Goal: Task Accomplishment & Management: Complete application form

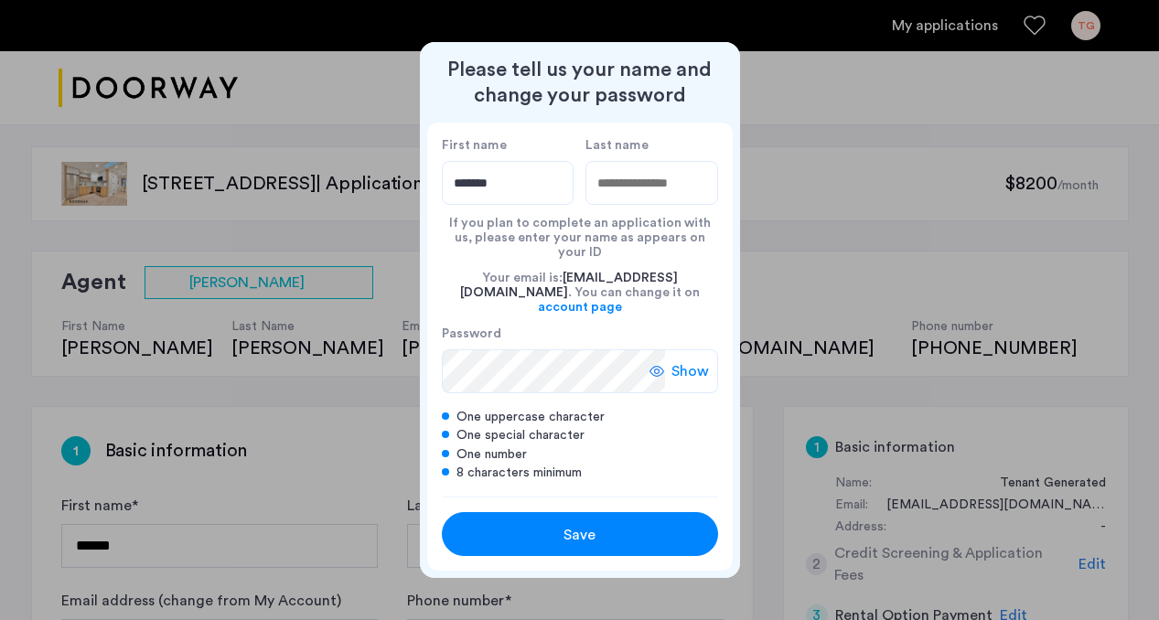
type input "*******"
click at [511, 269] on div "Your email is: [PERSON_NAME][EMAIL_ADDRESS][DOMAIN_NAME] . You can change it on…" at bounding box center [580, 293] width 276 height 66
click at [613, 183] on input "Last name" at bounding box center [652, 183] width 133 height 44
type input "******"
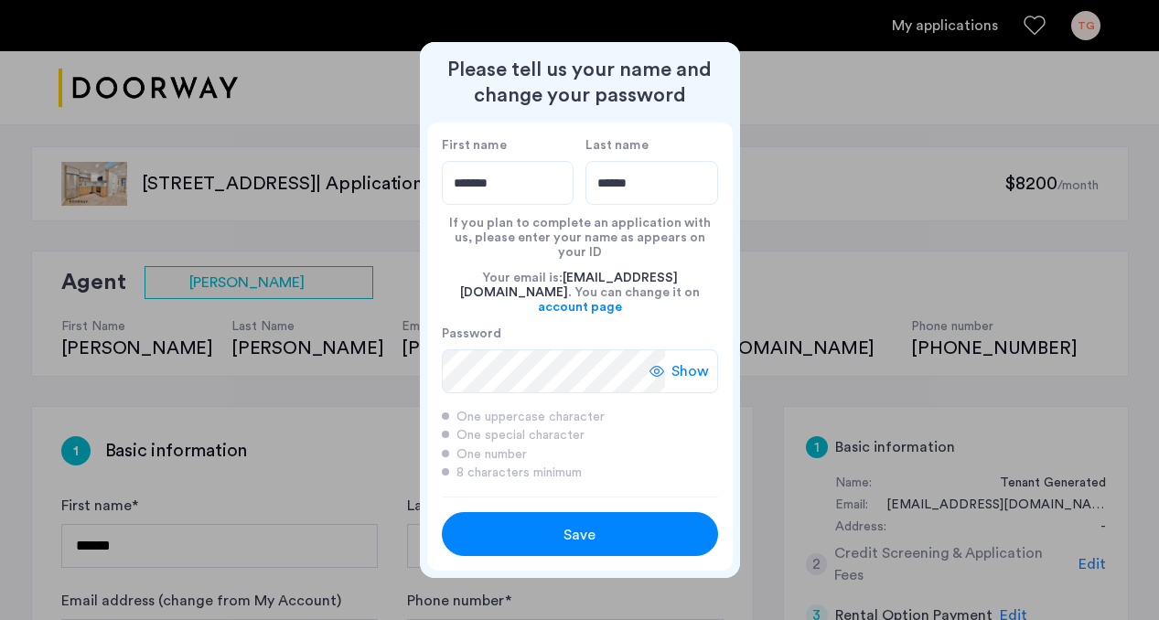
click at [682, 360] on span "Show" at bounding box center [691, 371] width 38 height 22
click at [682, 360] on span "Hide" at bounding box center [693, 371] width 31 height 22
click at [706, 327] on form "Password Show" at bounding box center [580, 360] width 276 height 68
click at [694, 360] on span "Show" at bounding box center [691, 371] width 38 height 22
click at [694, 360] on span "Hide" at bounding box center [693, 371] width 31 height 22
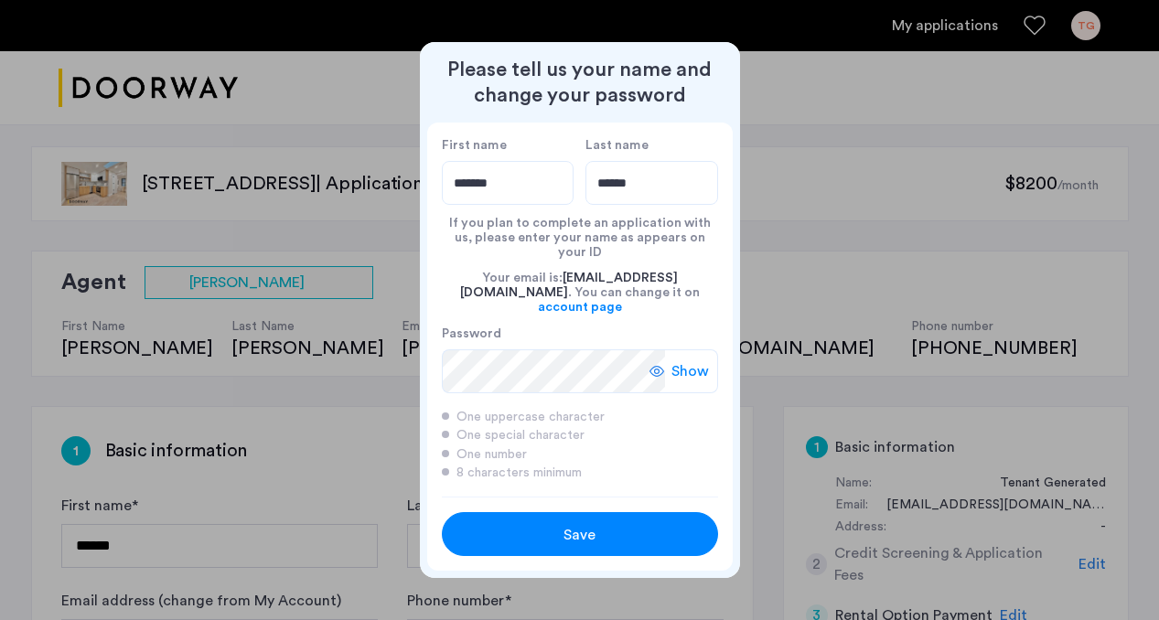
click at [694, 360] on span "Show" at bounding box center [691, 371] width 38 height 22
click at [694, 360] on span "Hide" at bounding box center [693, 371] width 31 height 22
click at [590, 524] on span "Save" at bounding box center [580, 535] width 32 height 22
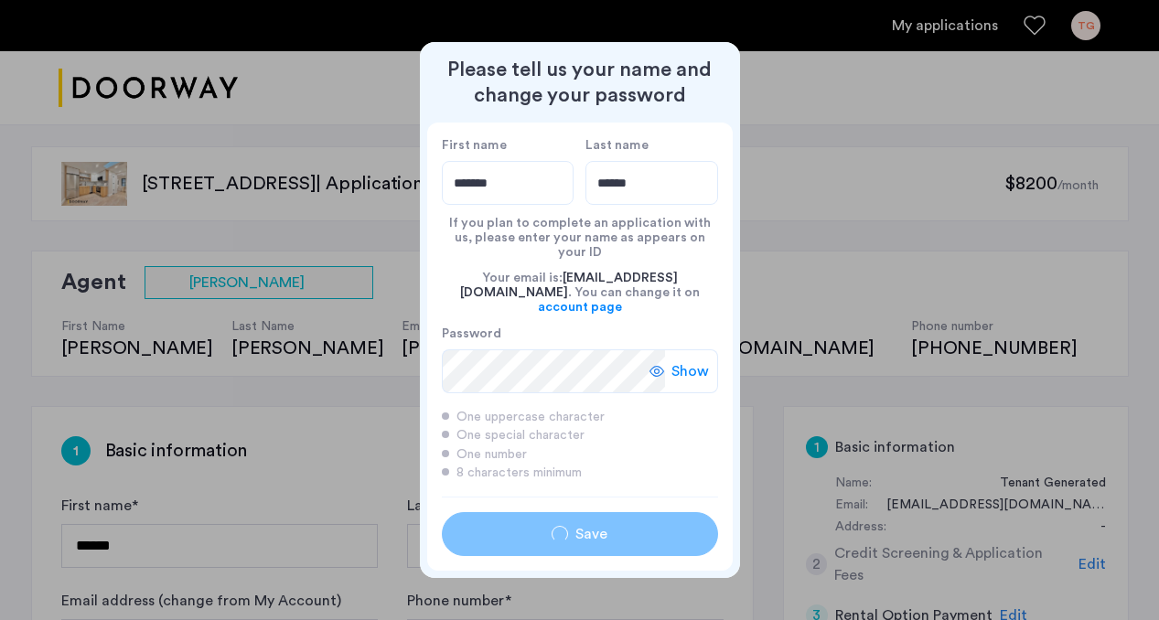
type input "*******"
type input "******"
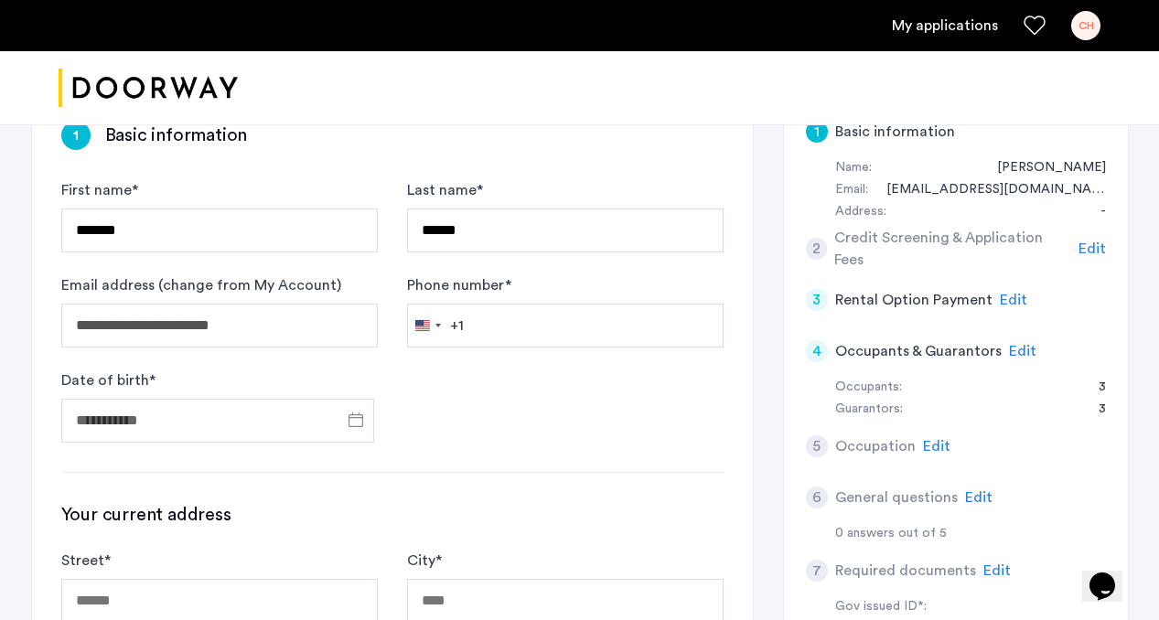
scroll to position [317, 0]
click at [514, 323] on input "Phone number *" at bounding box center [565, 325] width 317 height 44
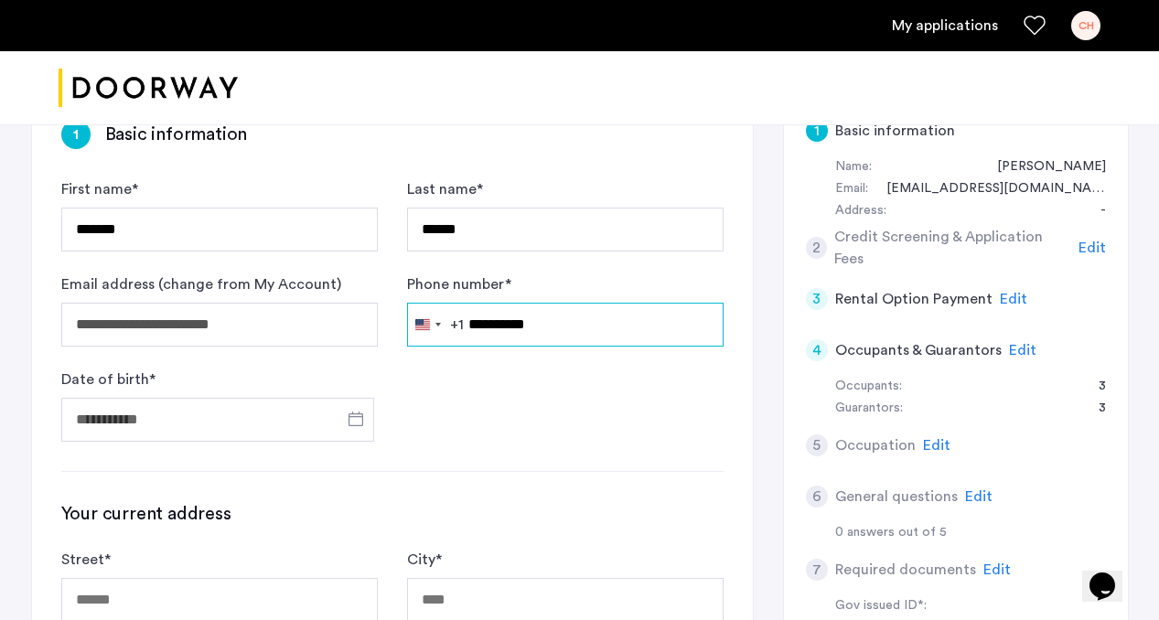
type input "**********"
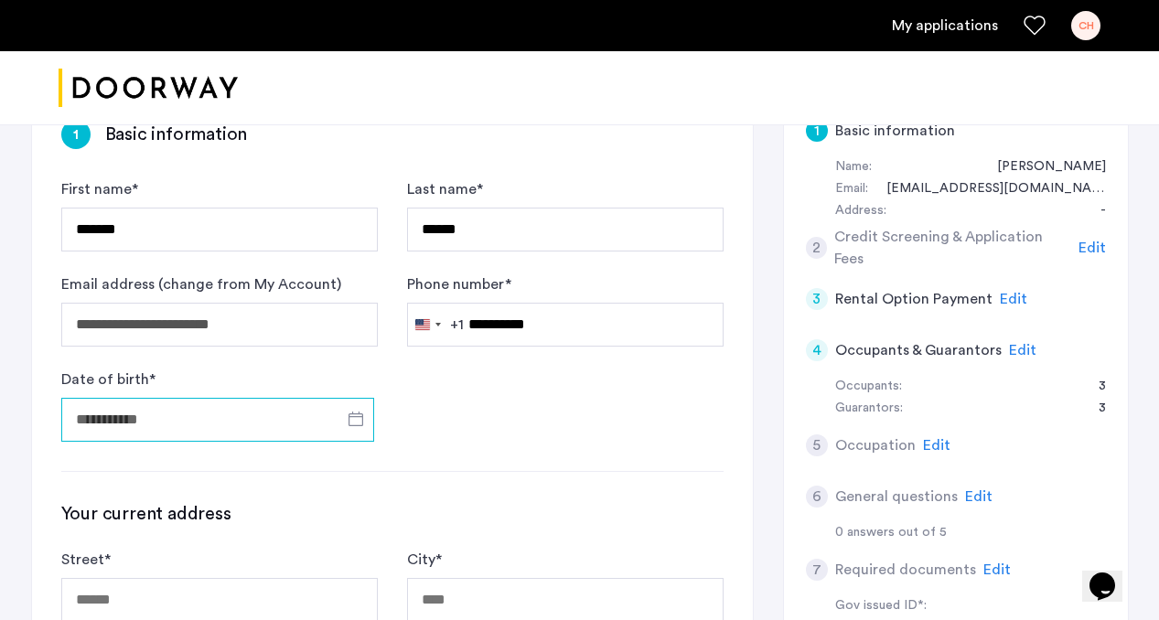
click at [183, 405] on input "Date of birth *" at bounding box center [217, 420] width 313 height 44
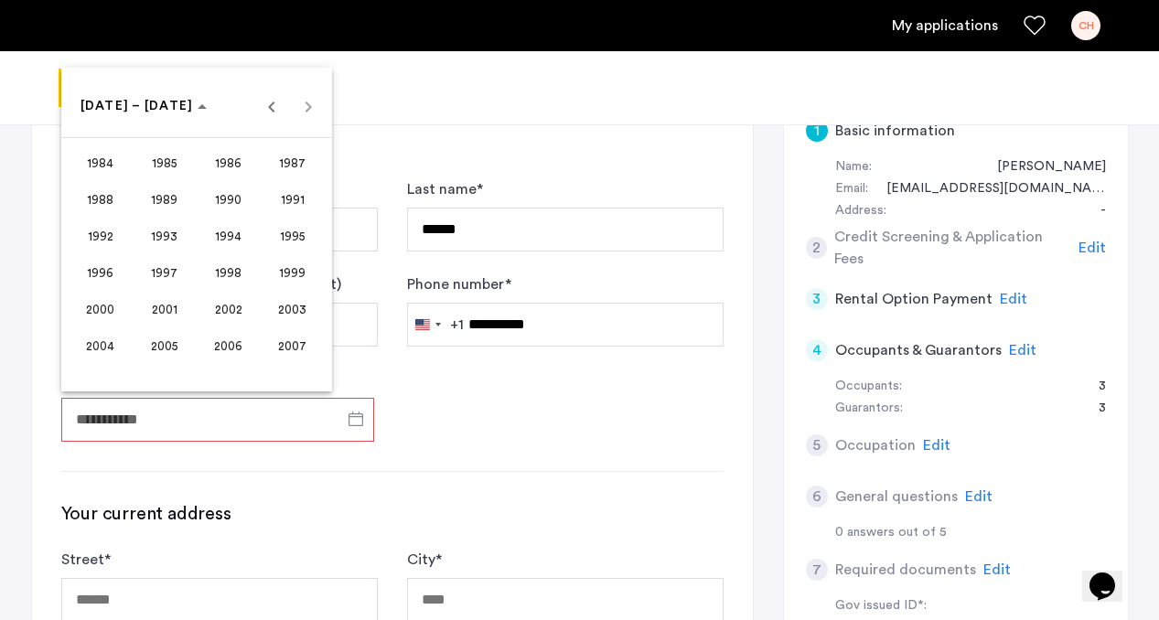
click at [296, 313] on span "2003" at bounding box center [293, 309] width 58 height 33
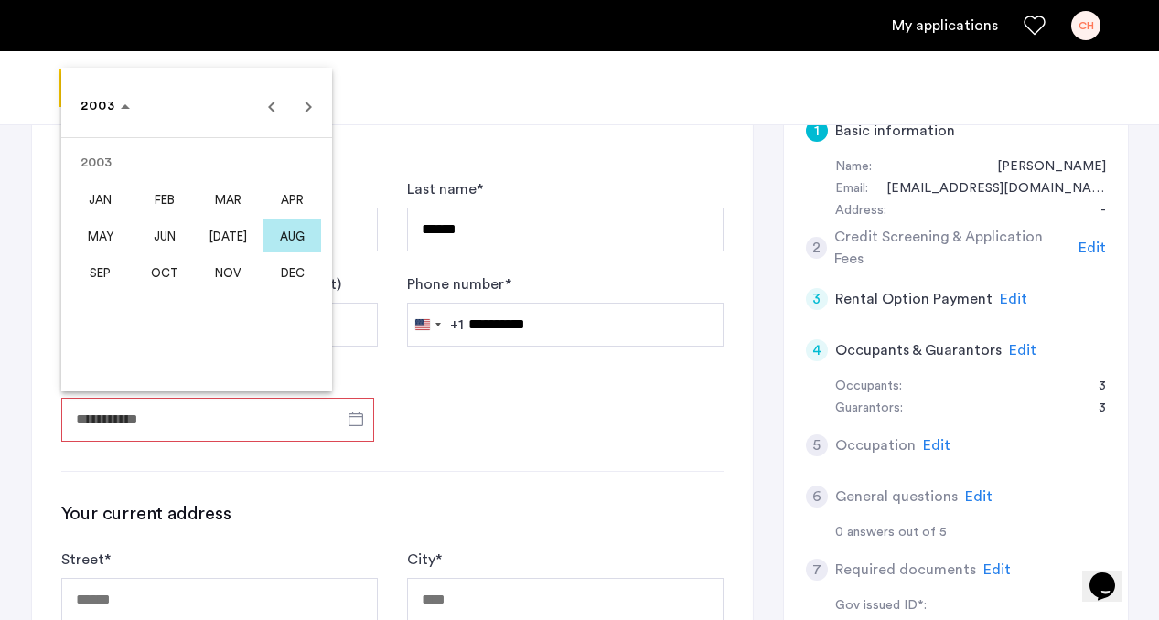
click at [222, 231] on span "[DATE]" at bounding box center [228, 236] width 58 height 33
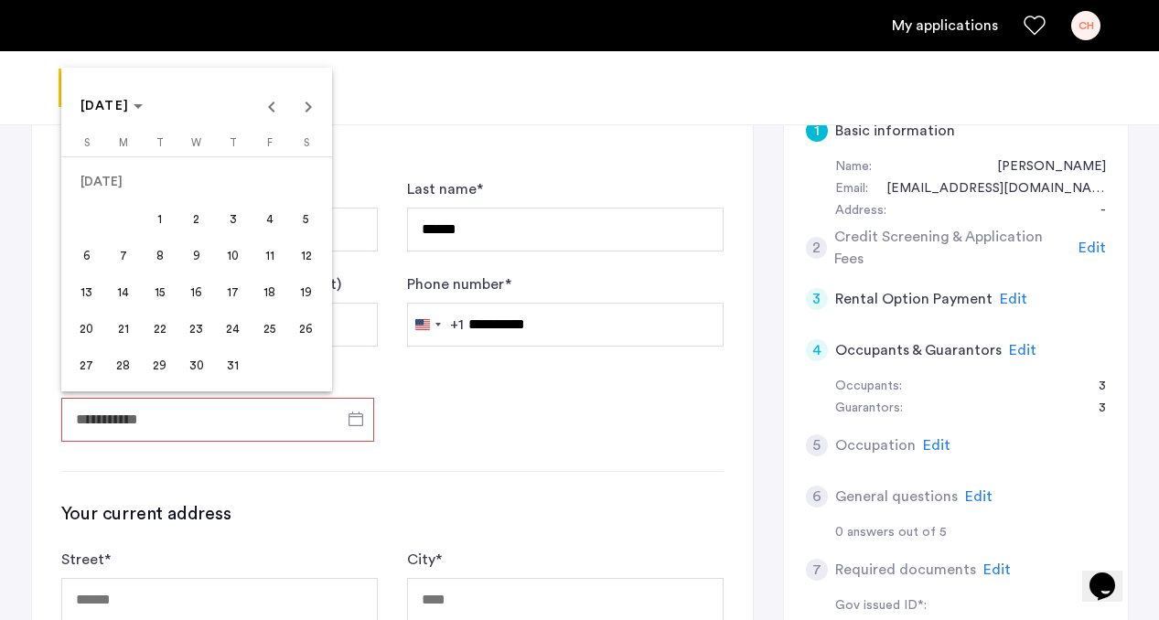
click at [228, 297] on span "17" at bounding box center [233, 291] width 33 height 33
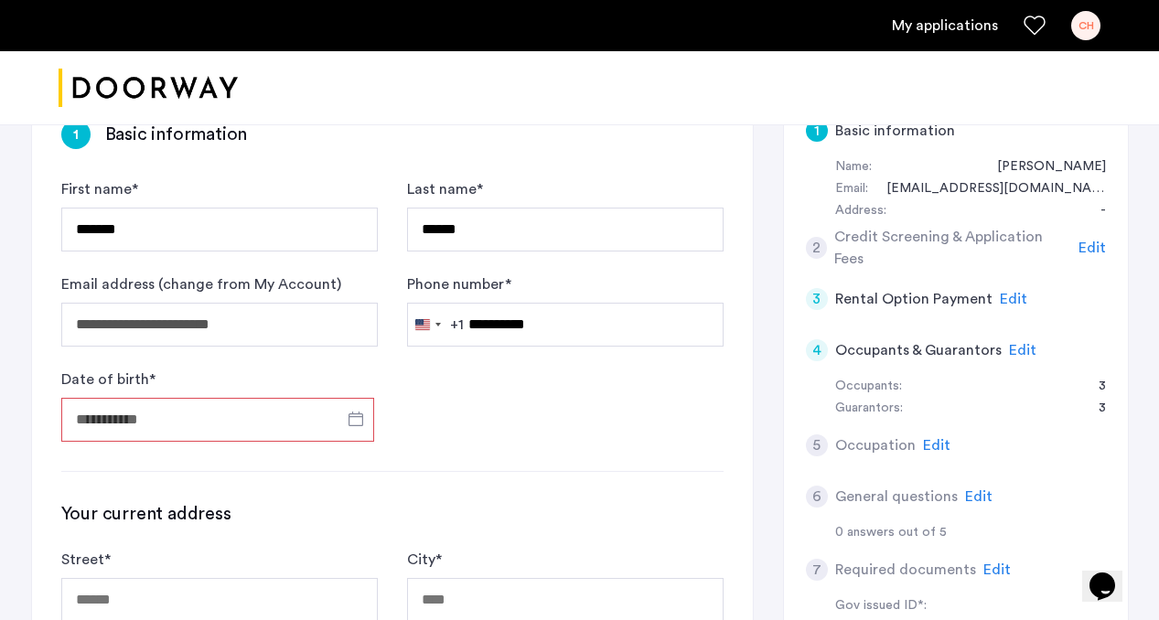
type input "**********"
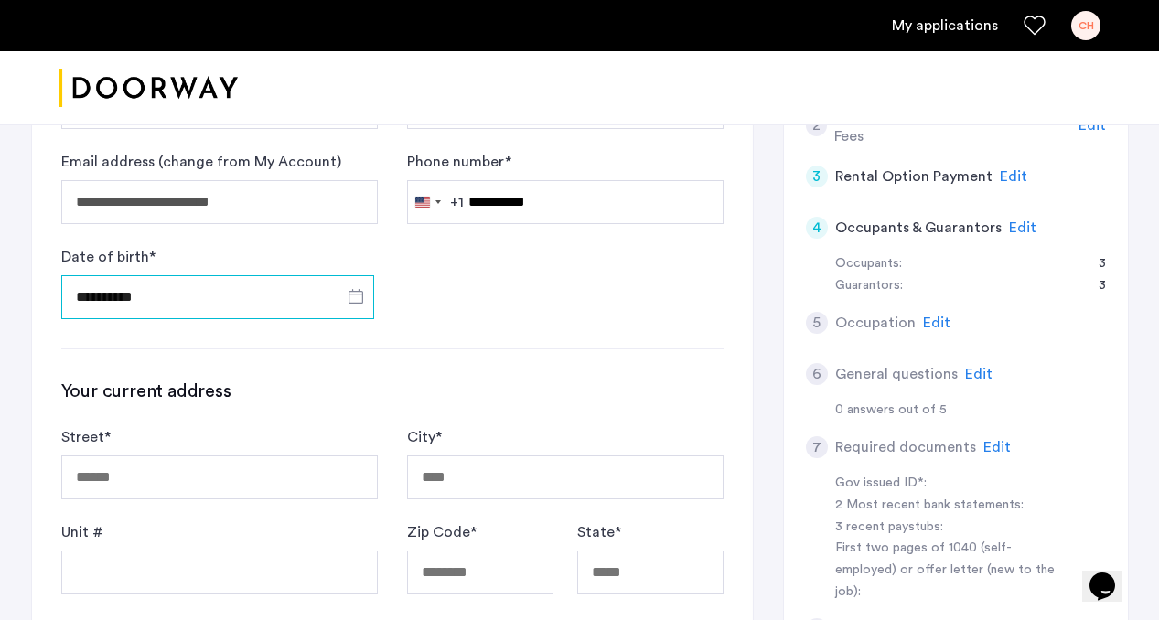
scroll to position [440, 0]
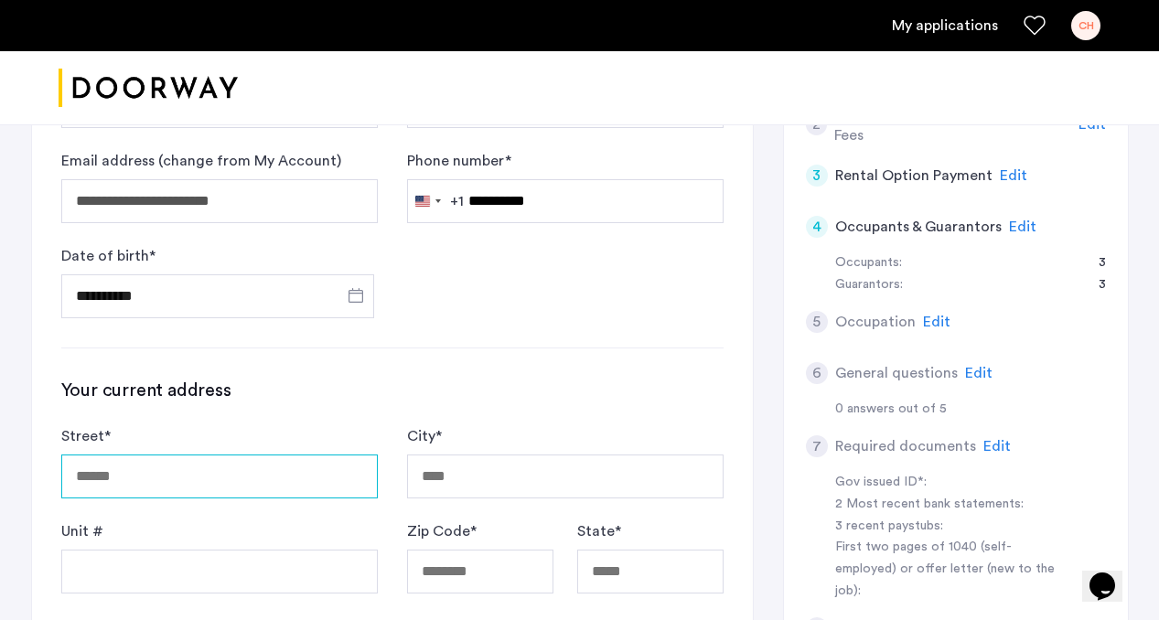
click at [240, 488] on input "Street *" at bounding box center [219, 477] width 317 height 44
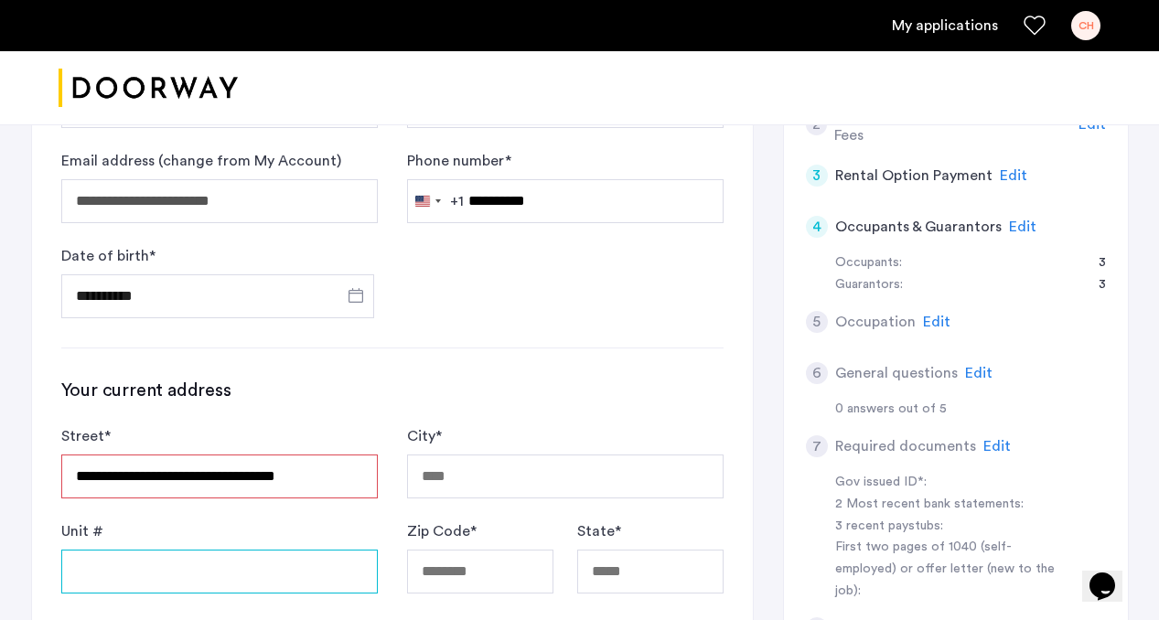
type input "**********"
type input "*********"
type input "*****"
type input "**"
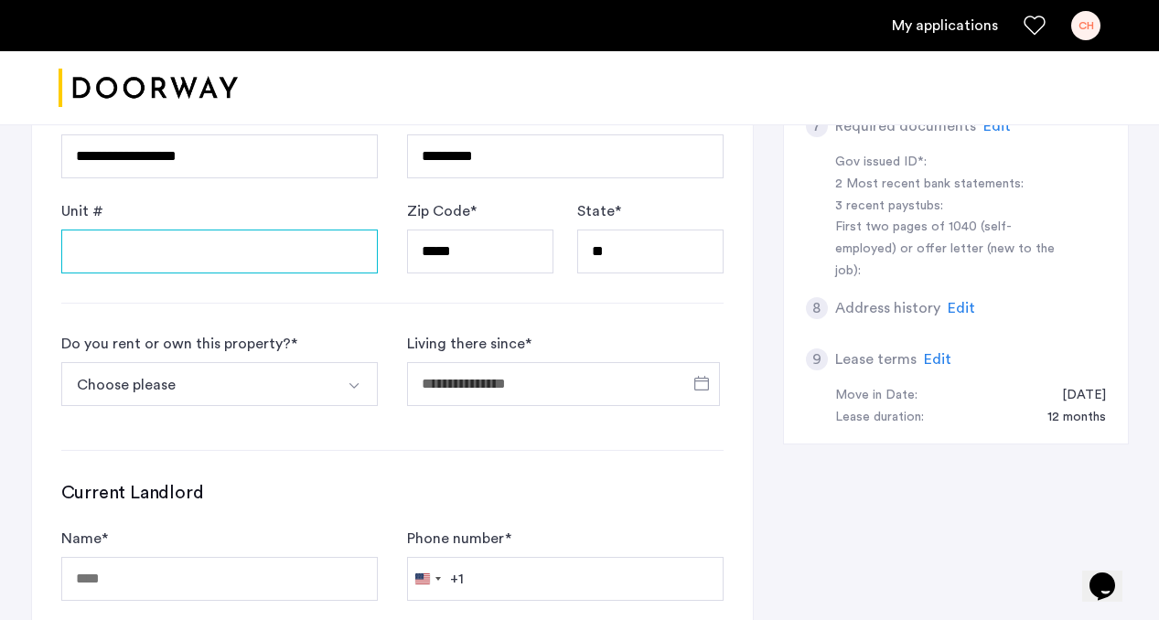
scroll to position [779, 0]
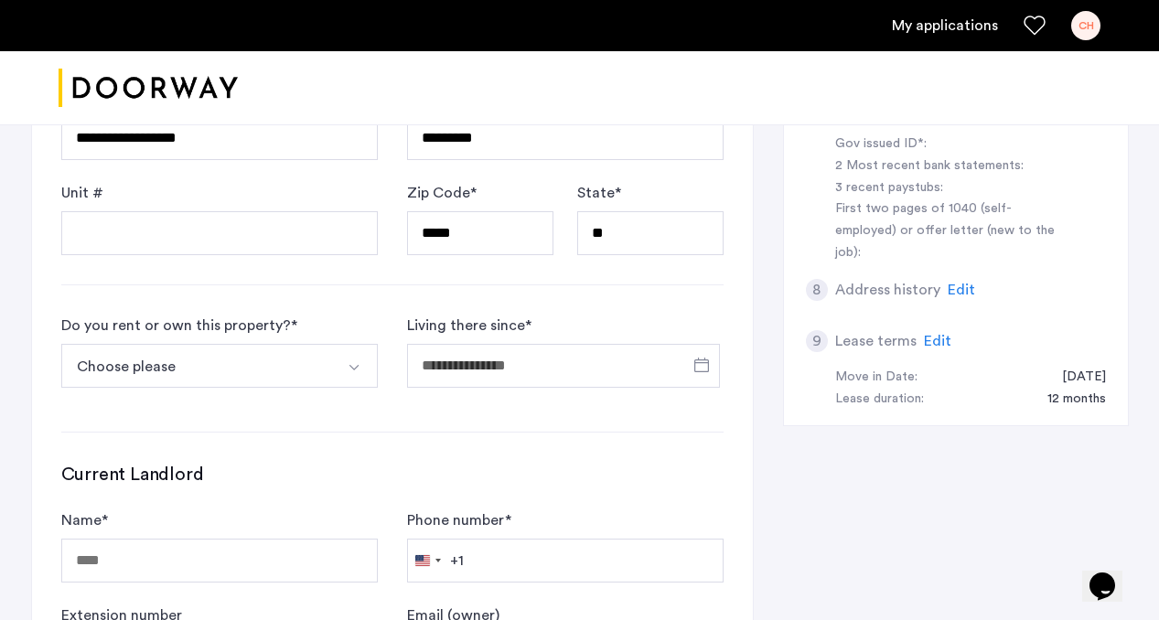
click at [209, 357] on button "Choose please" at bounding box center [198, 366] width 274 height 44
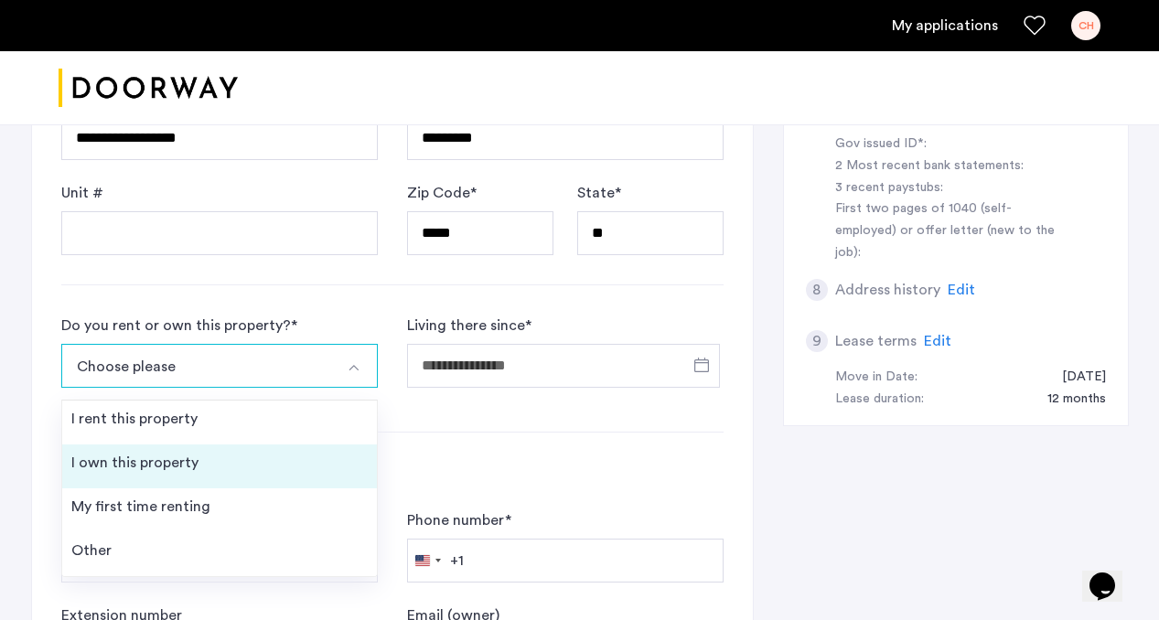
click at [210, 477] on li "I own this property" at bounding box center [219, 467] width 315 height 44
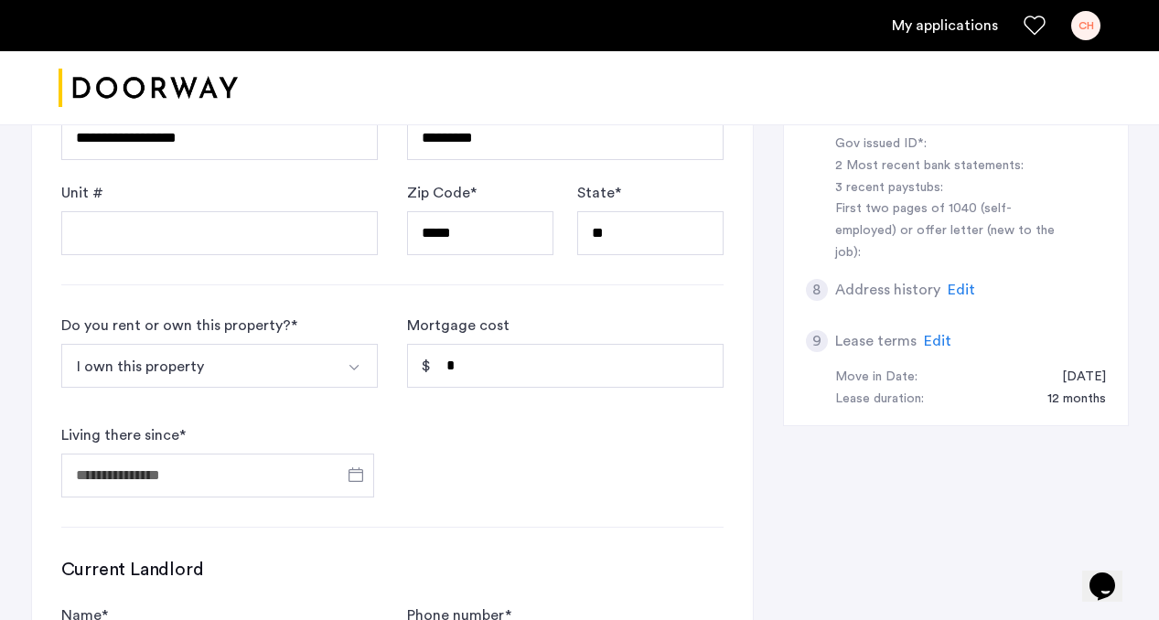
click at [216, 368] on button "I own this property" at bounding box center [198, 366] width 274 height 44
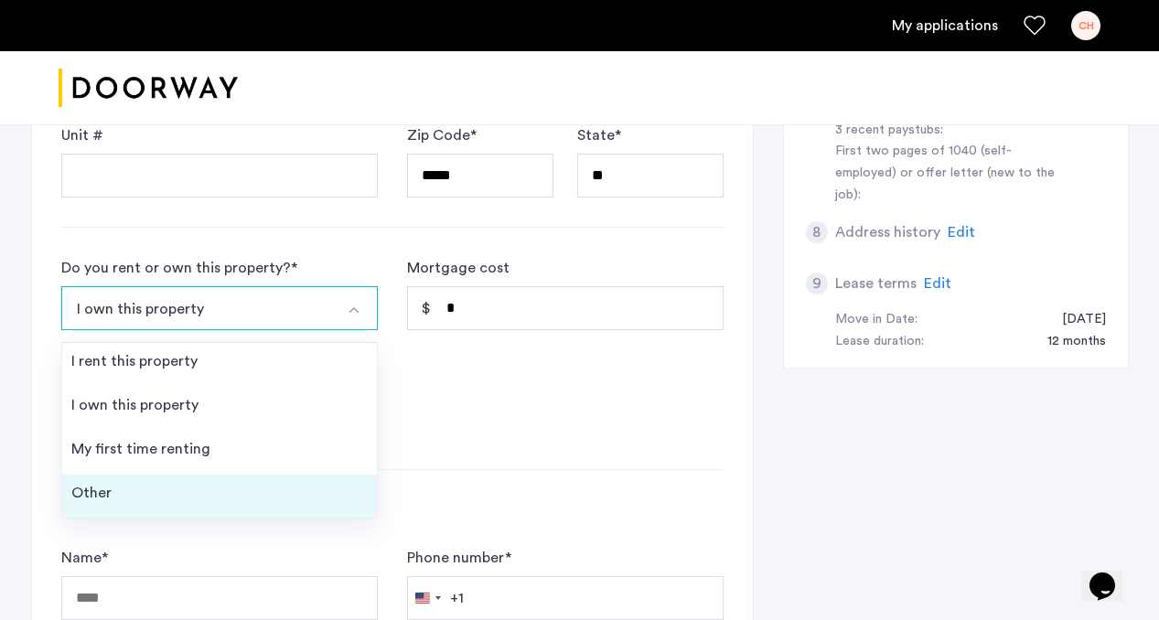
scroll to position [837, 0]
click at [214, 489] on li "Other" at bounding box center [219, 496] width 315 height 44
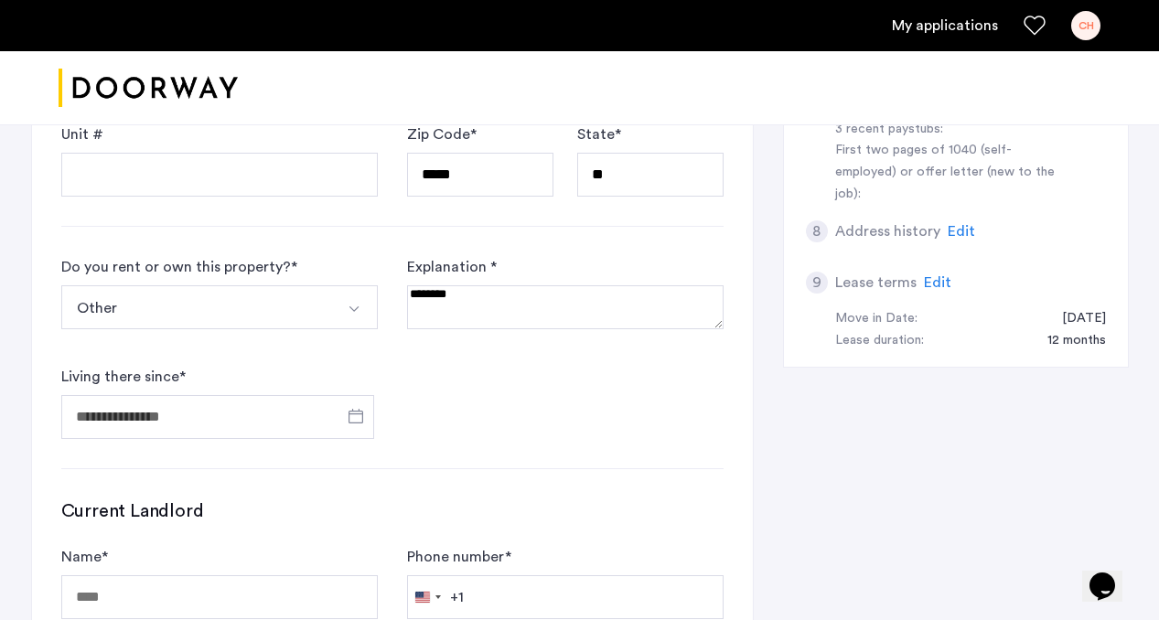
click at [498, 312] on textarea at bounding box center [565, 307] width 317 height 44
type textarea "**********"
click at [482, 442] on div "**********" at bounding box center [392, 171] width 721 height 1203
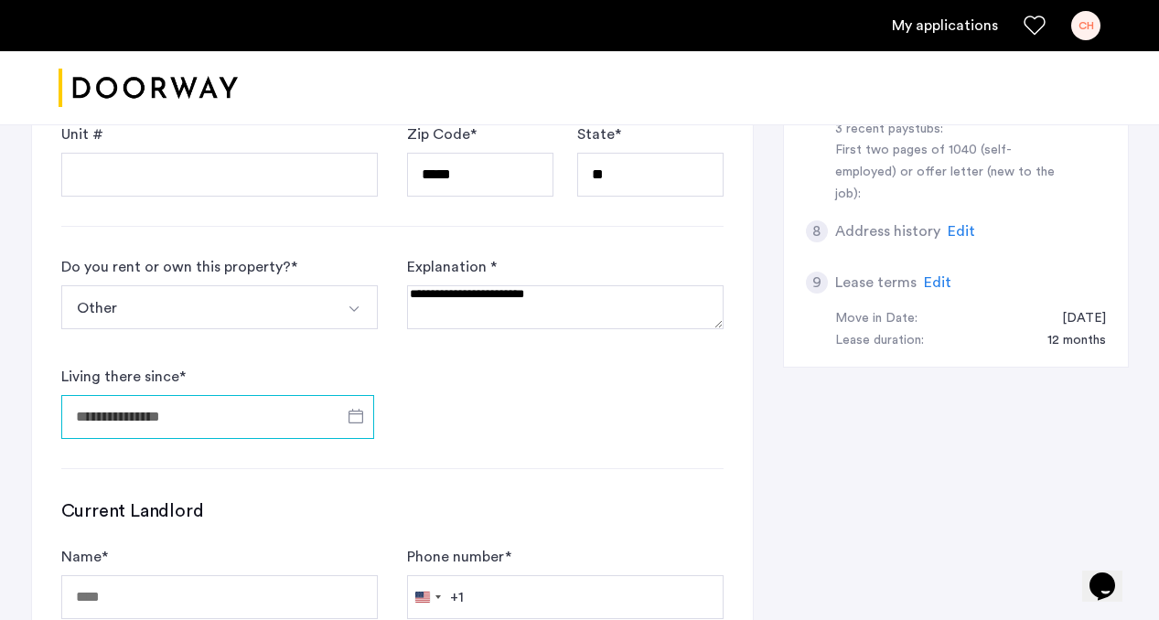
click at [262, 436] on input "Living there since *" at bounding box center [217, 417] width 313 height 44
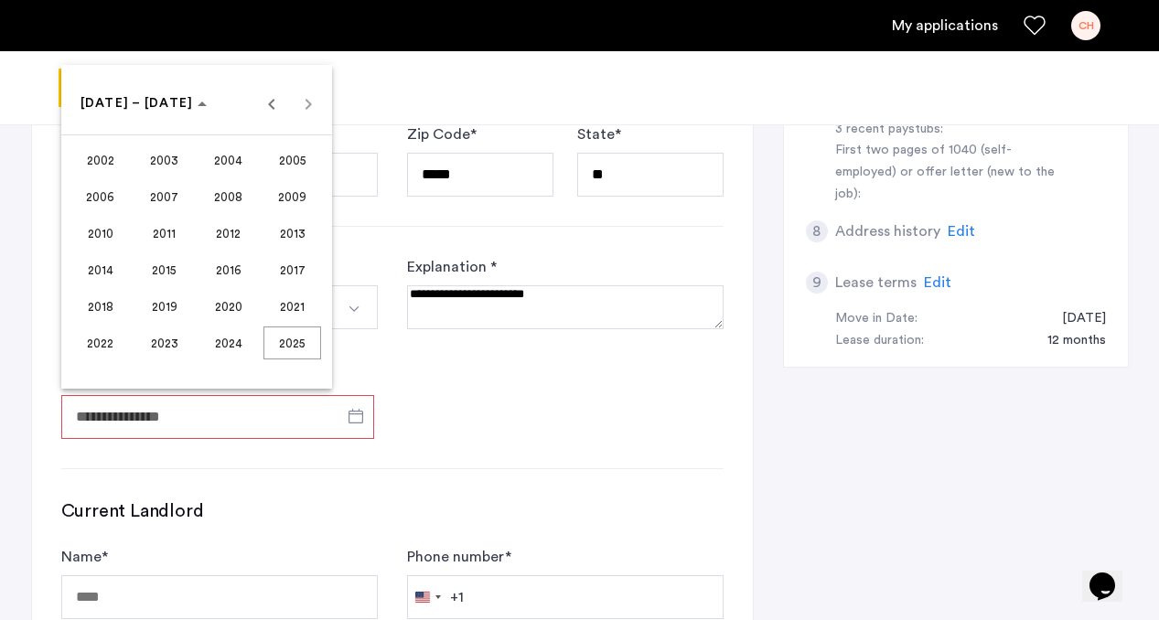
click at [282, 187] on span "2009" at bounding box center [293, 196] width 58 height 33
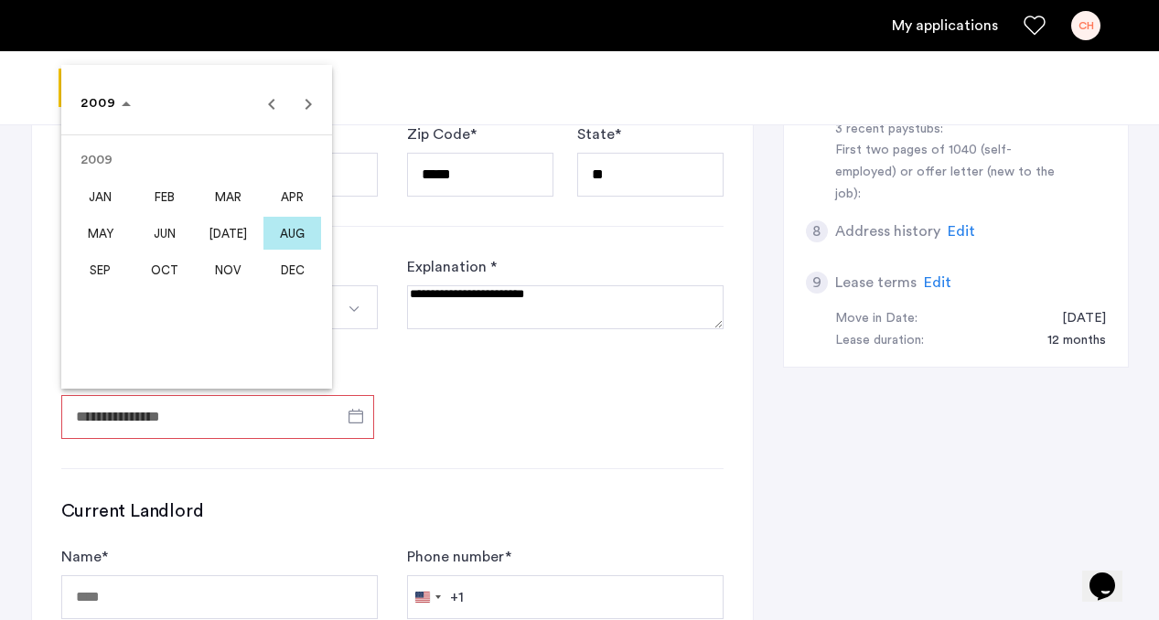
click at [290, 237] on span "AUG" at bounding box center [293, 233] width 58 height 33
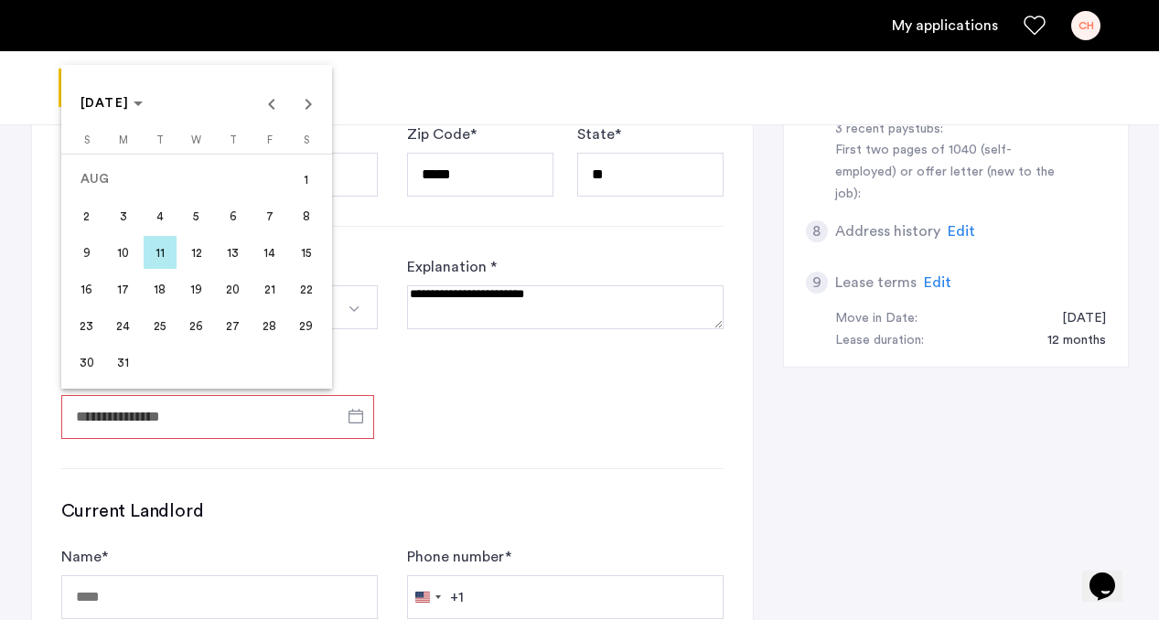
click at [297, 178] on span "1" at bounding box center [306, 179] width 33 height 33
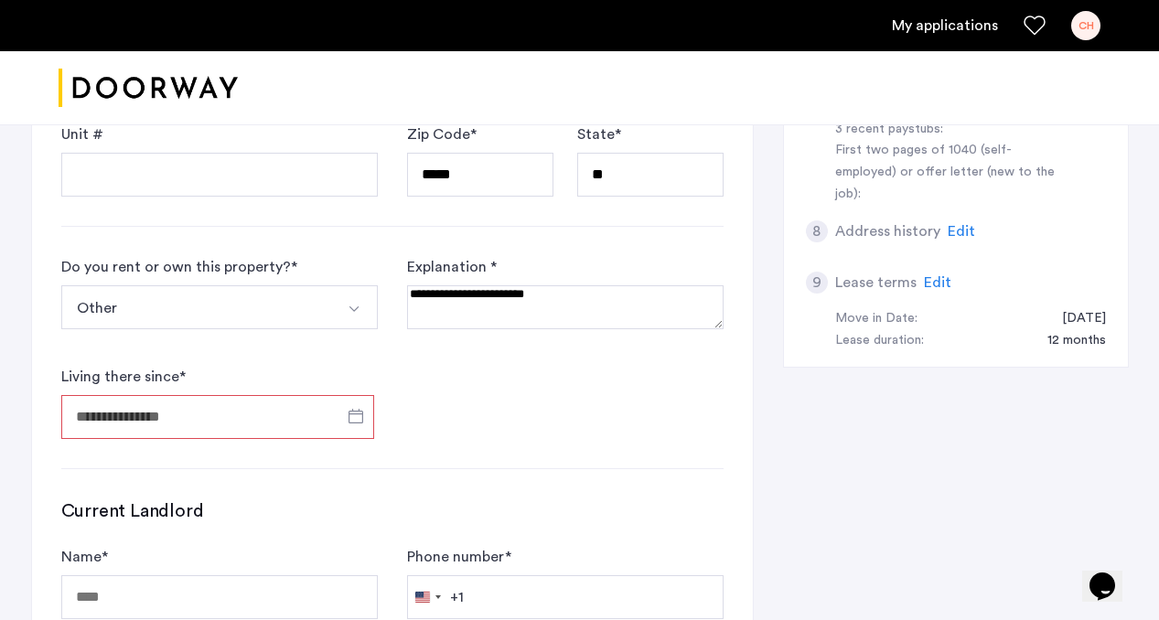
type input "**********"
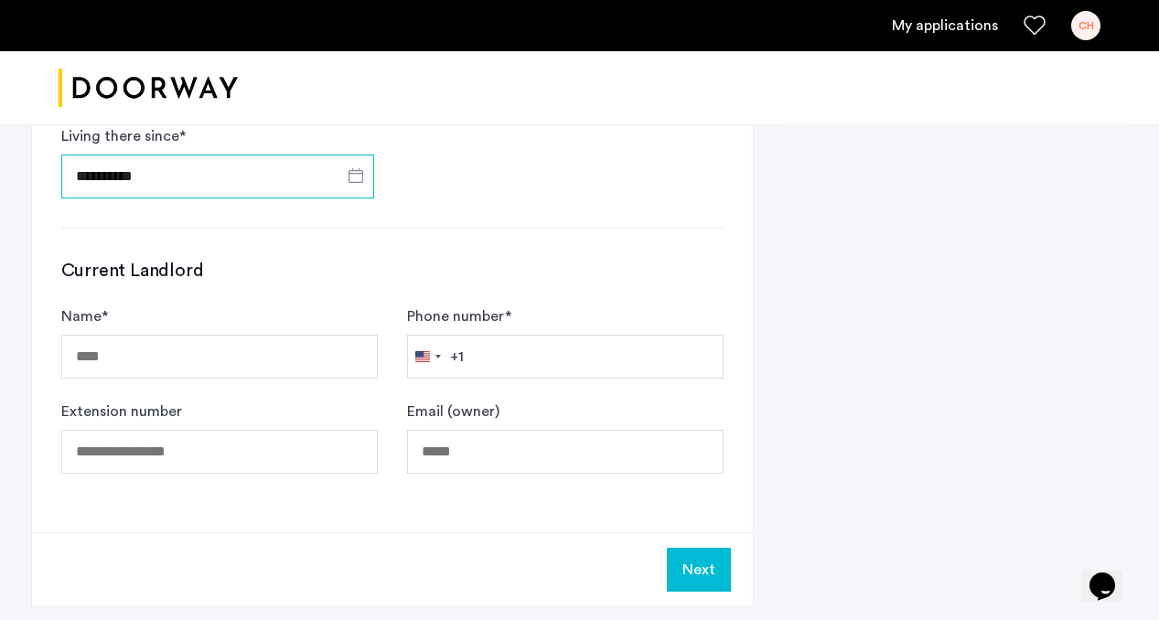
scroll to position [1080, 0]
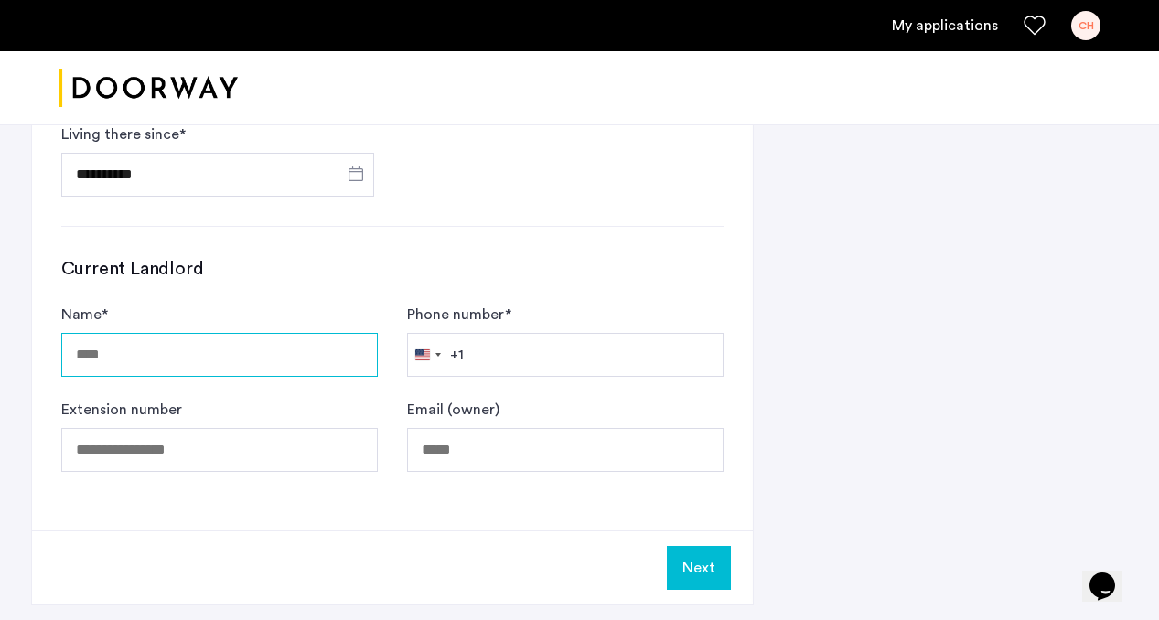
click at [212, 368] on input "Name *" at bounding box center [219, 355] width 317 height 44
click at [222, 335] on input "Name *" at bounding box center [219, 355] width 317 height 44
click at [224, 298] on div "Current Landlord Name * Phone number * [GEOGRAPHIC_DATA] +1 +1 244 results foun…" at bounding box center [392, 364] width 662 height 216
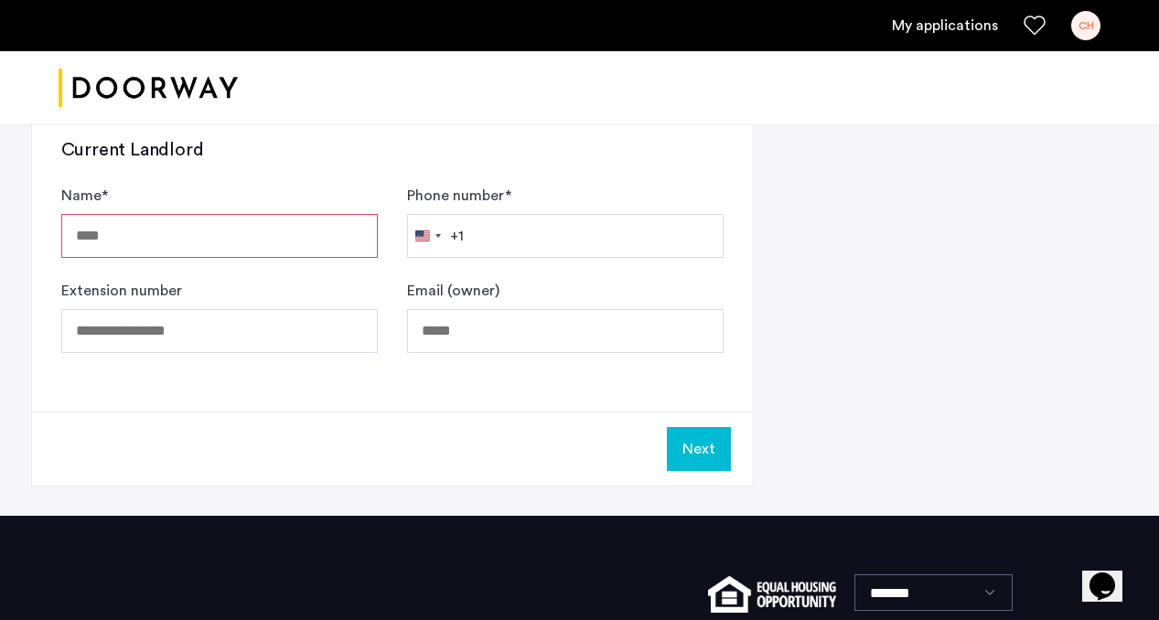
scroll to position [1203, 0]
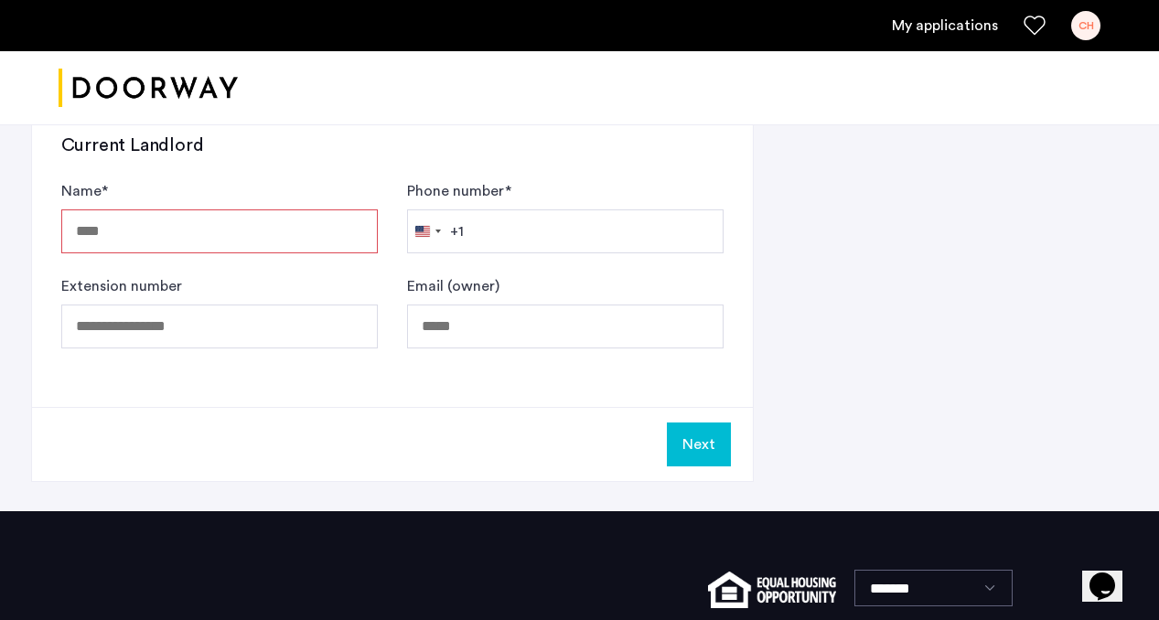
click at [194, 232] on input "Name *" at bounding box center [219, 232] width 317 height 44
type input "**"
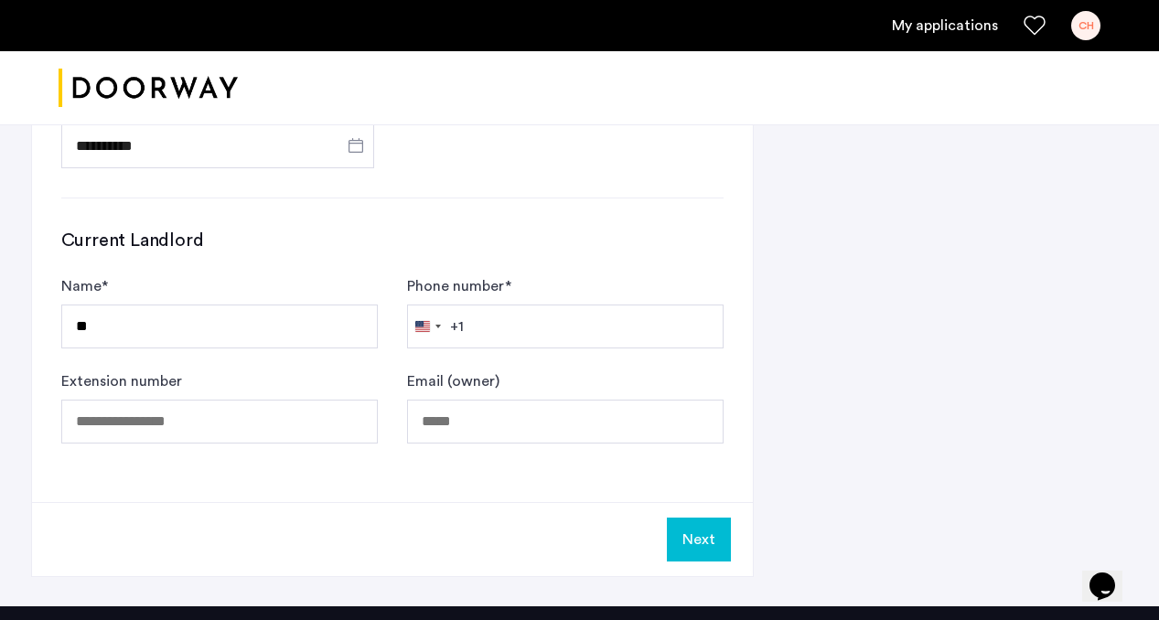
scroll to position [1148, 0]
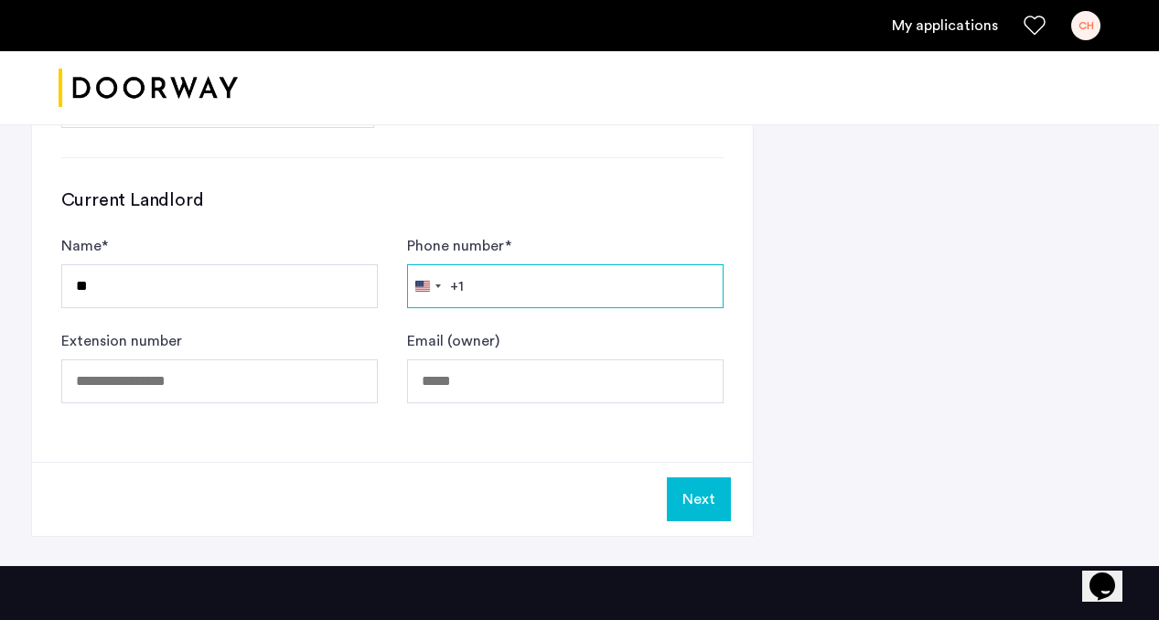
click at [534, 297] on input "Phone number *" at bounding box center [565, 286] width 317 height 44
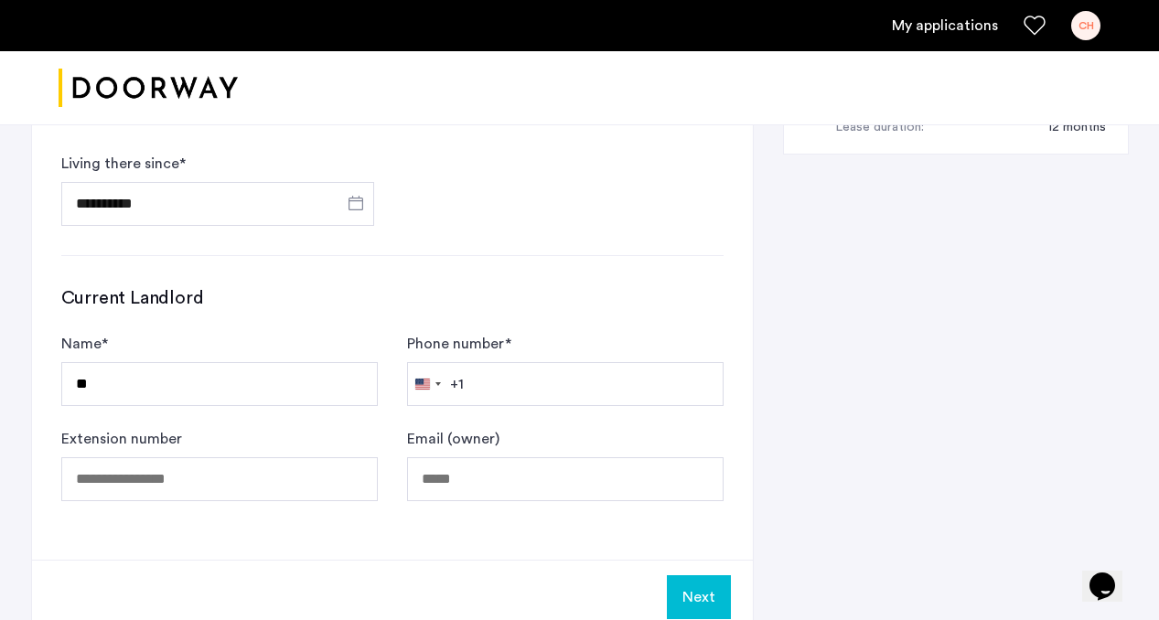
scroll to position [1051, 0]
click at [551, 372] on input "Phone number *" at bounding box center [565, 383] width 317 height 44
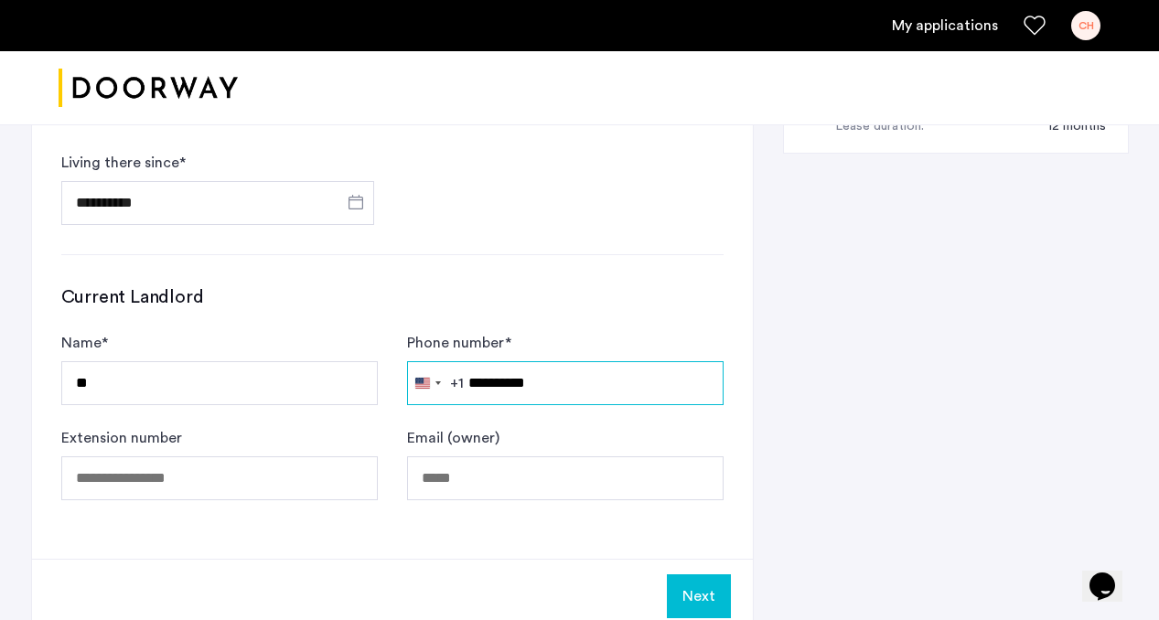
type input "**********"
click at [204, 406] on form "Name * ** Phone number * [GEOGRAPHIC_DATA] +1 +1 244 results found [GEOGRAPHIC_…" at bounding box center [392, 416] width 662 height 168
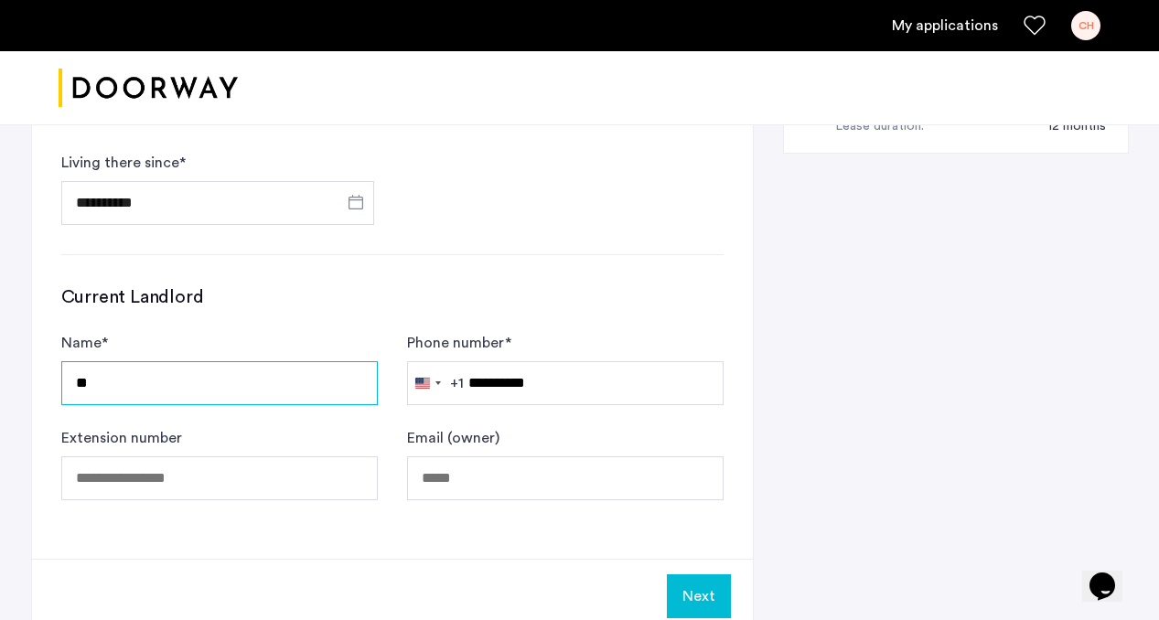
drag, startPoint x: 195, startPoint y: 397, endPoint x: 81, endPoint y: 396, distance: 113.5
click at [81, 396] on input "**" at bounding box center [219, 383] width 317 height 44
type input "*"
type input "**********"
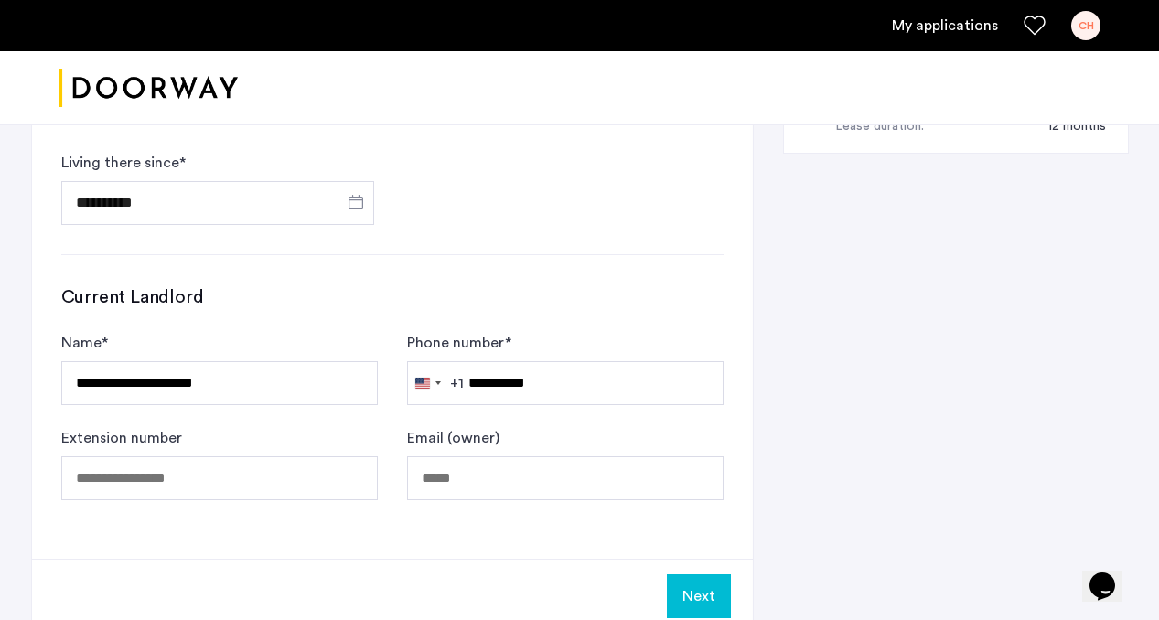
click at [180, 605] on div "Next" at bounding box center [392, 596] width 721 height 74
click at [680, 603] on button "Next" at bounding box center [699, 597] width 64 height 44
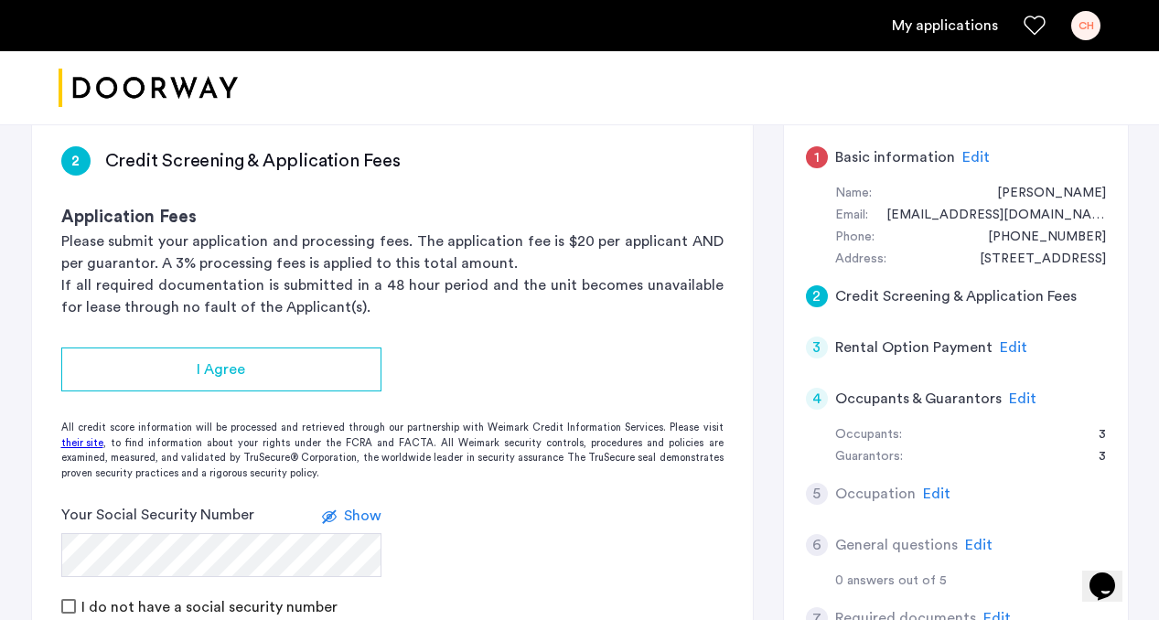
scroll to position [292, 0]
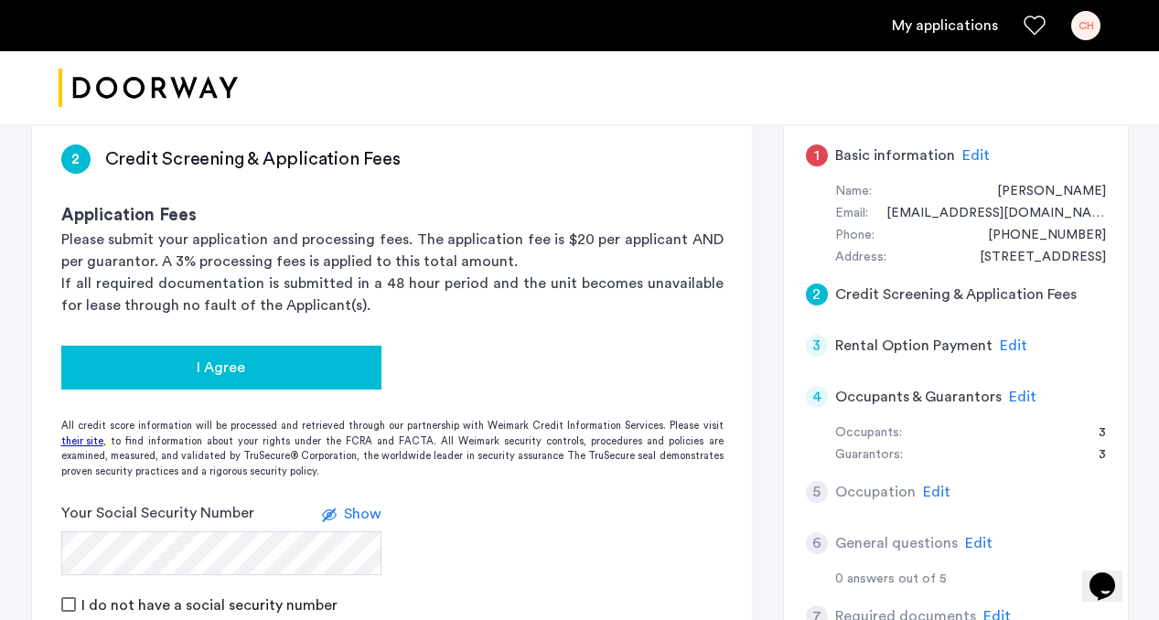
click at [297, 369] on div "I Agree" at bounding box center [221, 368] width 291 height 22
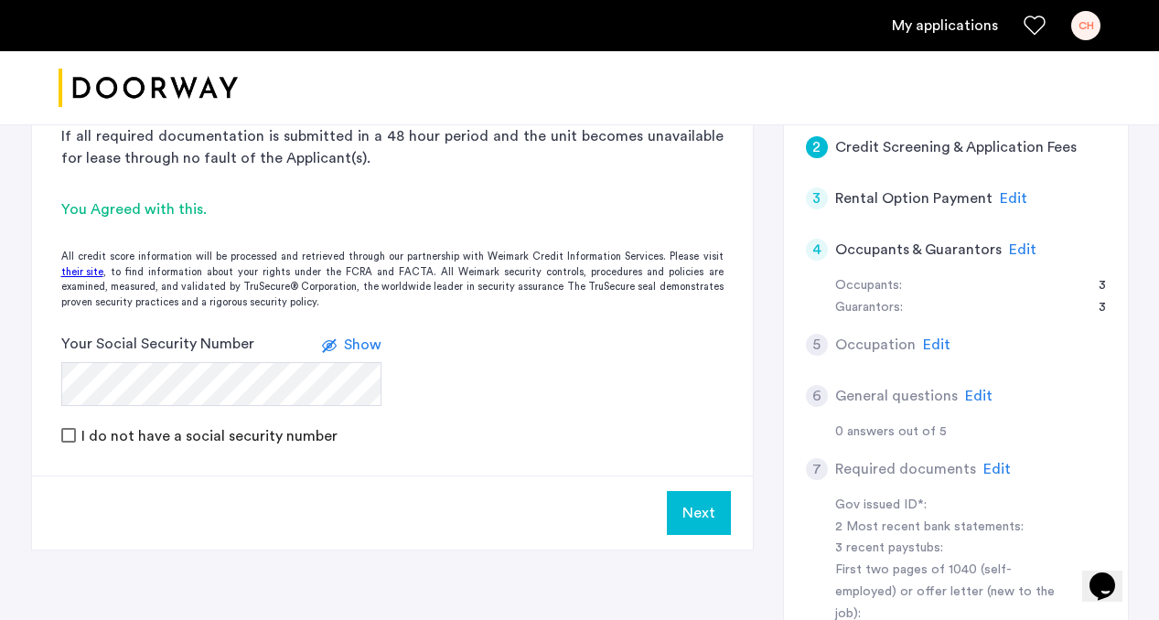
scroll to position [440, 0]
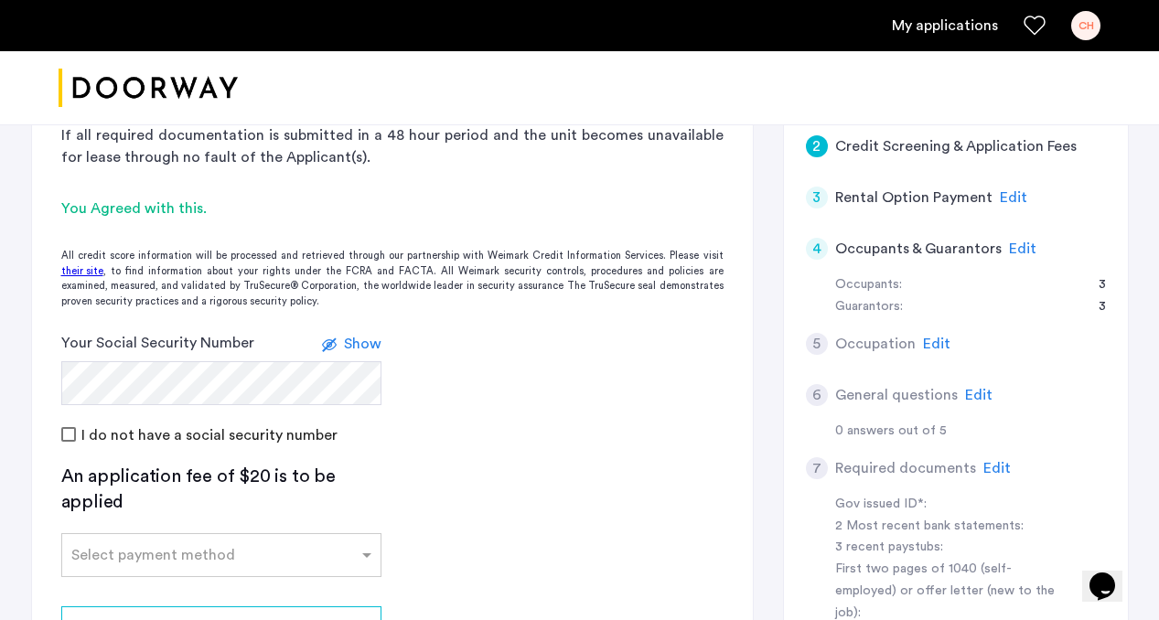
click at [532, 427] on div "I do not have a social security number" at bounding box center [392, 435] width 662 height 22
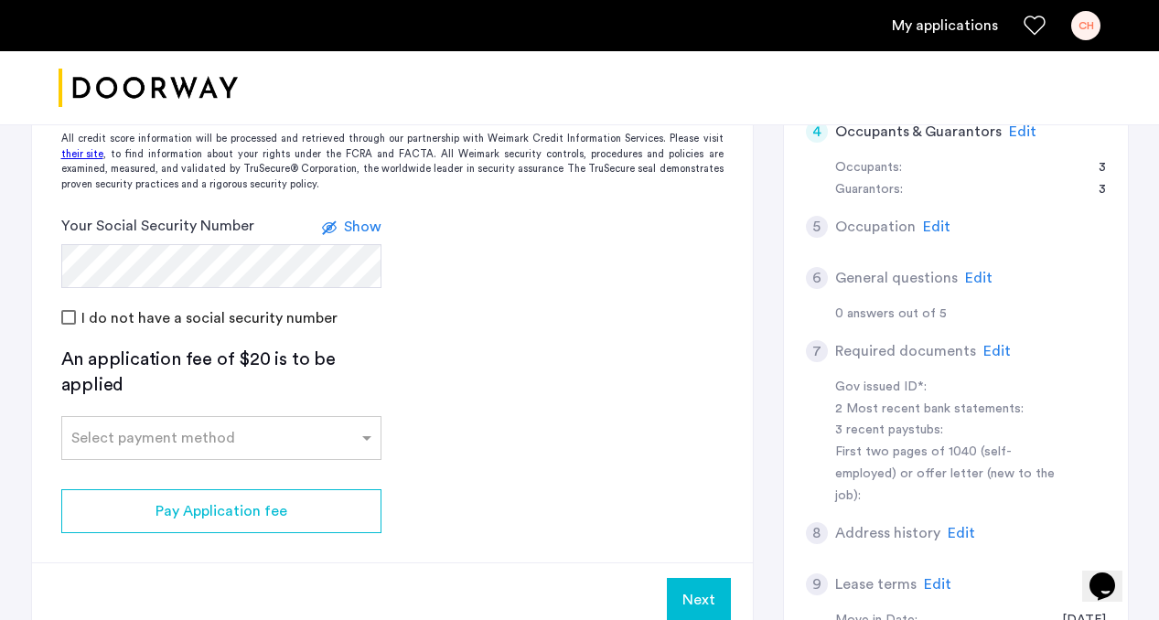
scroll to position [596, 0]
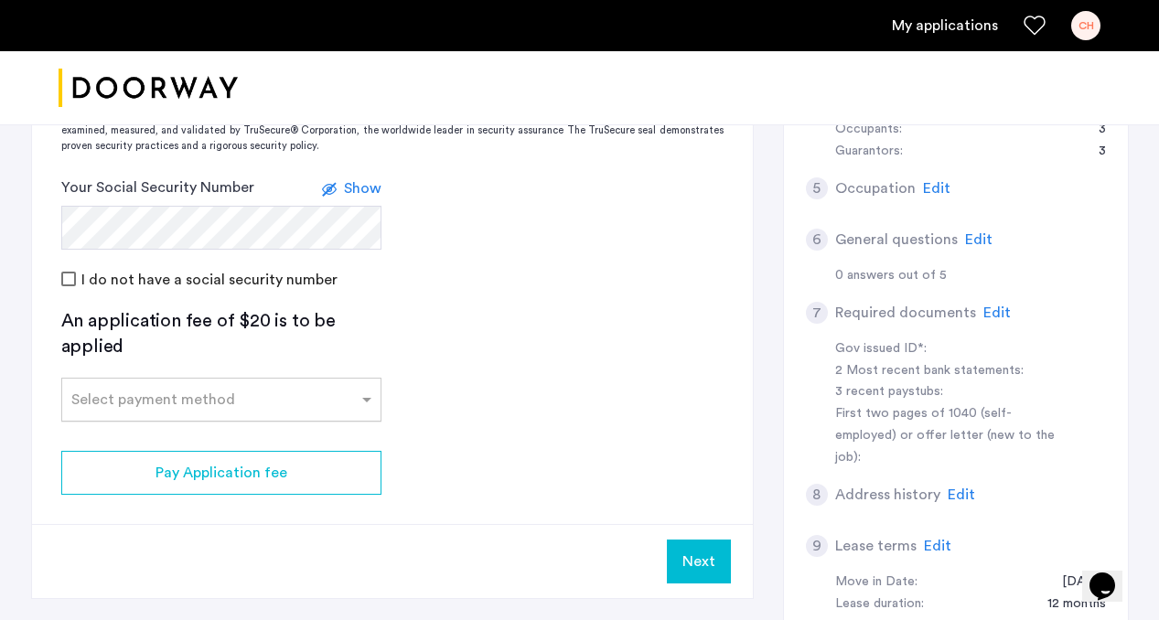
click at [296, 395] on input "text" at bounding box center [203, 396] width 264 height 13
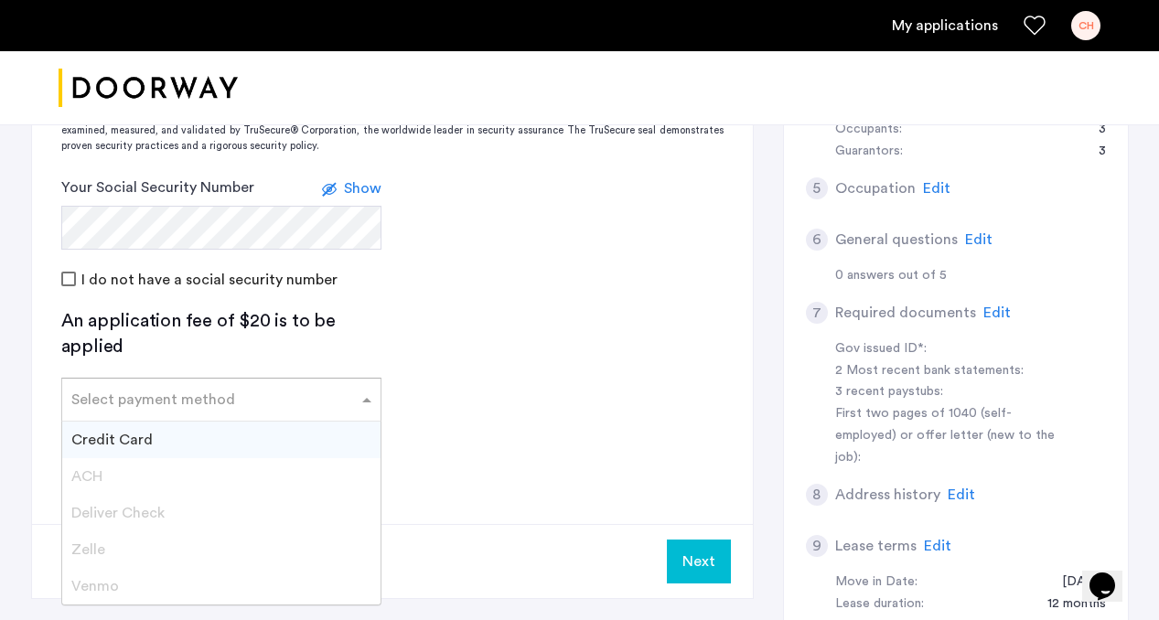
click at [283, 436] on div "Credit Card" at bounding box center [221, 440] width 318 height 37
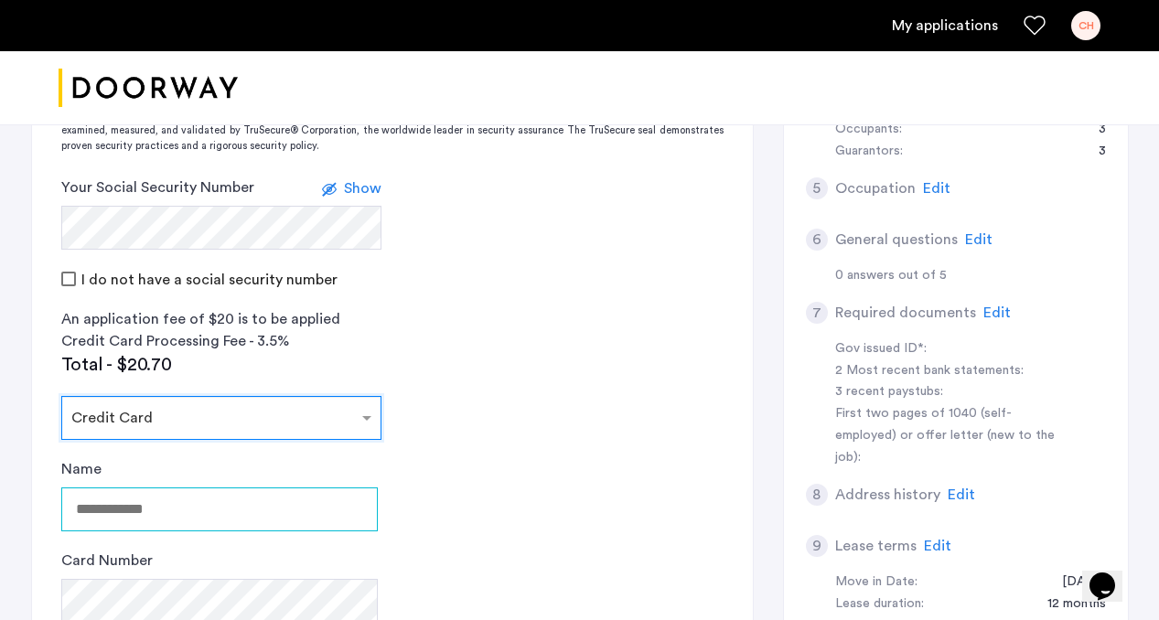
click at [280, 499] on input "Name" at bounding box center [219, 510] width 317 height 44
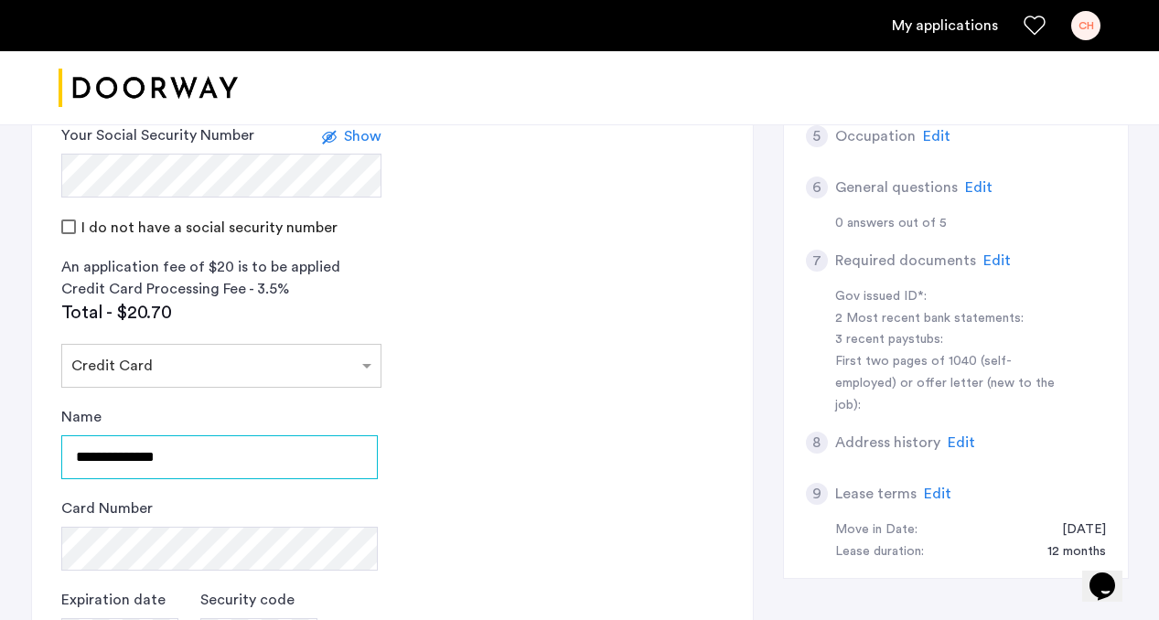
type input "**********"
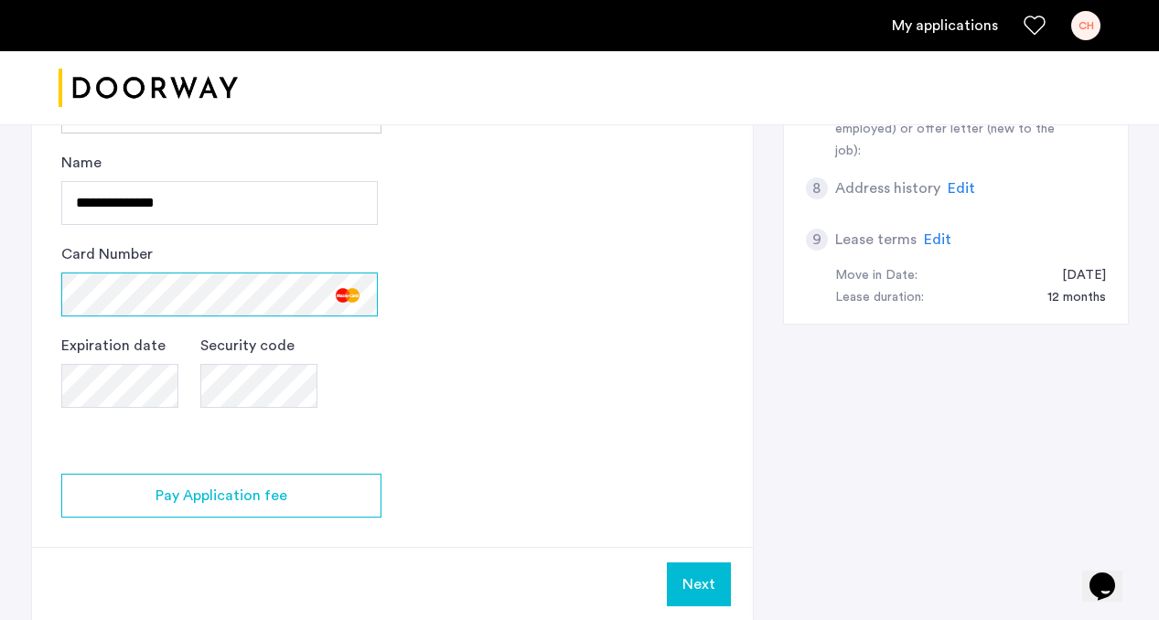
scroll to position [904, 0]
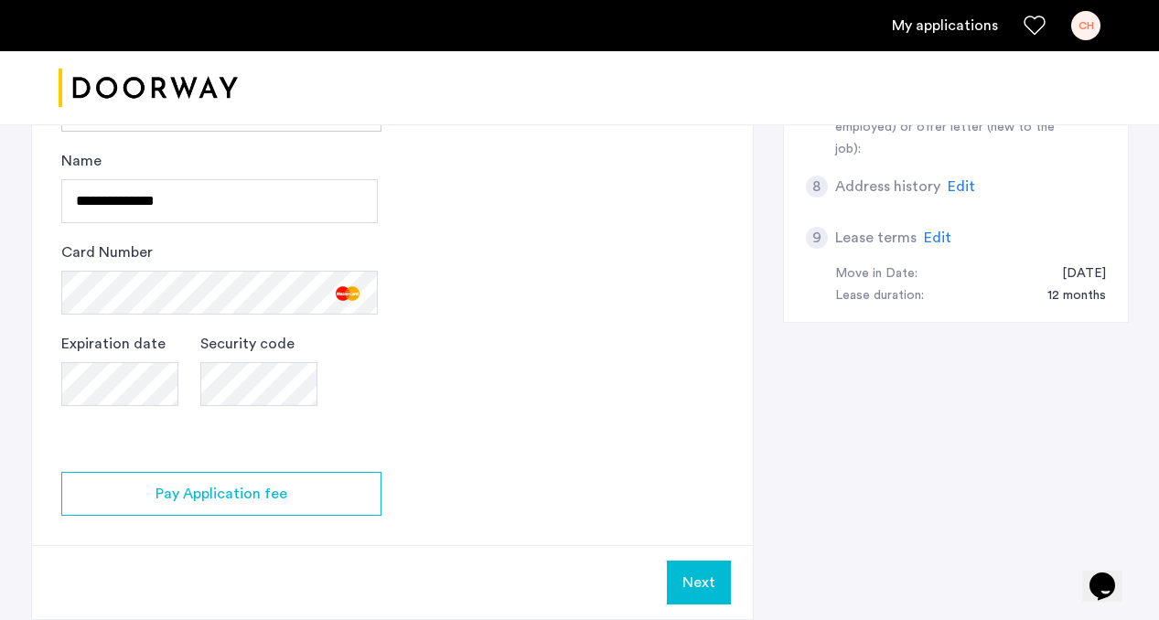
click at [590, 393] on app-credit-screening "2 Credit Screening & Application Fees Application Fees Please submit your appli…" at bounding box center [392, 61] width 721 height 1116
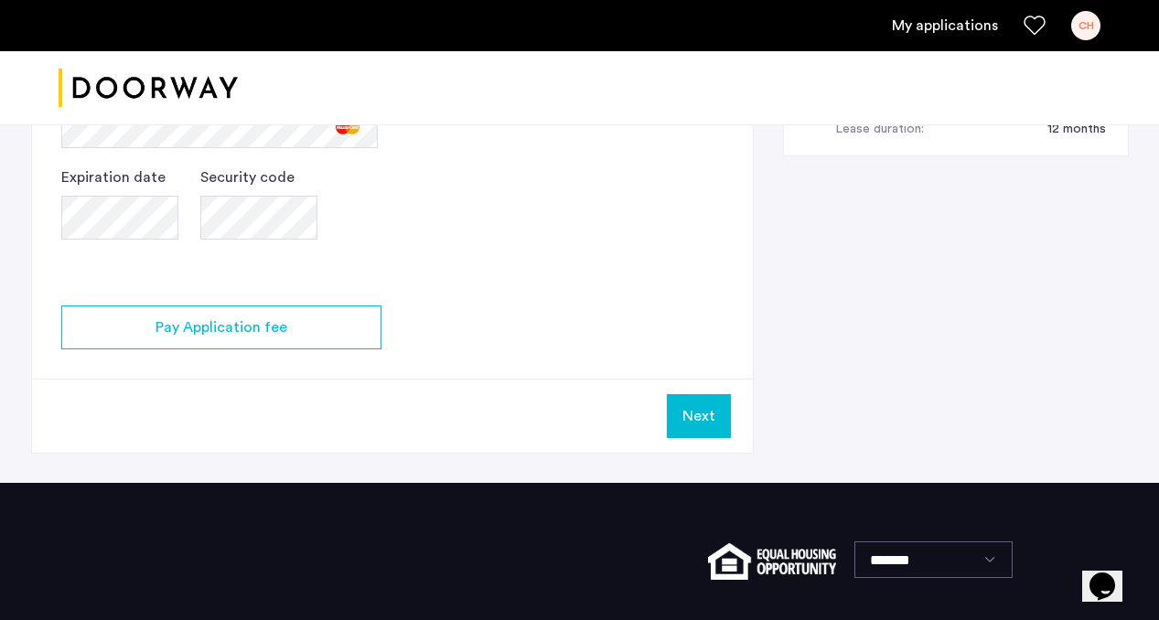
scroll to position [1095, 0]
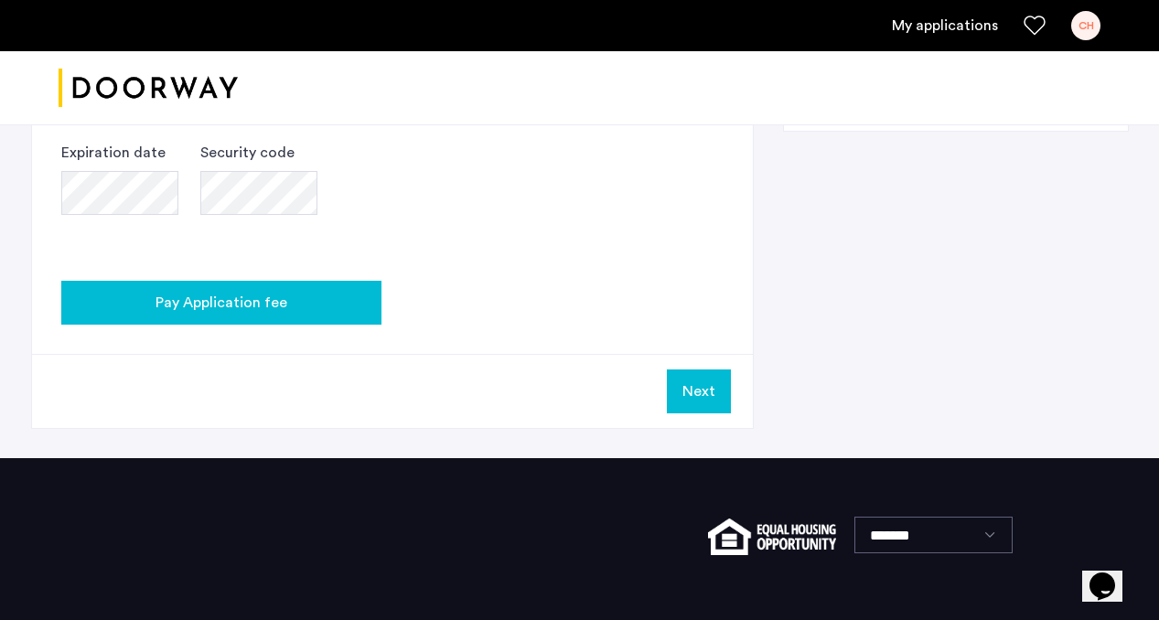
click at [304, 284] on button "Pay Application fee" at bounding box center [221, 303] width 320 height 44
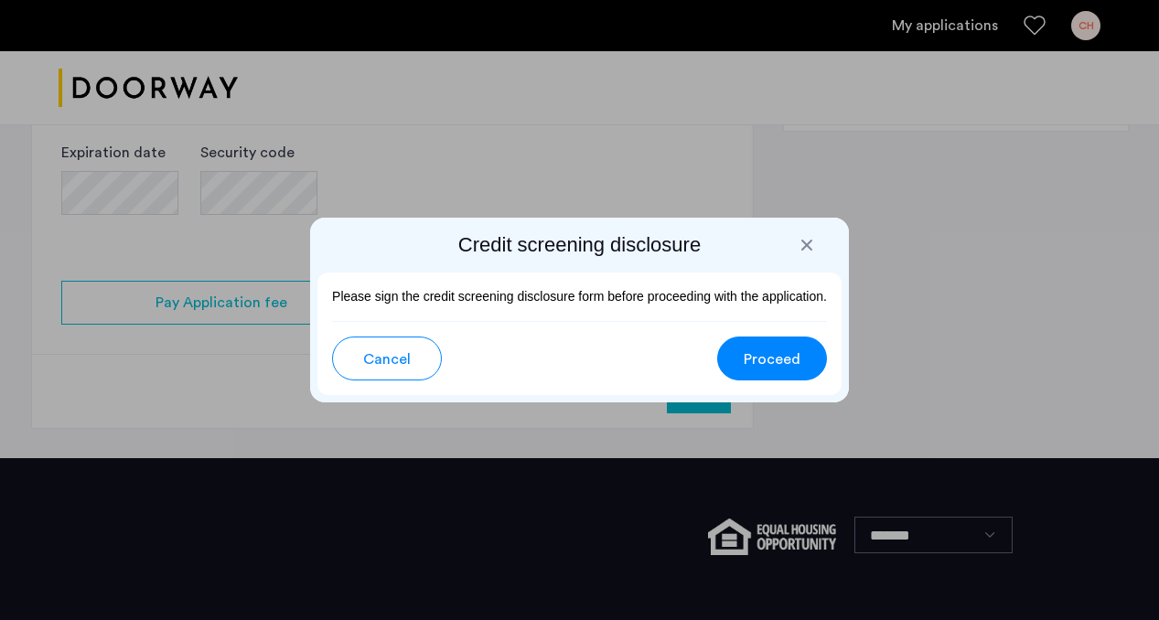
click at [742, 344] on button "Proceed" at bounding box center [772, 359] width 110 height 44
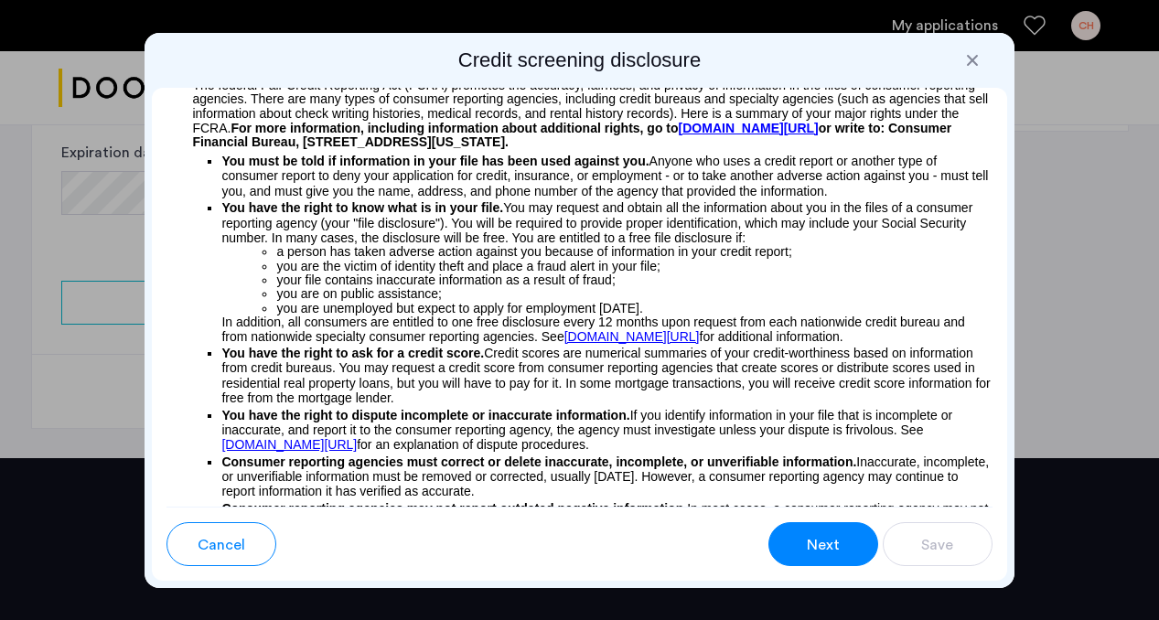
click at [795, 538] on button "Next" at bounding box center [824, 544] width 110 height 44
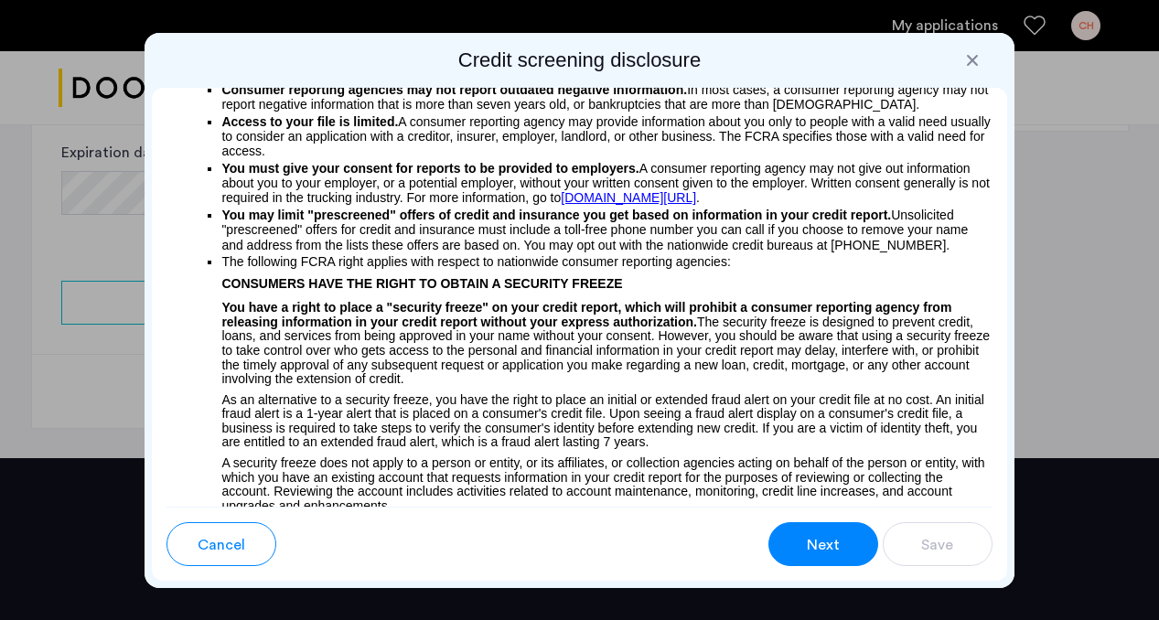
click at [795, 538] on button "Next" at bounding box center [824, 544] width 110 height 44
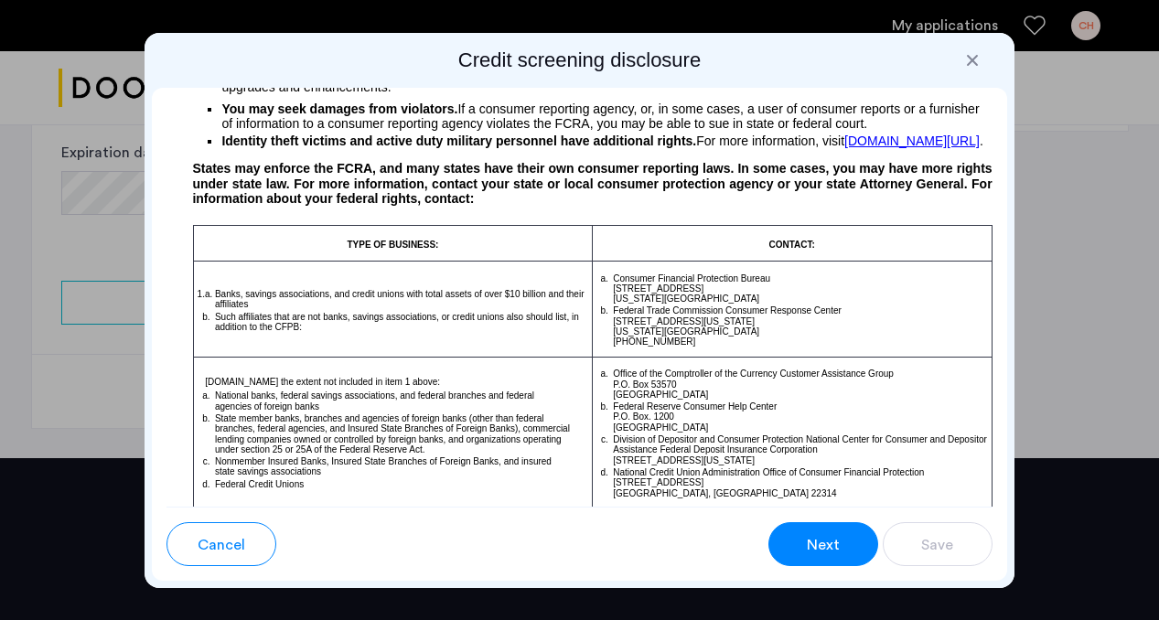
click at [795, 538] on button "Next" at bounding box center [824, 544] width 110 height 44
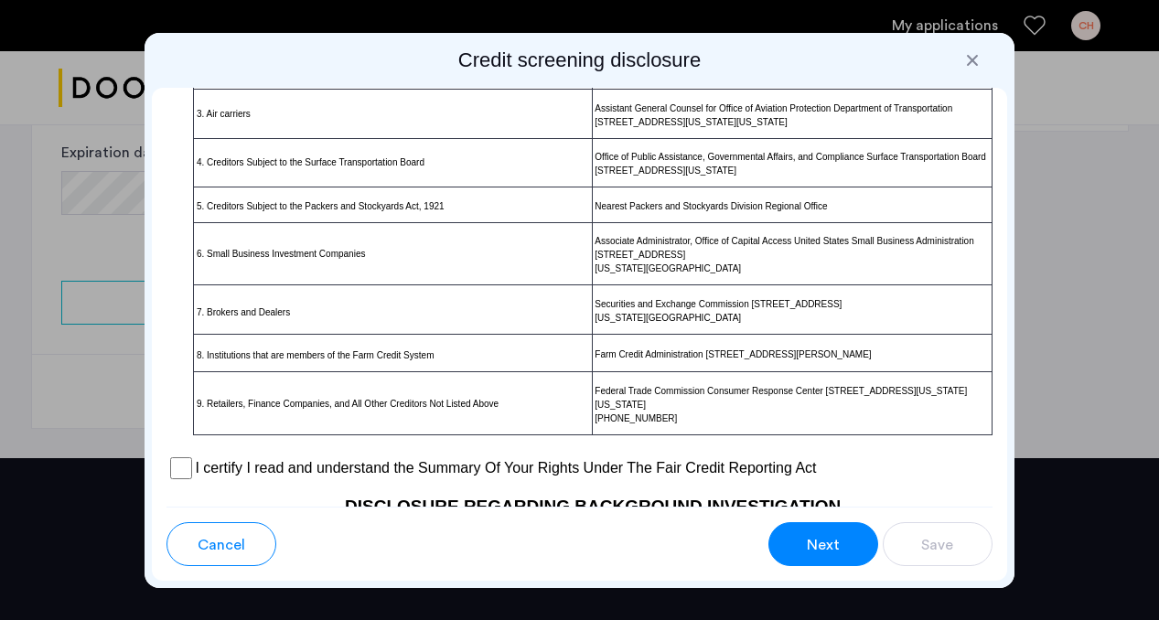
click at [795, 538] on button "Next" at bounding box center [824, 544] width 110 height 44
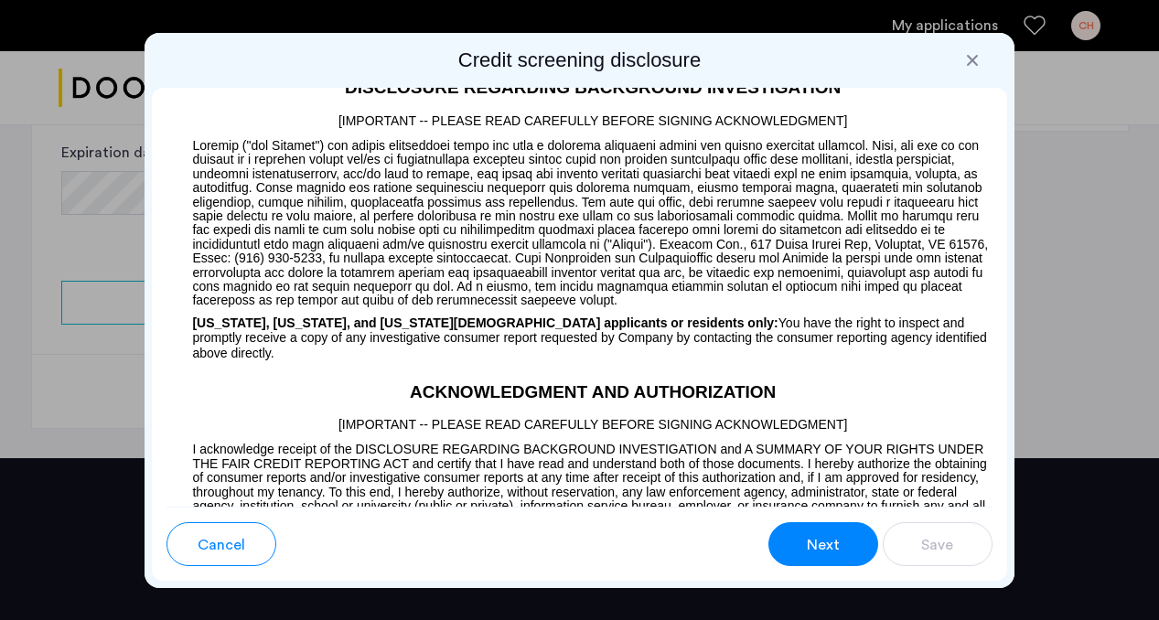
click at [795, 538] on button "Next" at bounding box center [824, 544] width 110 height 44
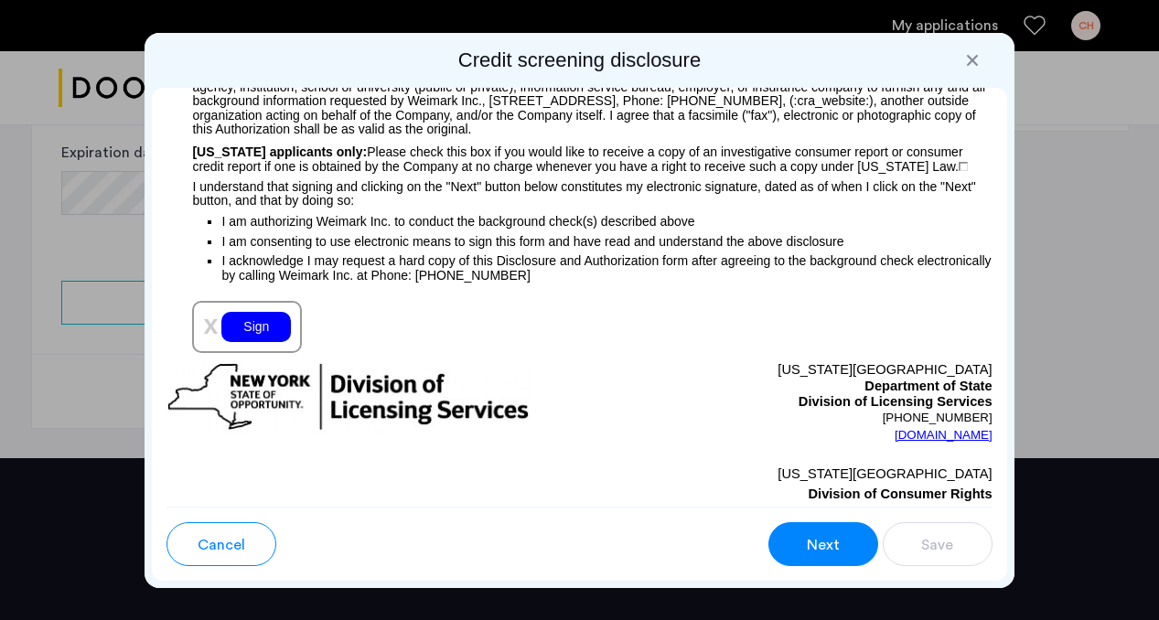
click at [795, 538] on button "Next" at bounding box center [824, 544] width 110 height 44
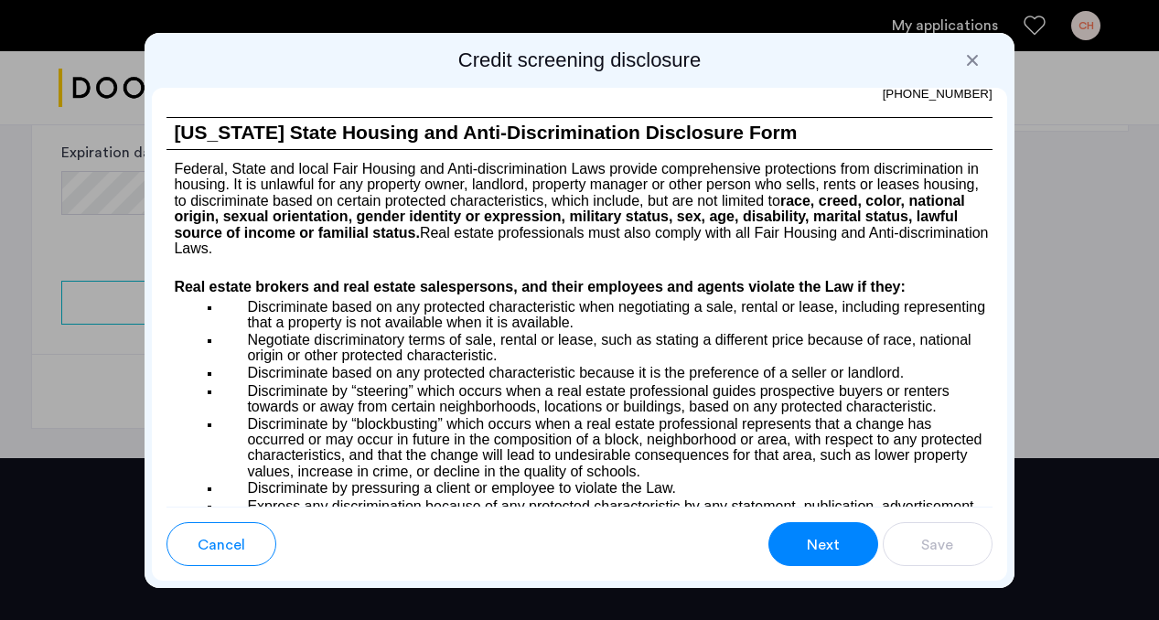
click at [795, 538] on button "Next" at bounding box center [824, 544] width 110 height 44
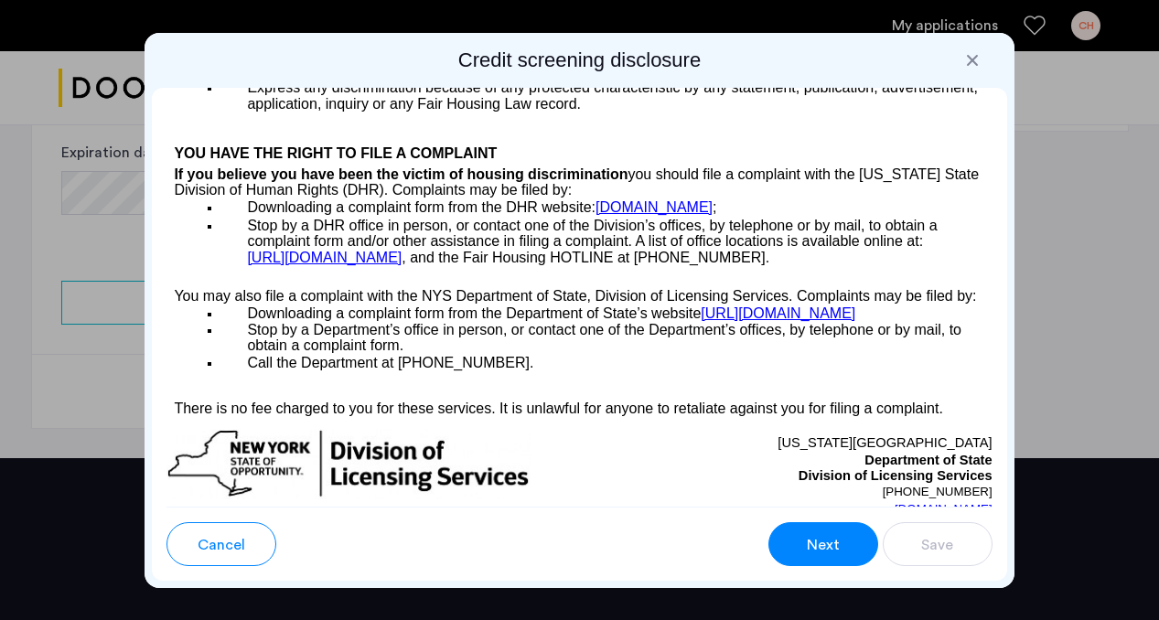
click at [795, 538] on button "Next" at bounding box center [824, 544] width 110 height 44
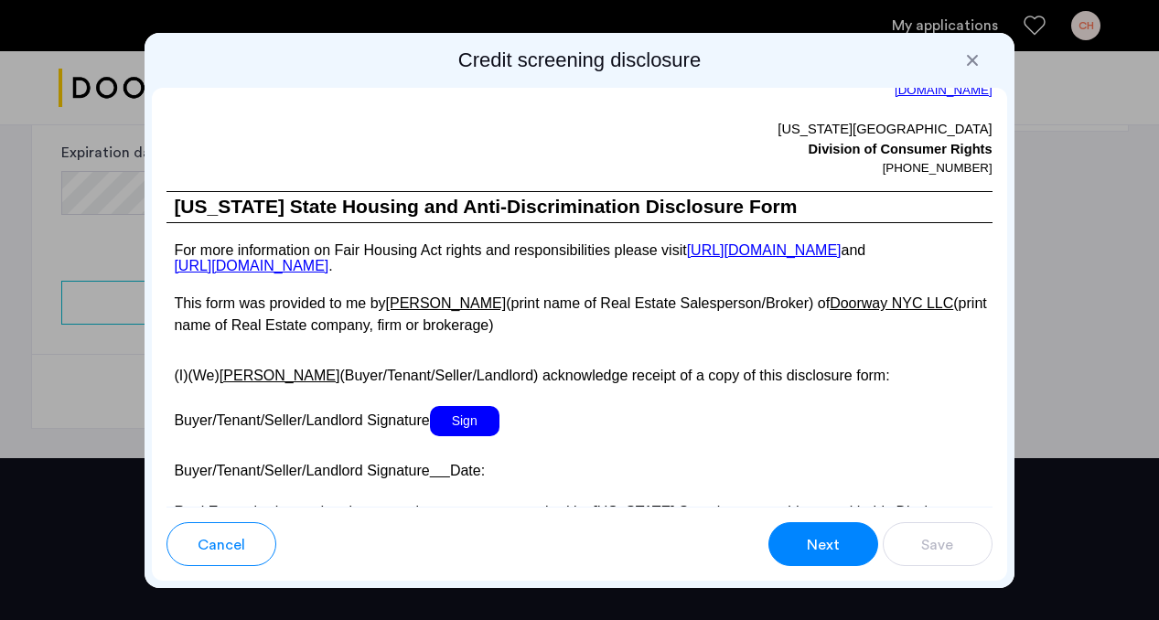
click at [795, 538] on button "Next" at bounding box center [824, 544] width 110 height 44
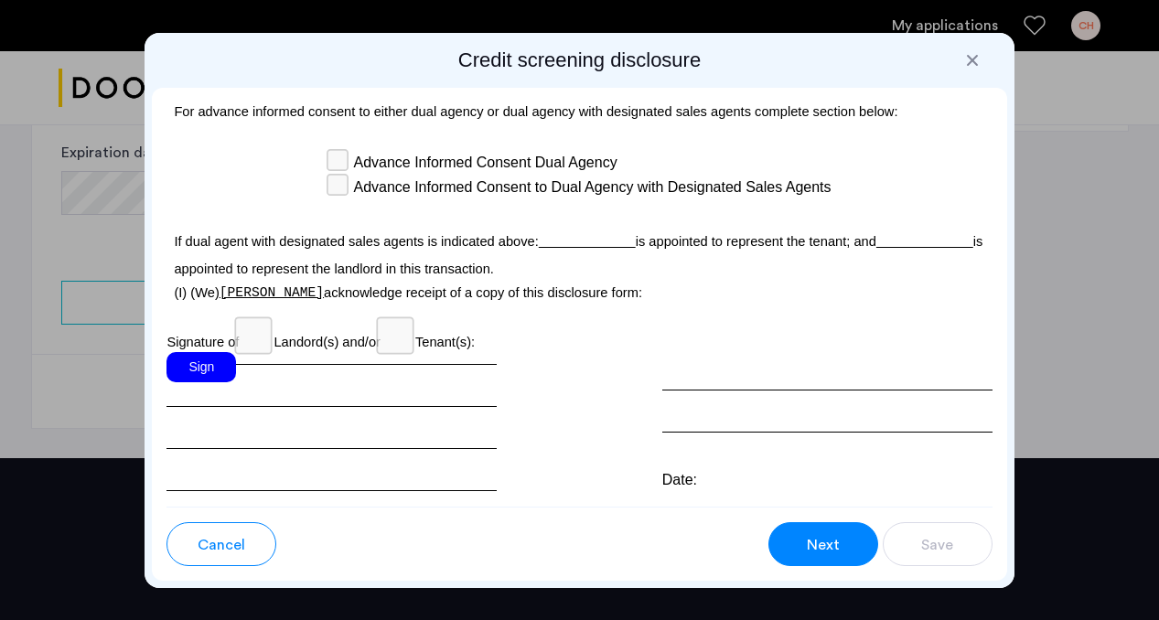
scroll to position [5757, 0]
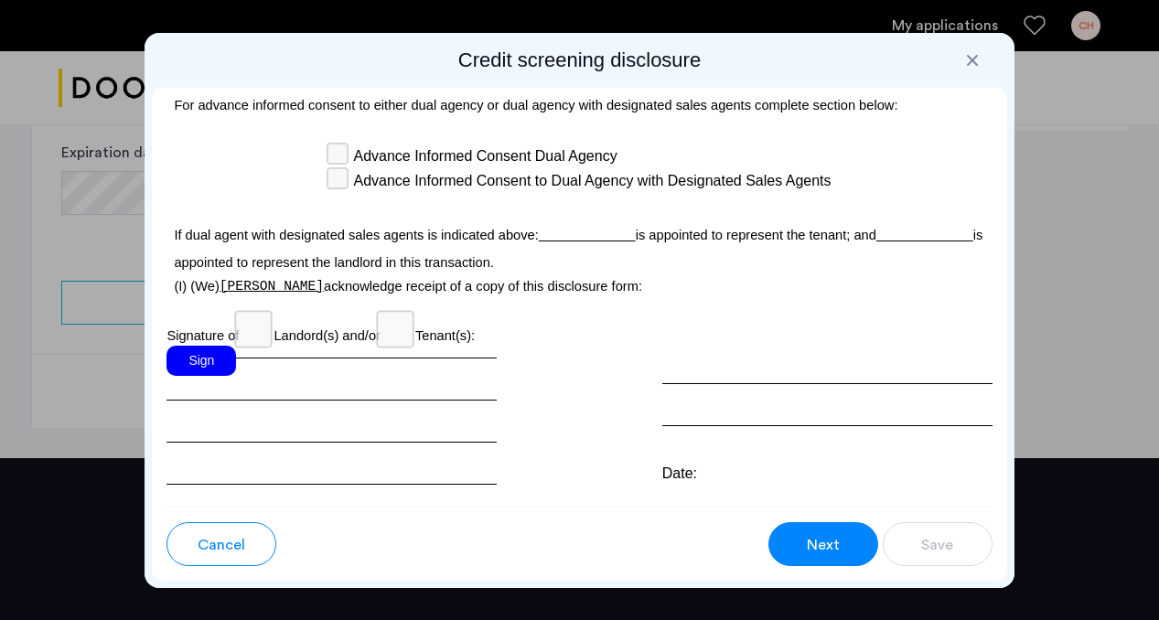
click at [557, 242] on u at bounding box center [587, 235] width 97 height 15
click at [551, 261] on p "If dual agent with designated sales agents is indicated above: is appointed to …" at bounding box center [579, 244] width 825 height 63
click at [558, 261] on p "If dual agent with designated sales agents is indicated above: is appointed to …" at bounding box center [579, 244] width 825 height 63
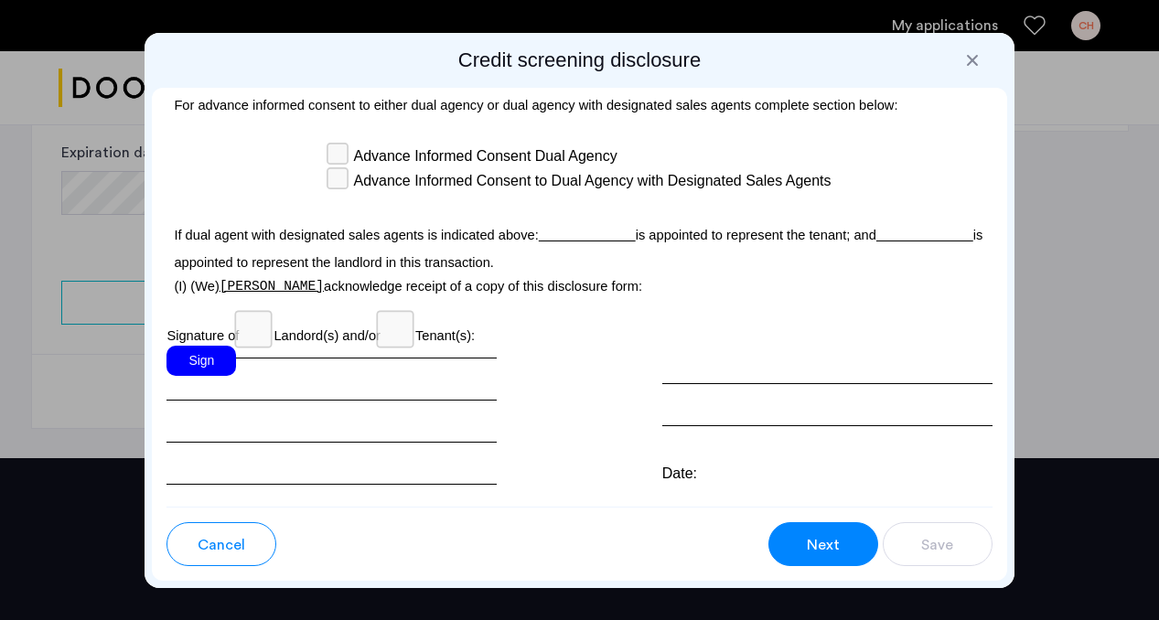
click at [558, 242] on u at bounding box center [587, 235] width 97 height 15
click at [193, 372] on div "Sign" at bounding box center [202, 361] width 70 height 30
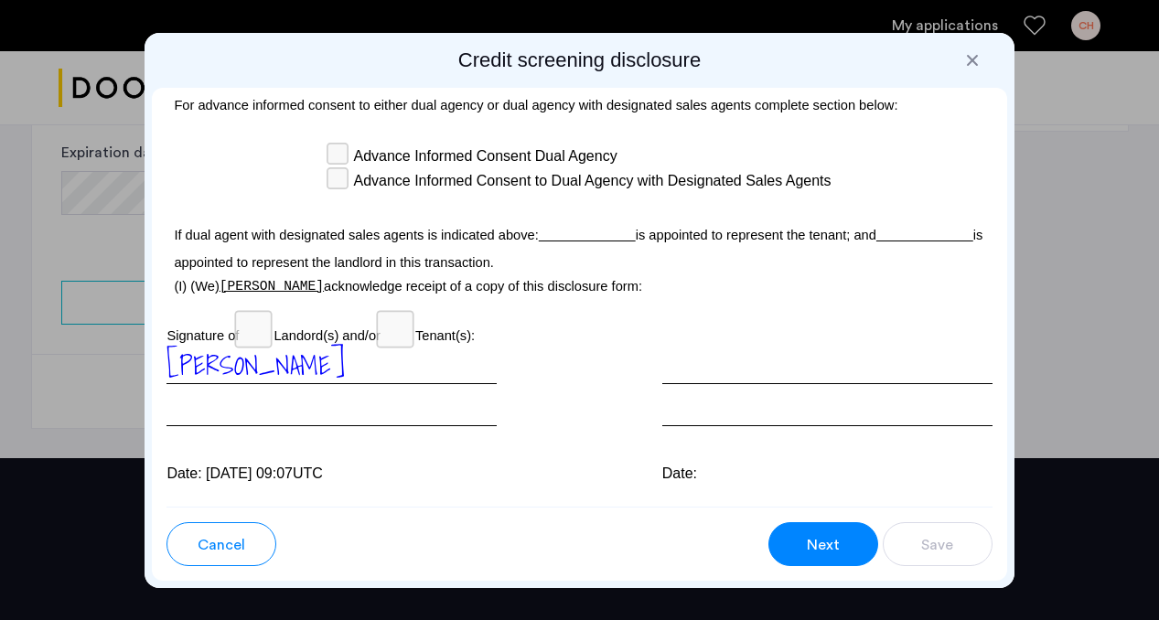
scroll to position [5824, 0]
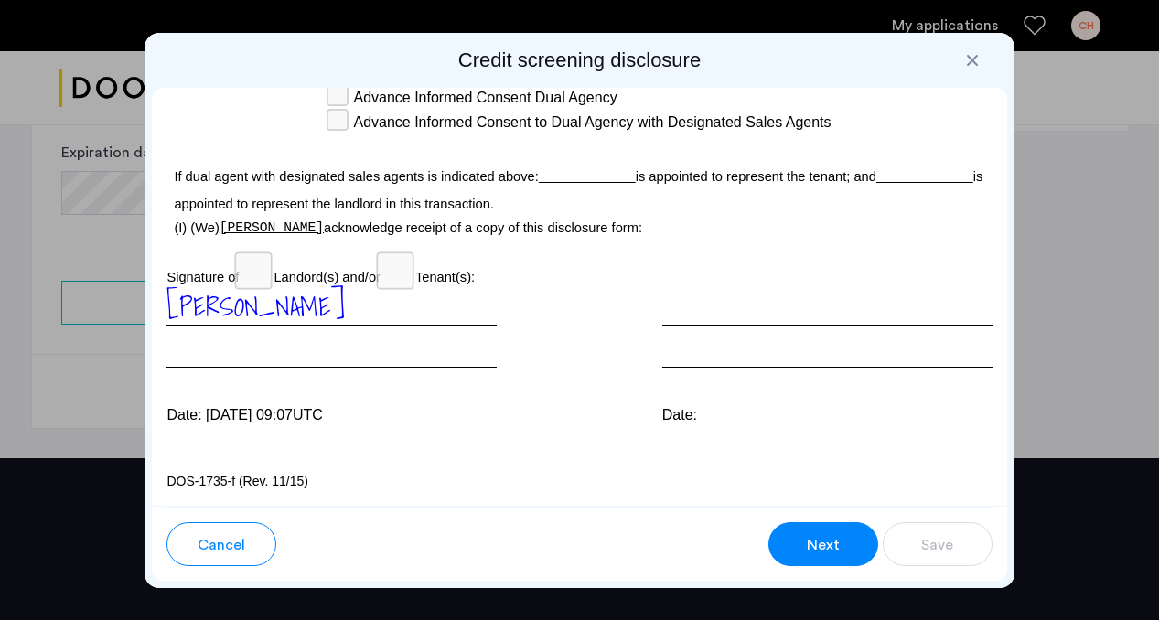
click at [781, 333] on div at bounding box center [827, 327] width 330 height 81
click at [817, 531] on button "Next" at bounding box center [824, 544] width 110 height 44
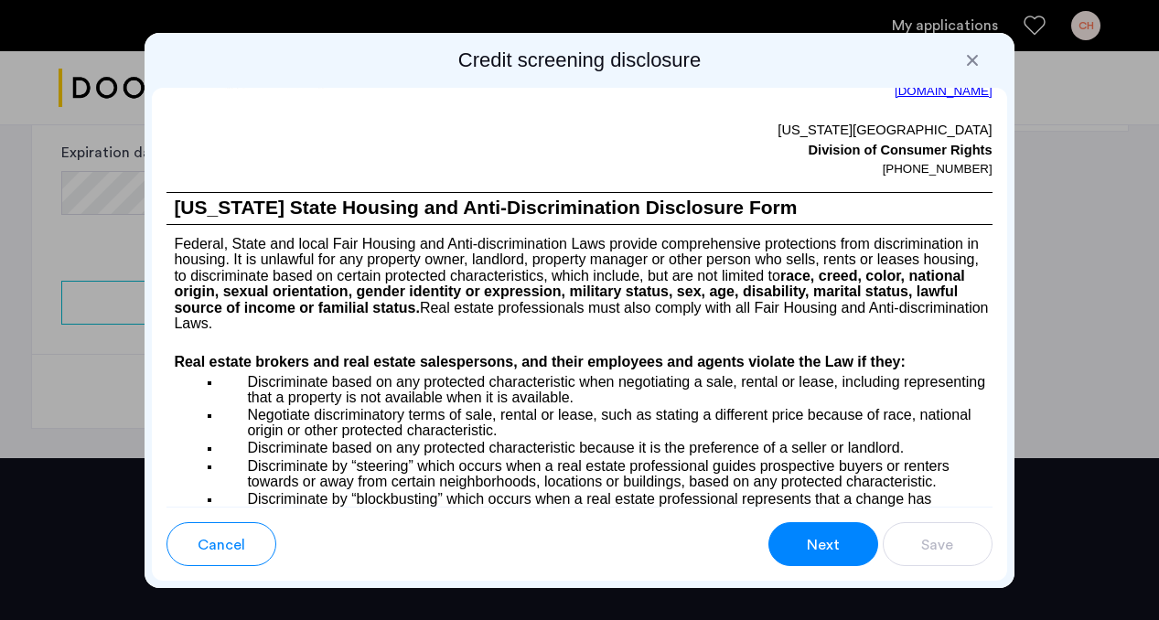
scroll to position [1551, 0]
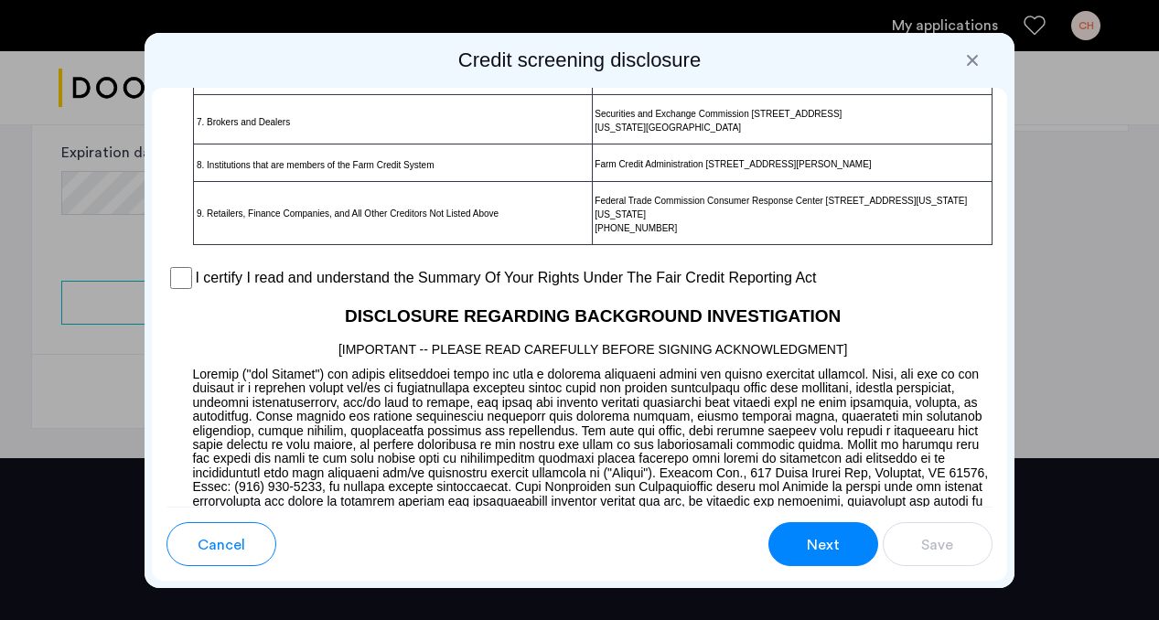
click at [324, 287] on label "I certify I read and understand the Summary Of Your Rights Under The Fair Credi…" at bounding box center [505, 278] width 621 height 22
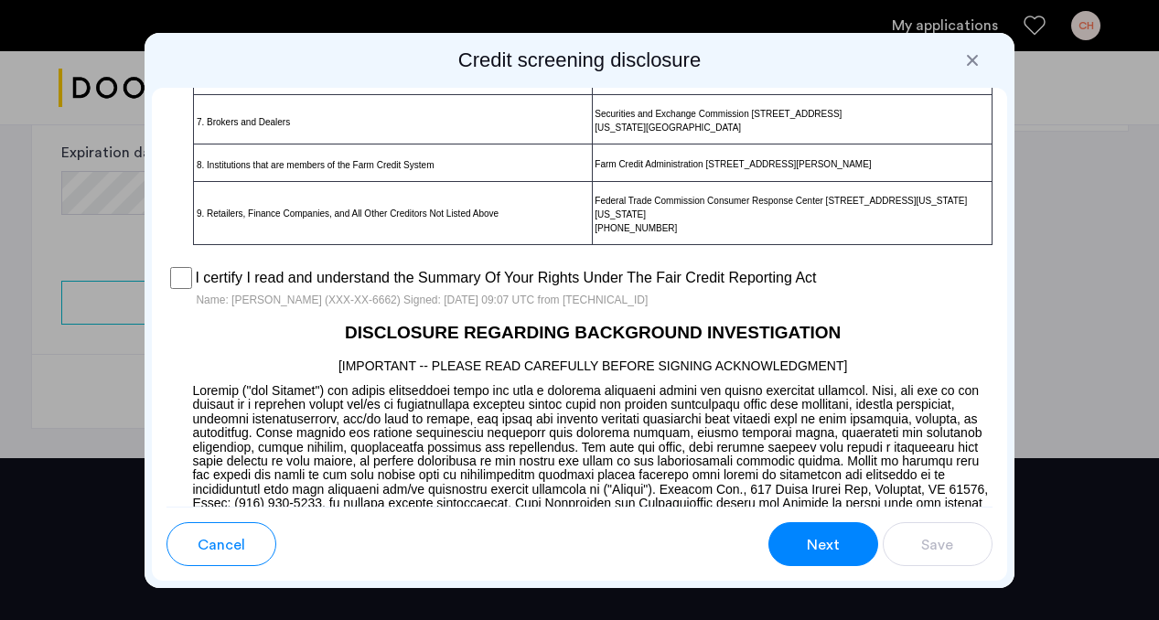
click at [837, 535] on span "Next" at bounding box center [823, 545] width 33 height 22
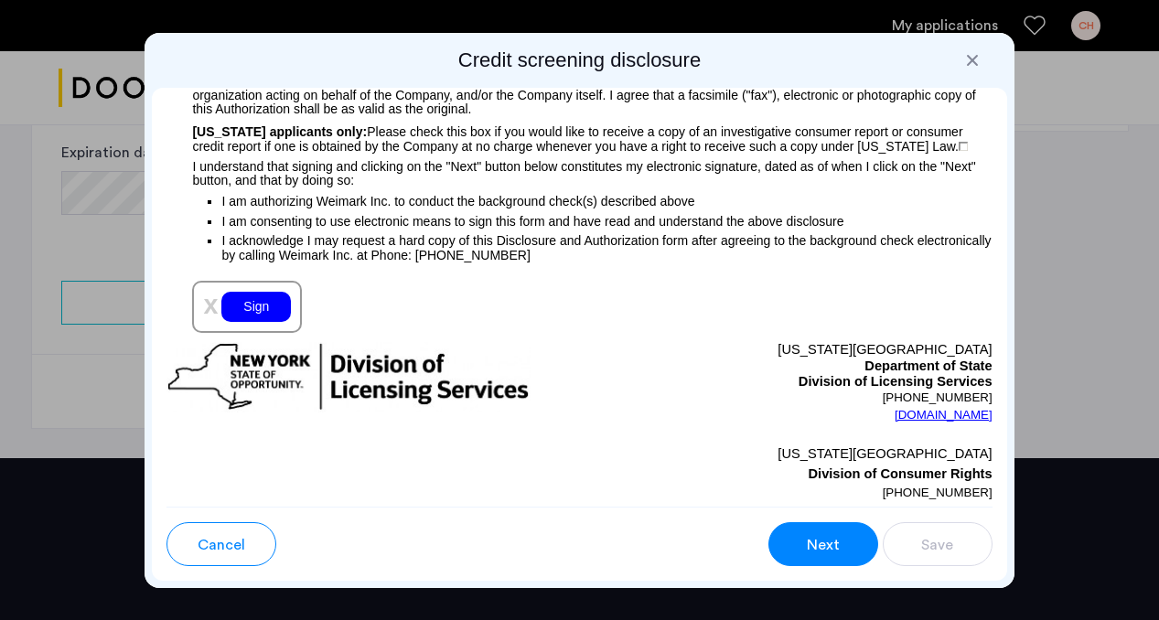
scroll to position [2250, 0]
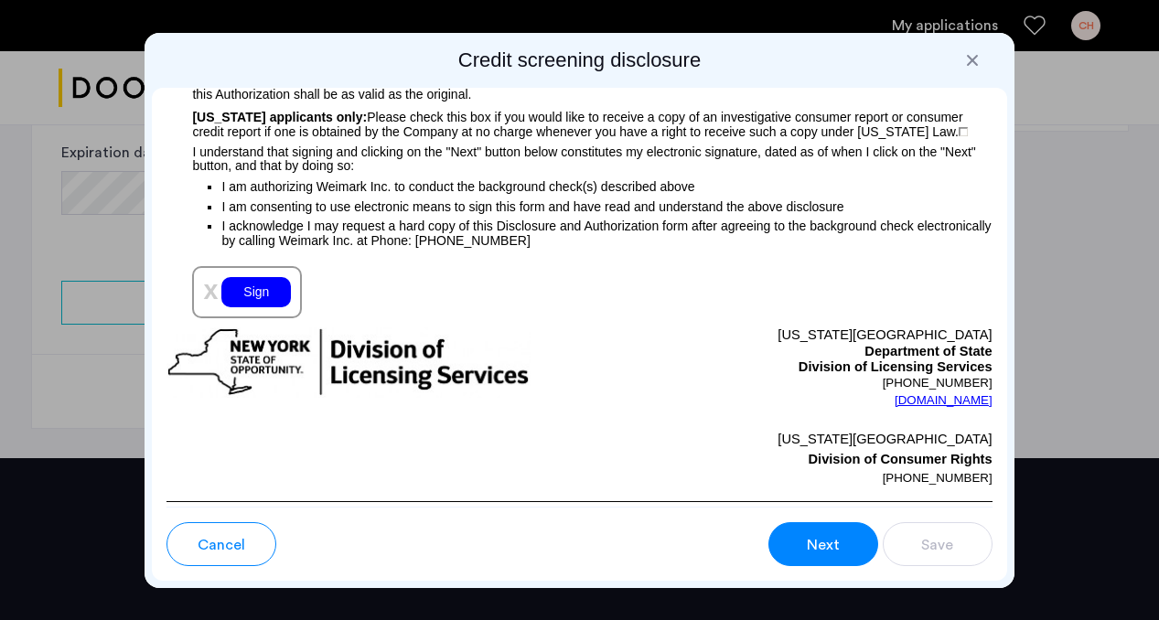
click at [262, 296] on div "Sign" at bounding box center [256, 292] width 70 height 30
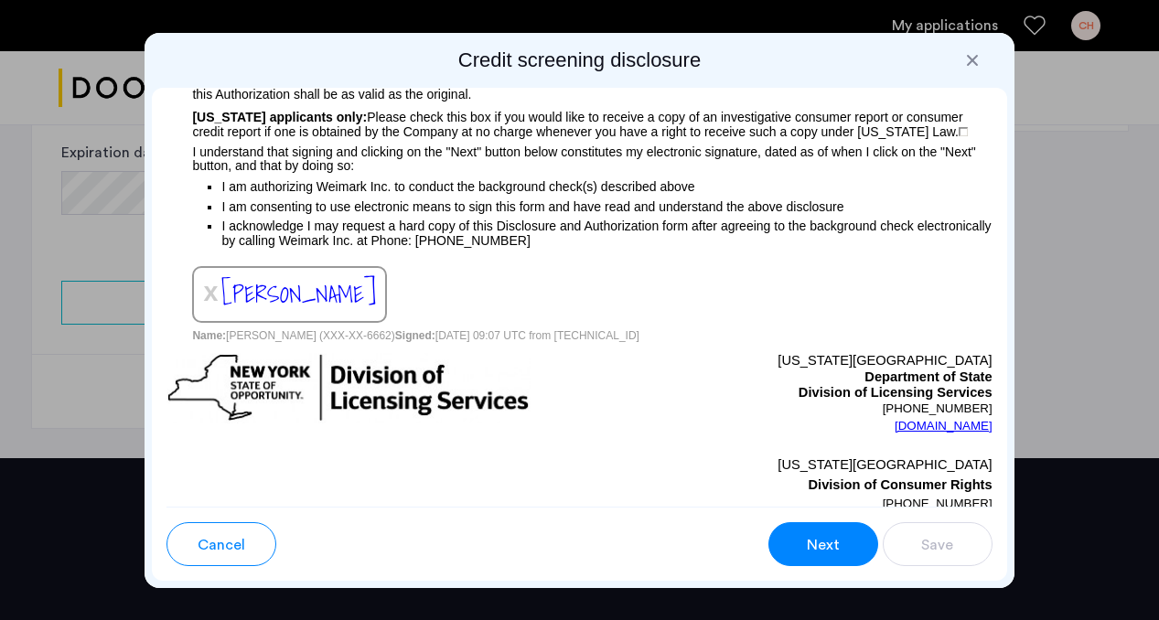
click at [806, 539] on div "Next" at bounding box center [823, 545] width 35 height 22
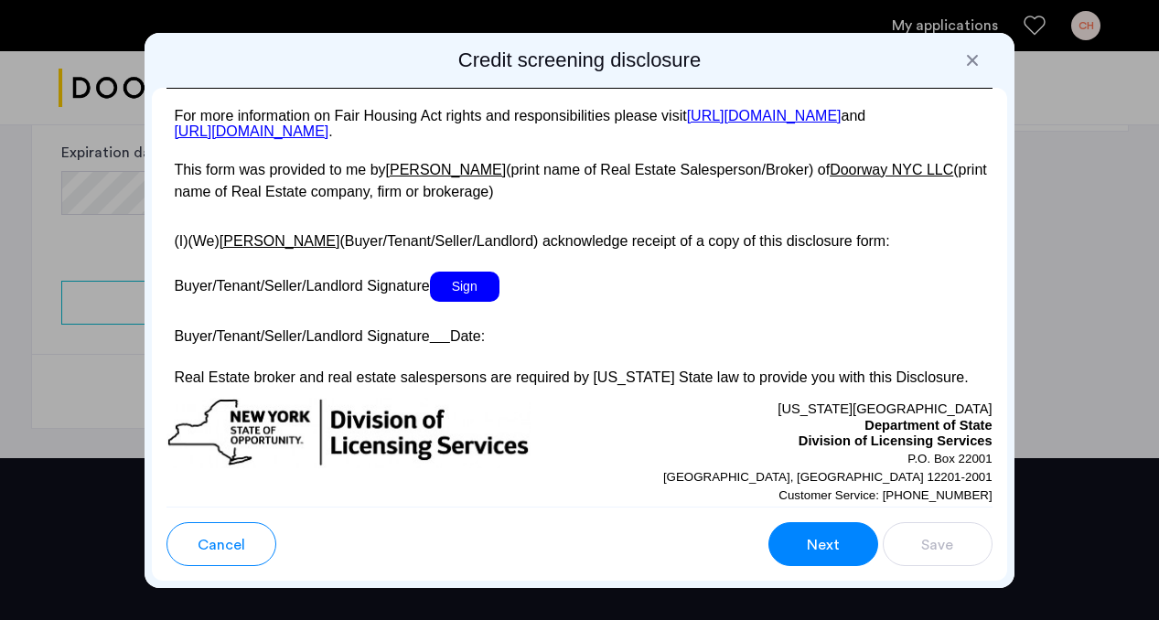
scroll to position [3639, 0]
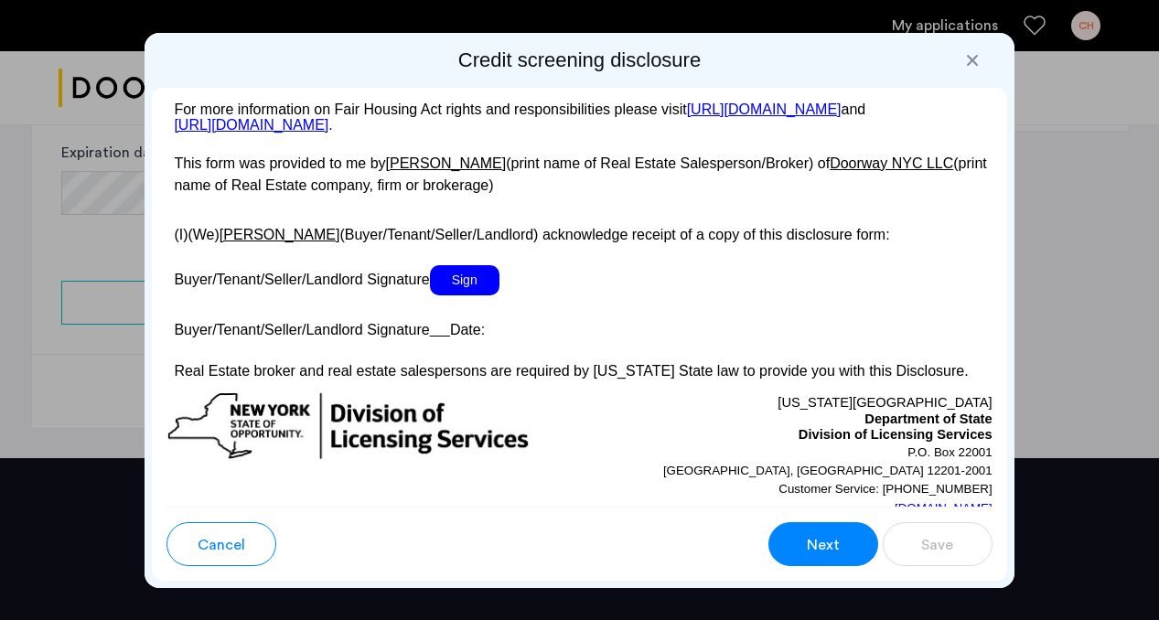
click at [467, 292] on span "Sign" at bounding box center [465, 280] width 70 height 30
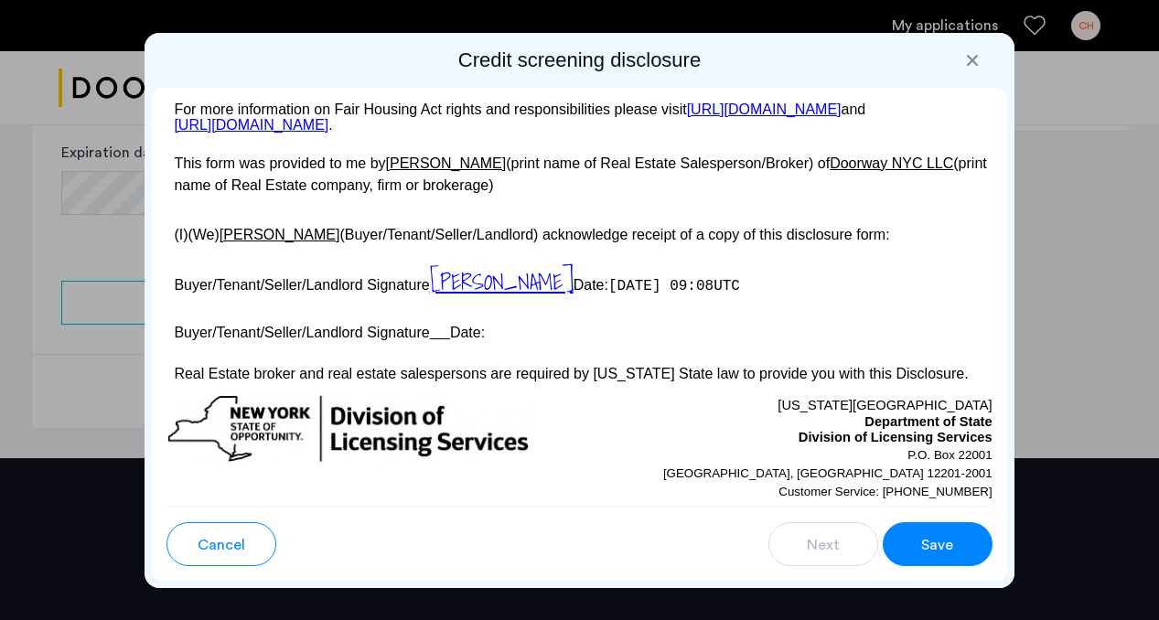
click at [958, 546] on button "Save" at bounding box center [938, 544] width 110 height 44
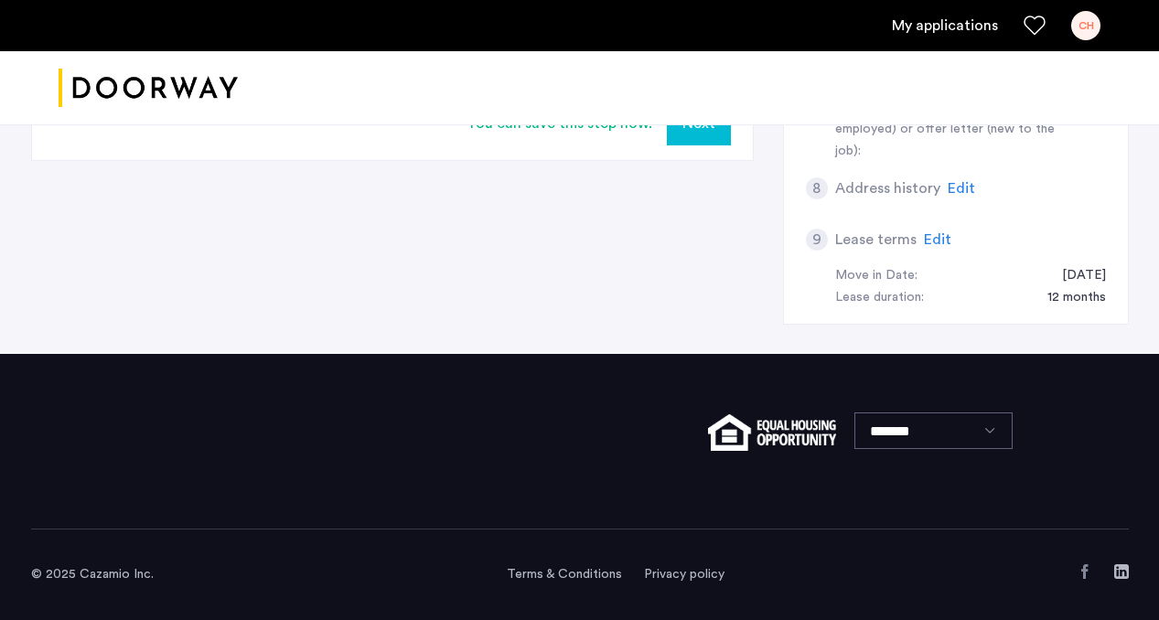
scroll to position [623, 0]
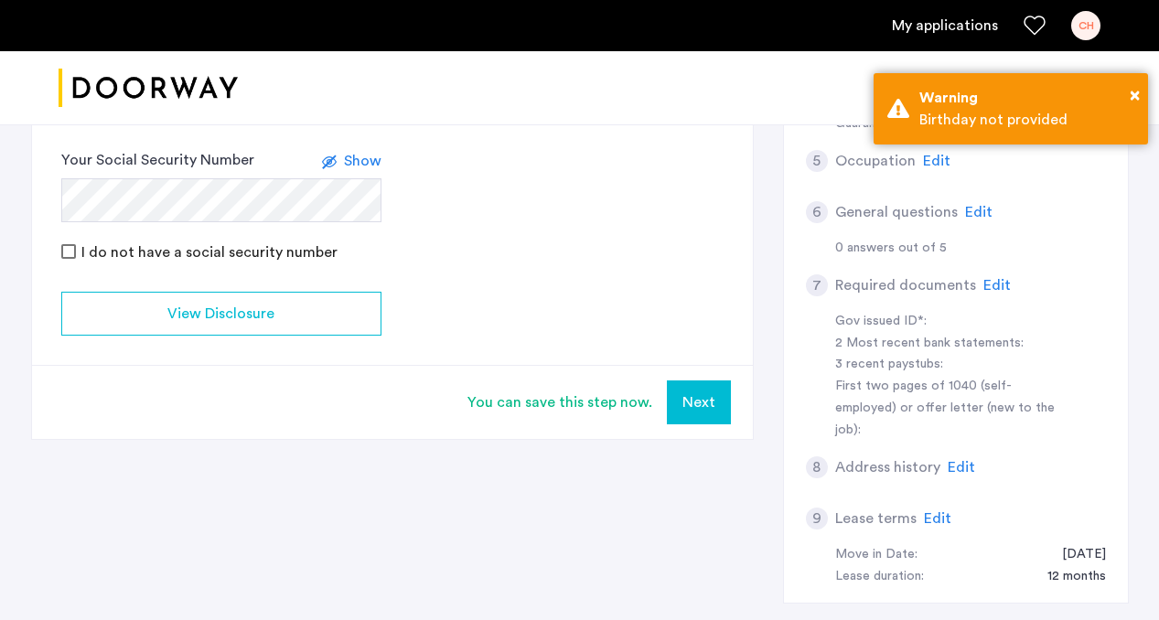
click at [716, 397] on button "Next" at bounding box center [699, 403] width 64 height 44
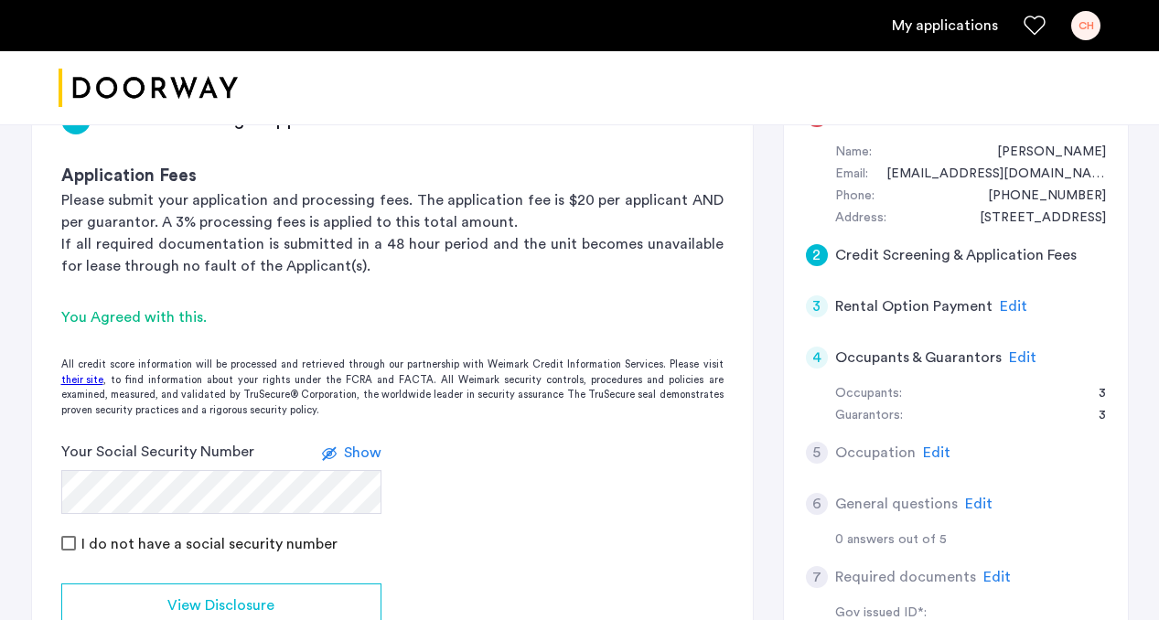
scroll to position [539, 0]
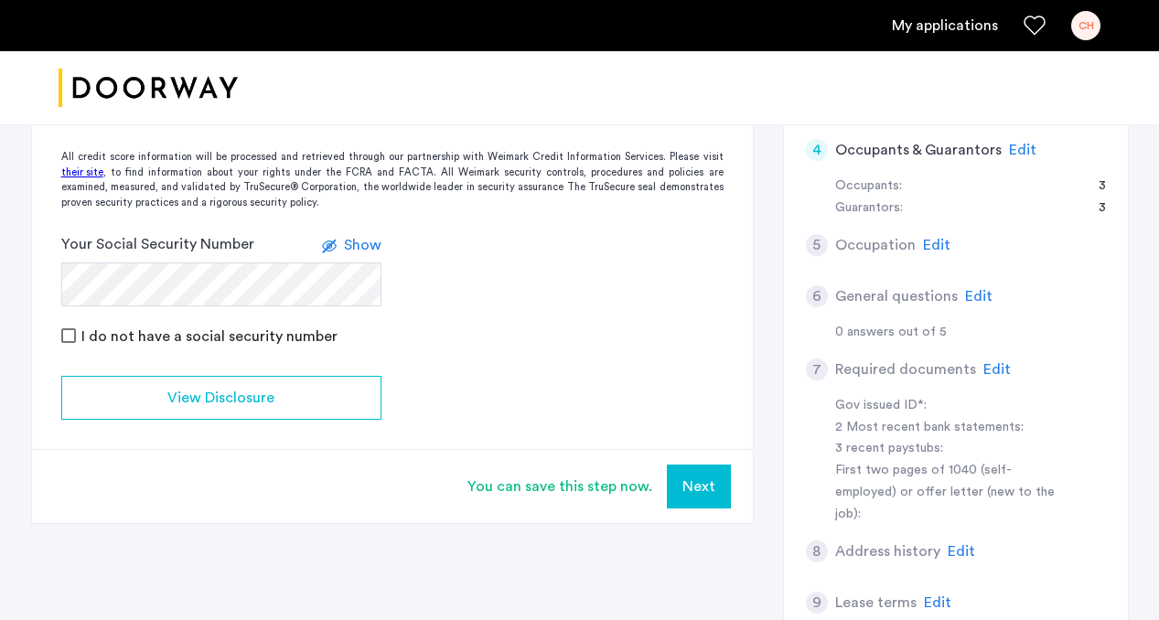
click at [690, 479] on button "Next" at bounding box center [699, 487] width 64 height 44
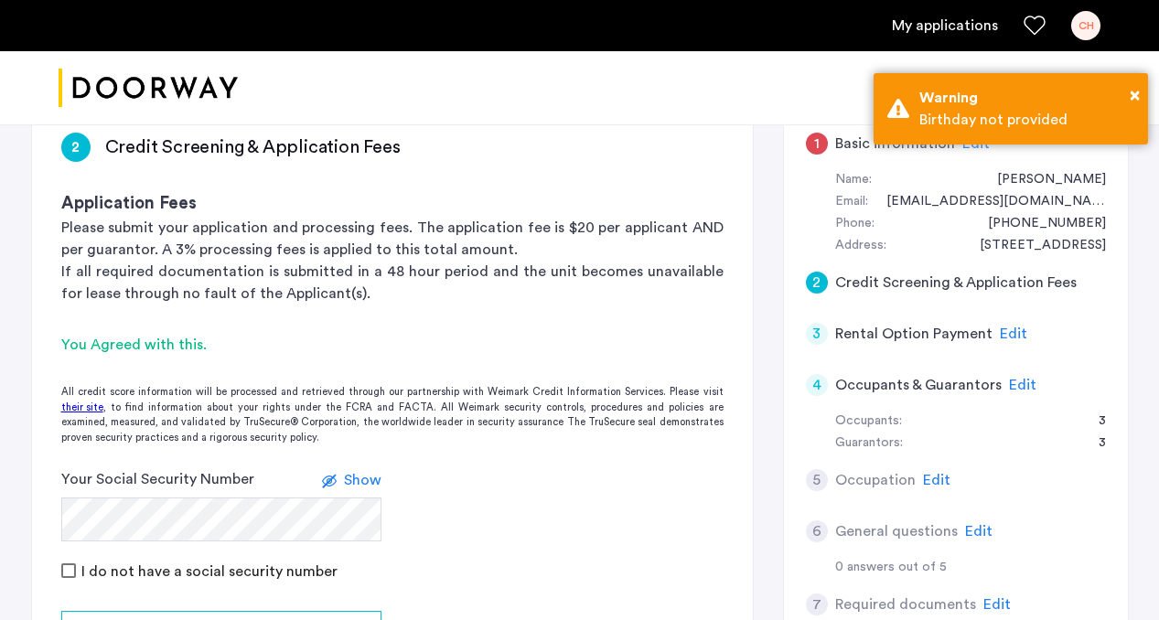
click at [911, 219] on div "Phone: [PHONE_NUMBER]" at bounding box center [970, 224] width 271 height 22
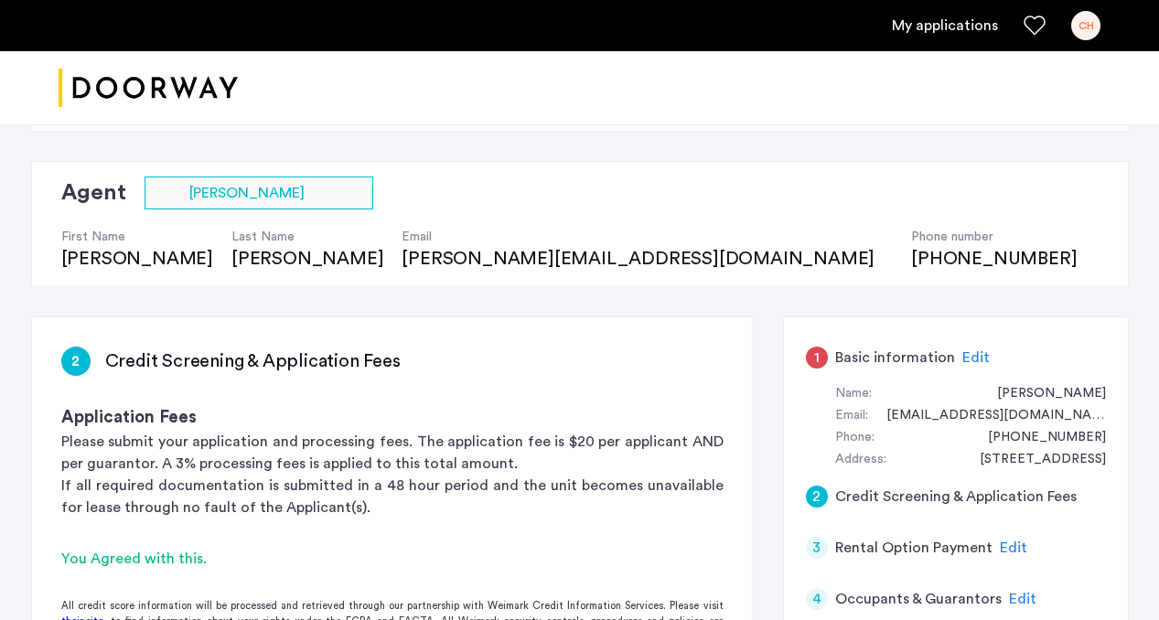
scroll to position [108, 0]
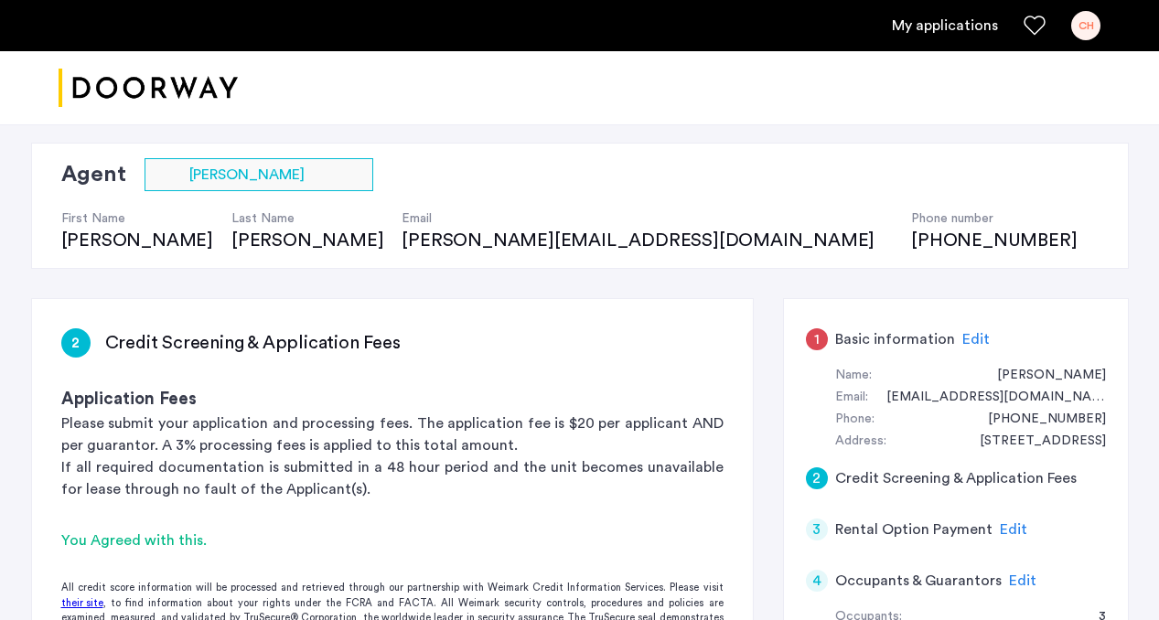
click at [812, 346] on div "1" at bounding box center [817, 339] width 22 height 22
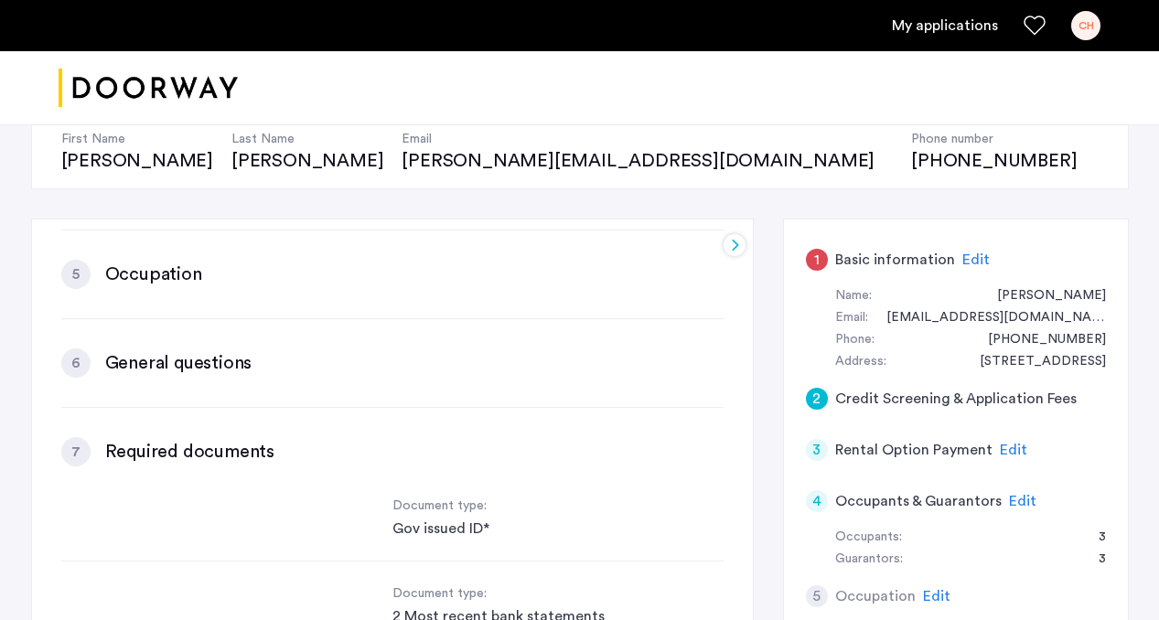
scroll to position [0, 0]
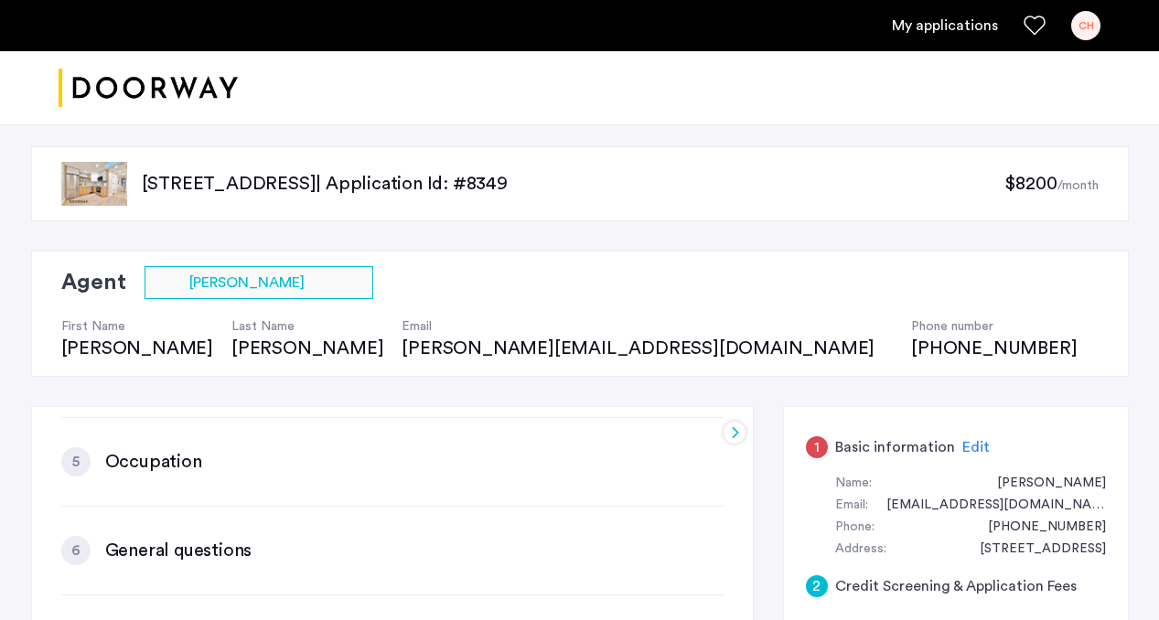
click at [810, 439] on div "1" at bounding box center [817, 447] width 22 height 22
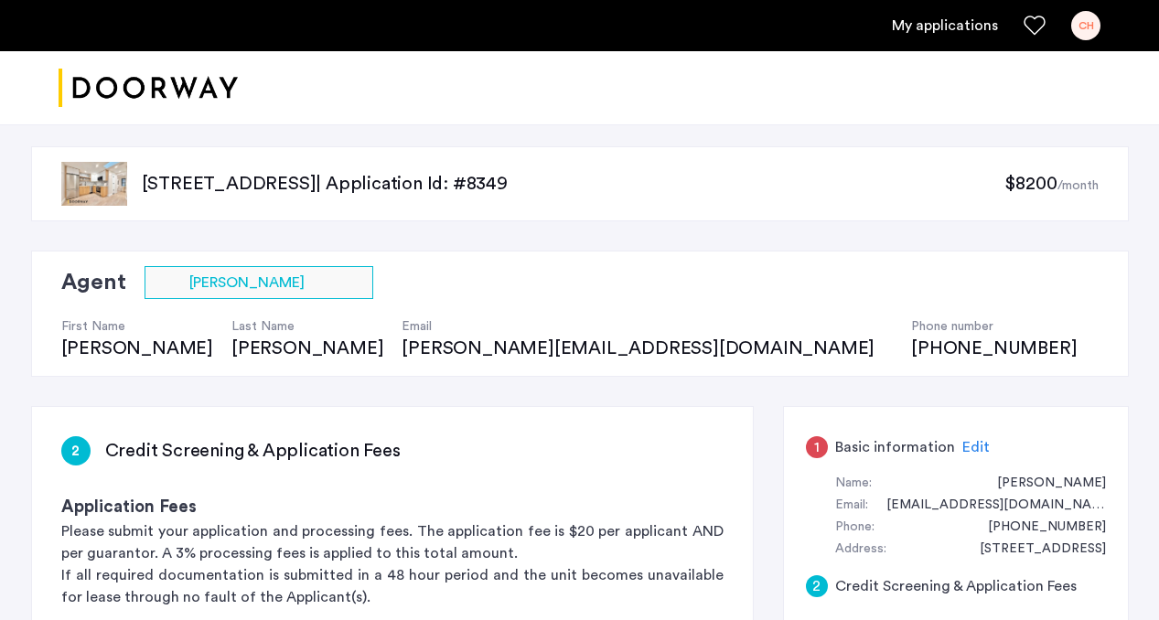
scroll to position [539, 0]
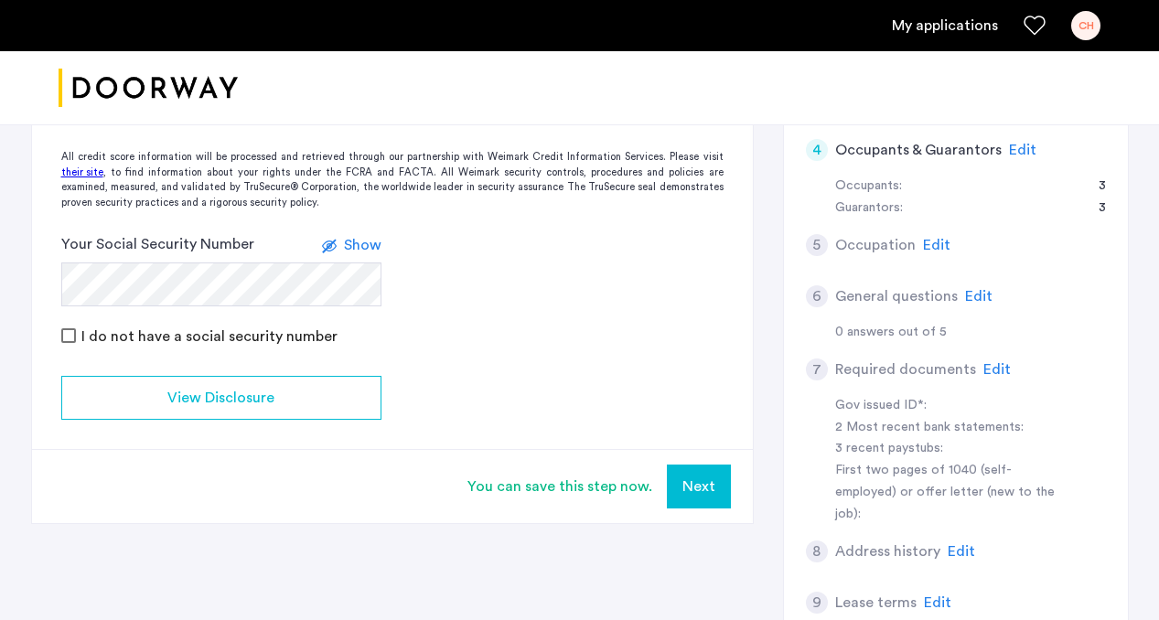
click at [689, 483] on button "Next" at bounding box center [699, 487] width 64 height 44
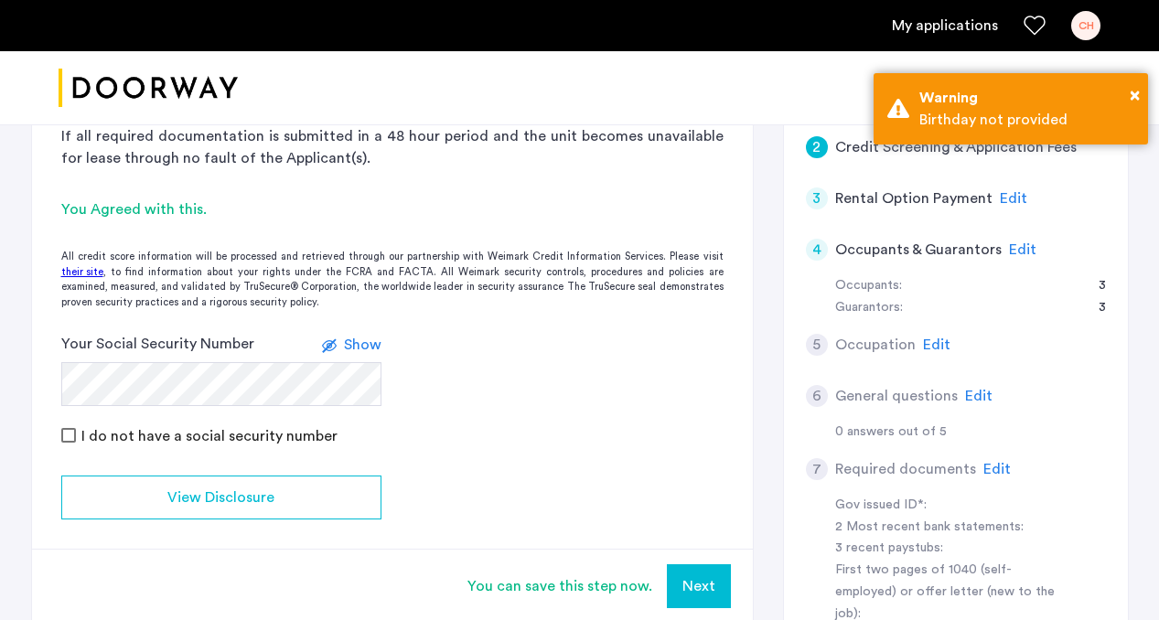
scroll to position [434, 0]
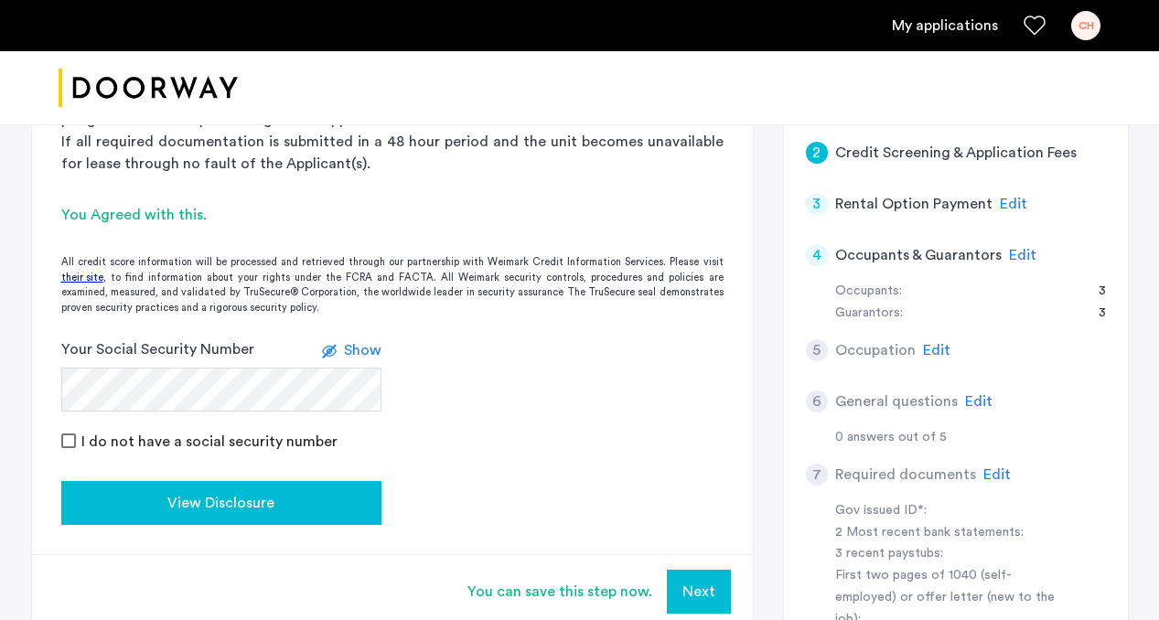
click at [307, 490] on button "View Disclosure" at bounding box center [221, 503] width 320 height 44
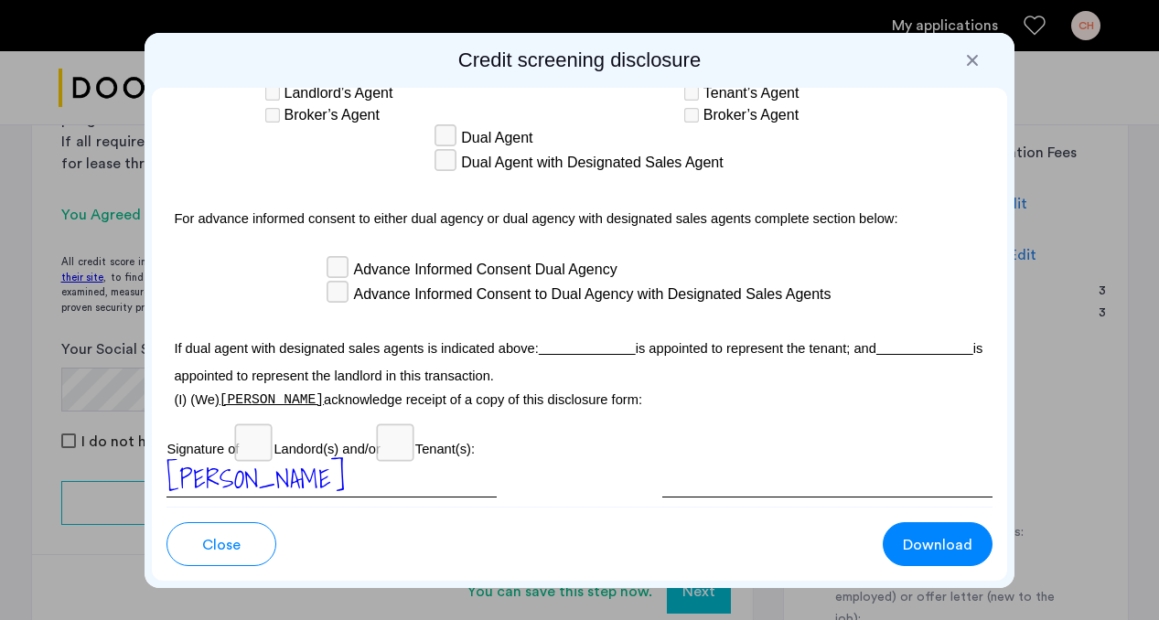
scroll to position [5868, 0]
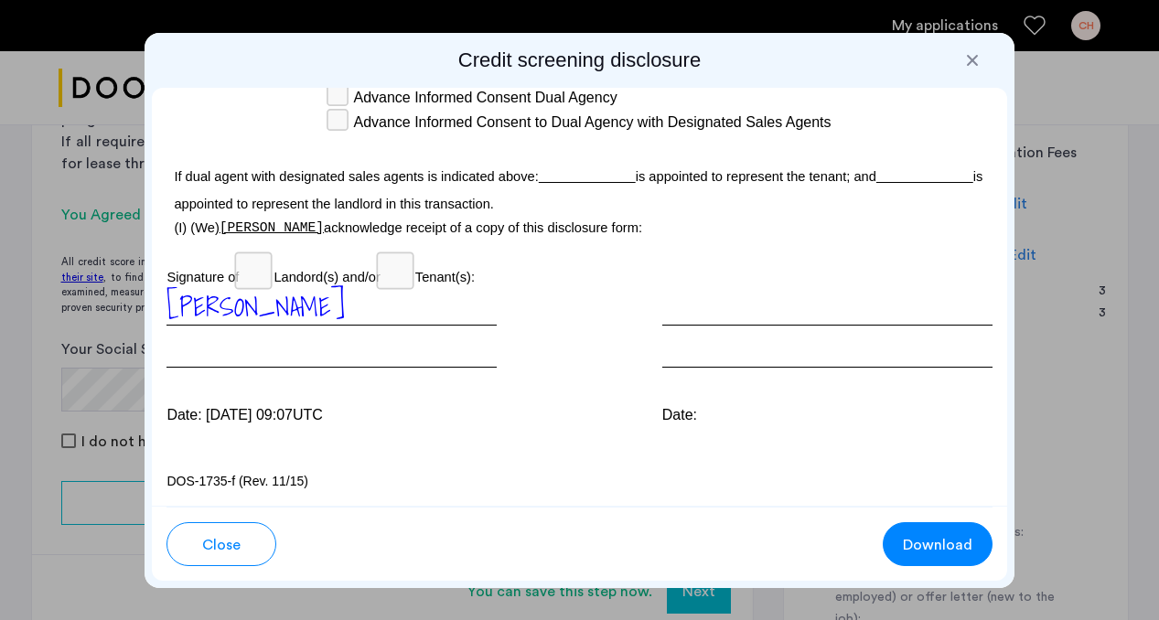
click at [962, 55] on h2 "Credit screening disclosure" at bounding box center [579, 61] width 855 height 26
click at [974, 55] on div at bounding box center [972, 60] width 18 height 18
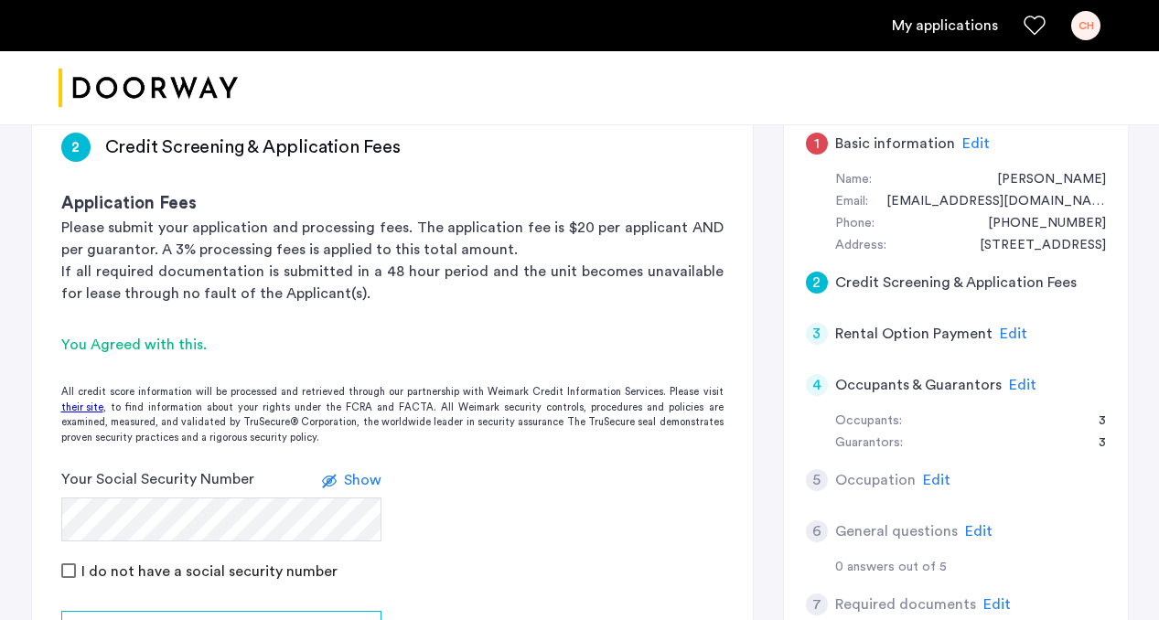
scroll to position [192, 0]
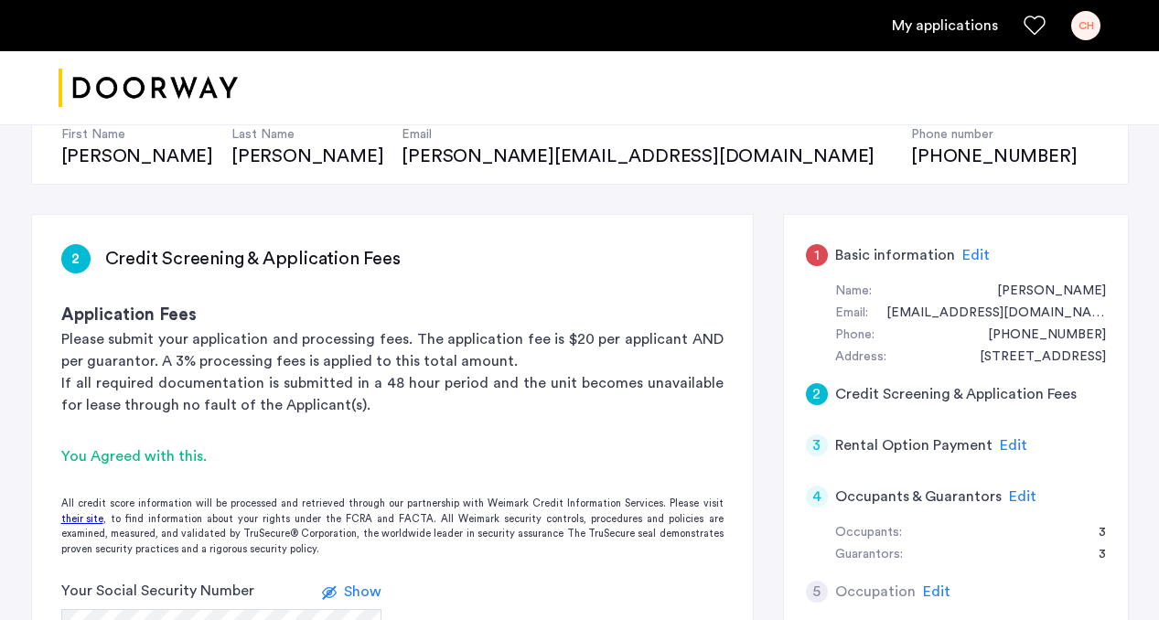
click at [1014, 348] on div "[STREET_ADDRESS]" at bounding box center [1034, 358] width 145 height 22
click at [967, 248] on span "Edit" at bounding box center [976, 255] width 27 height 15
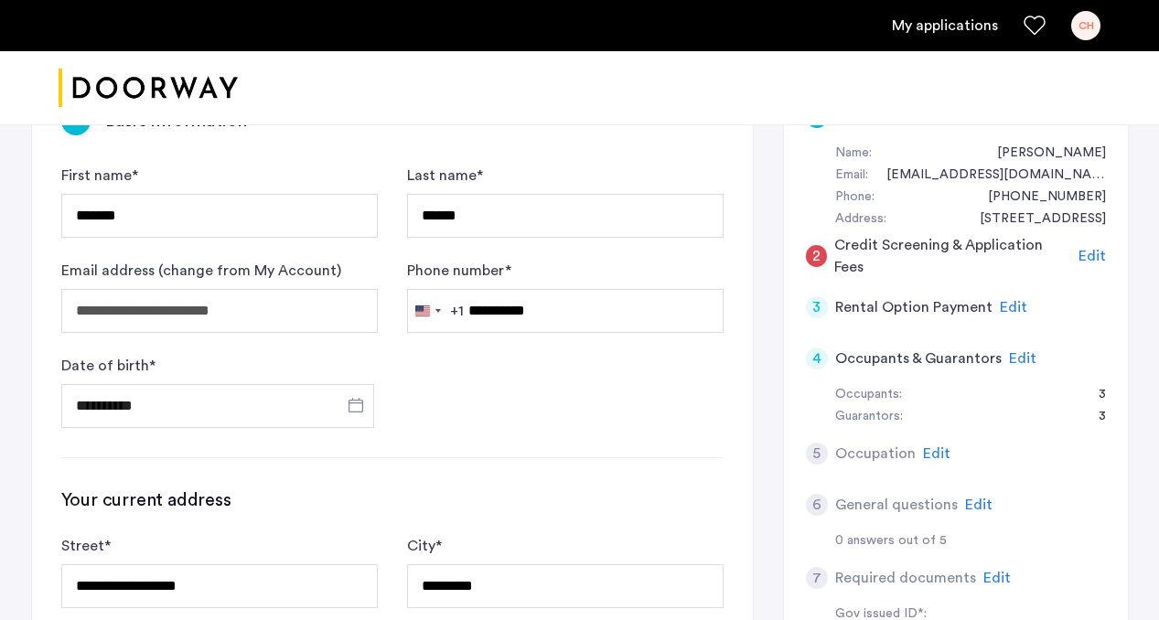
scroll to position [439, 0]
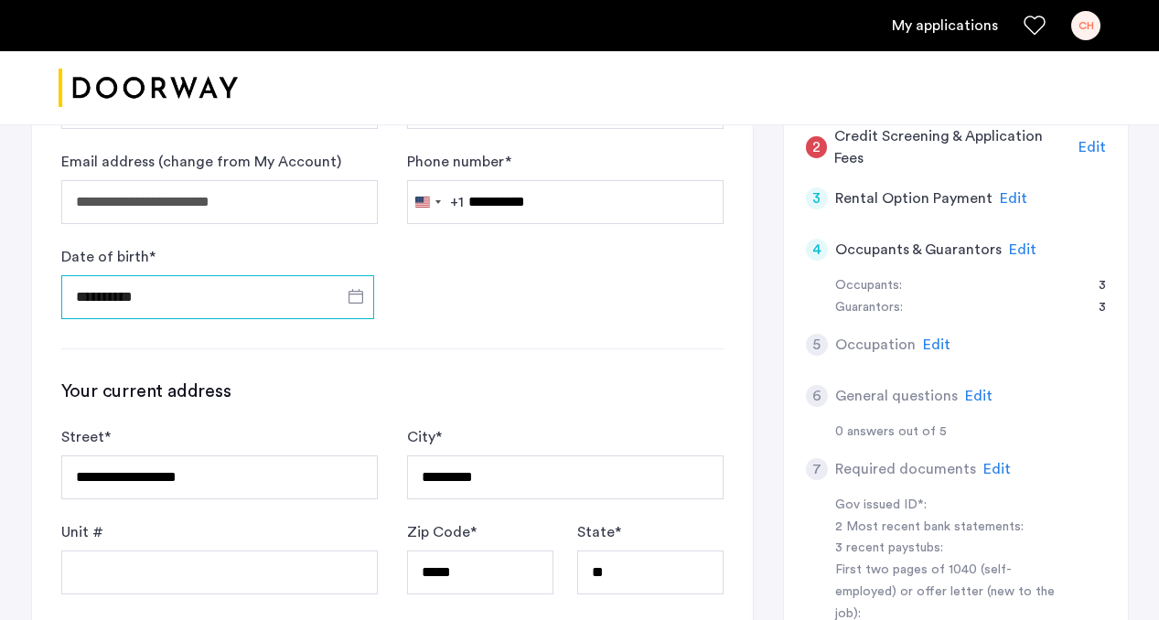
click at [199, 291] on input "**********" at bounding box center [217, 297] width 313 height 44
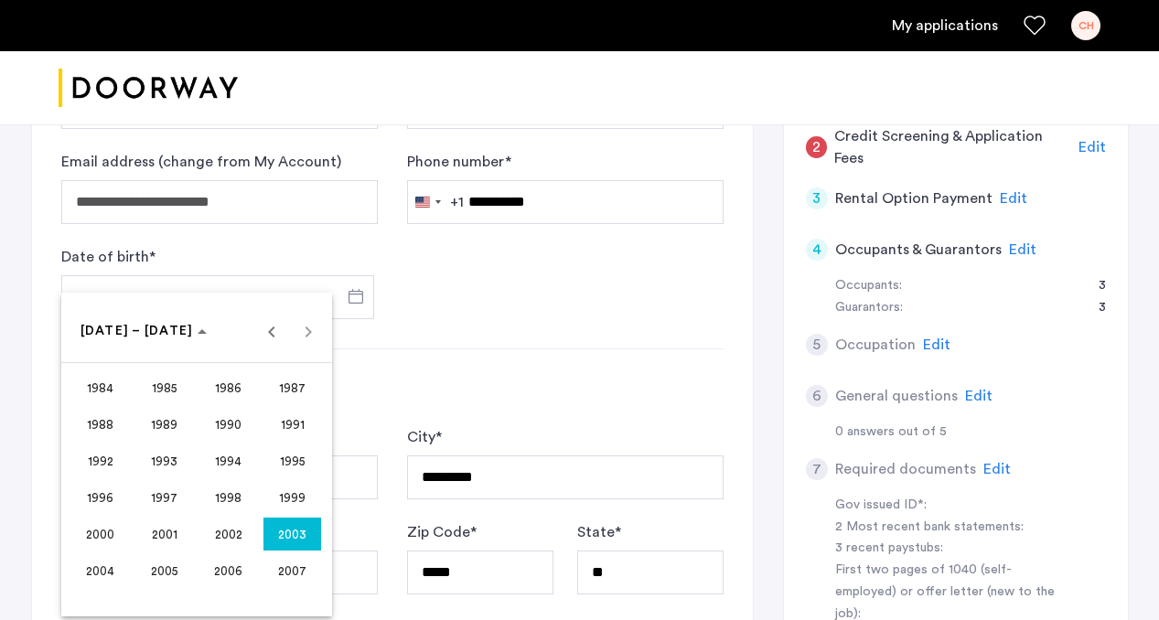
click at [296, 541] on span "2003" at bounding box center [293, 534] width 58 height 33
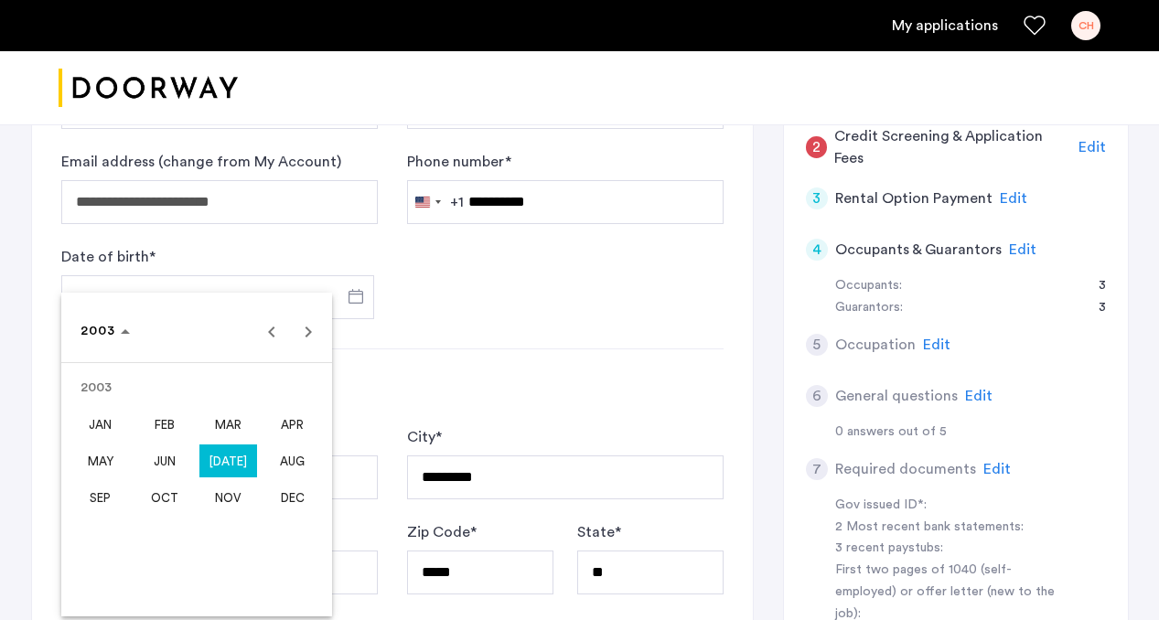
click at [246, 457] on span "[DATE]" at bounding box center [228, 461] width 58 height 33
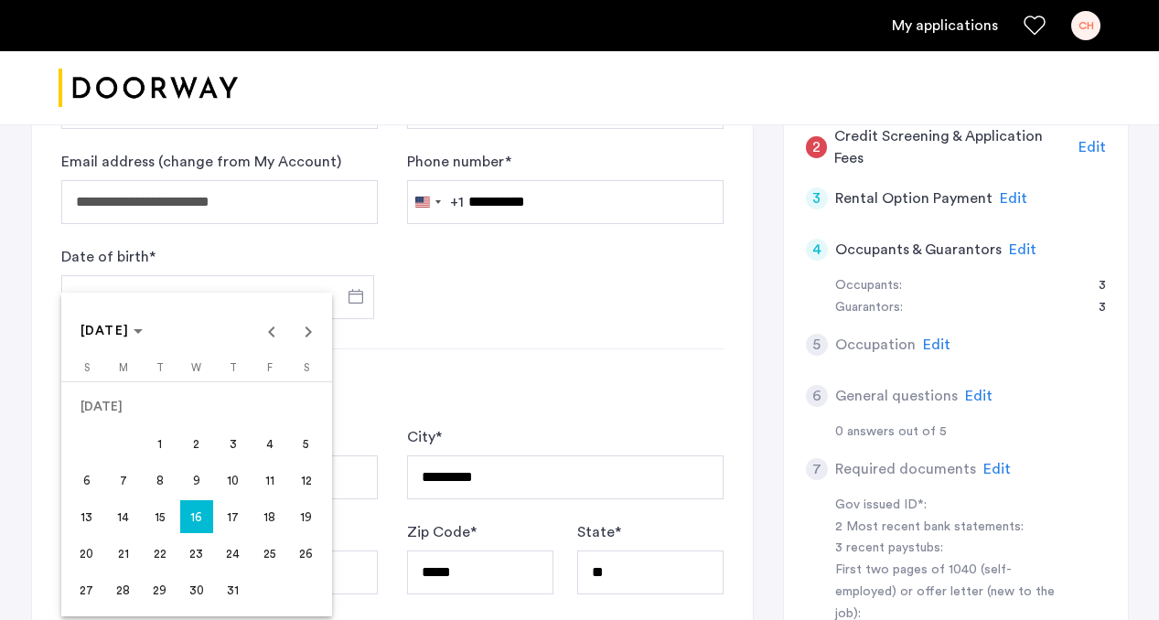
click at [231, 511] on span "17" at bounding box center [233, 516] width 33 height 33
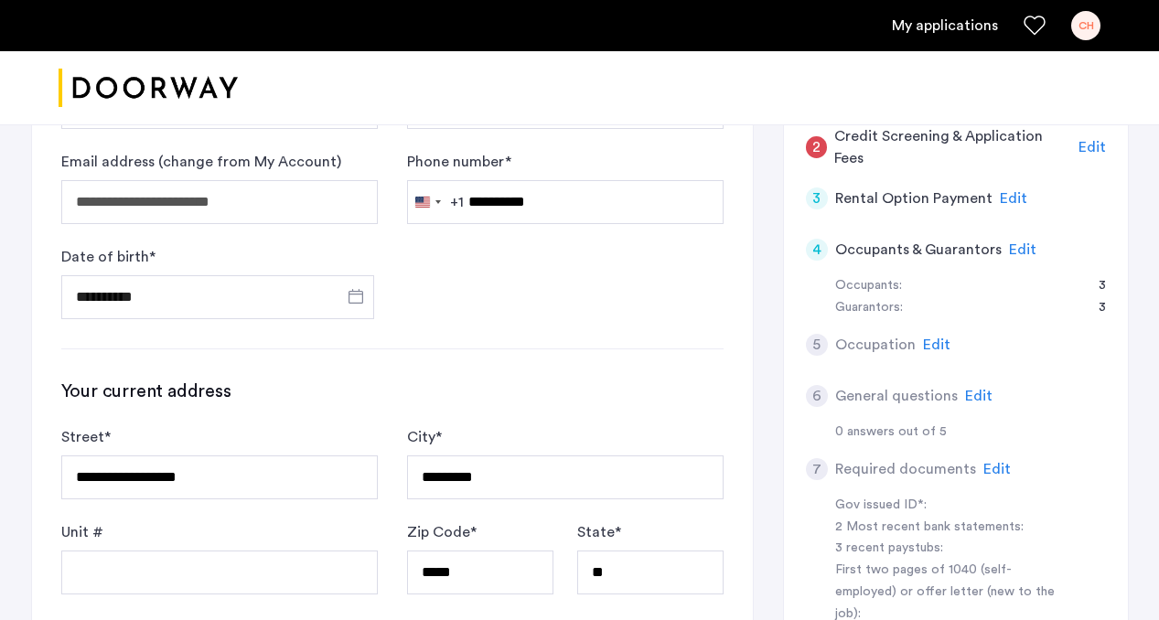
type input "**********"
click at [398, 405] on div "**********" at bounding box center [392, 487] width 662 height 216
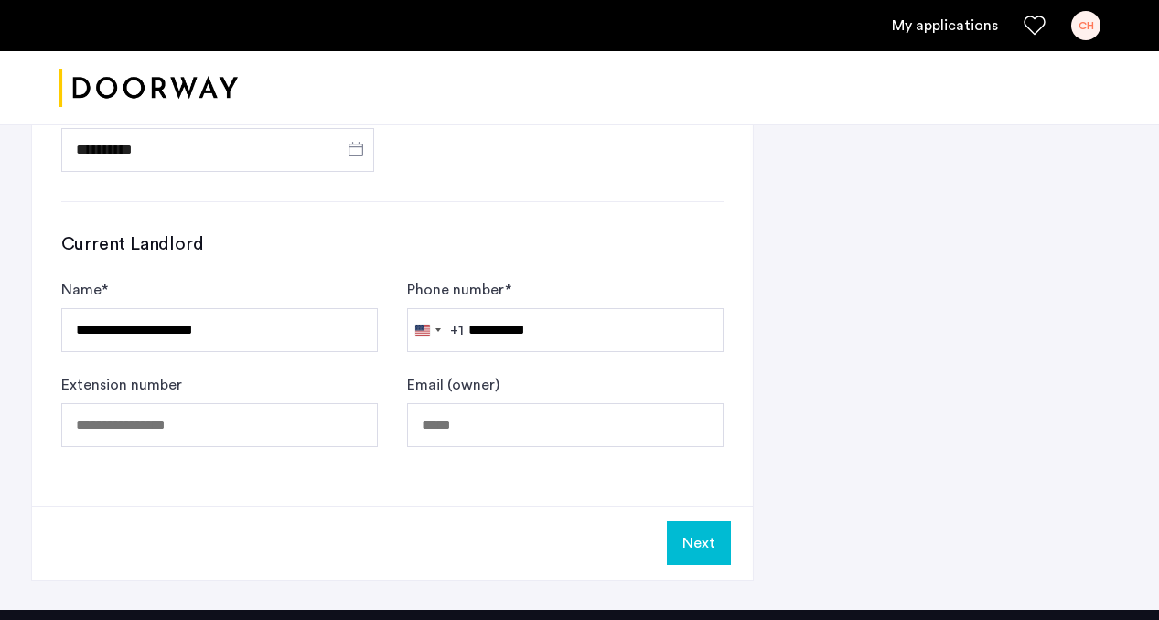
scroll to position [1165, 0]
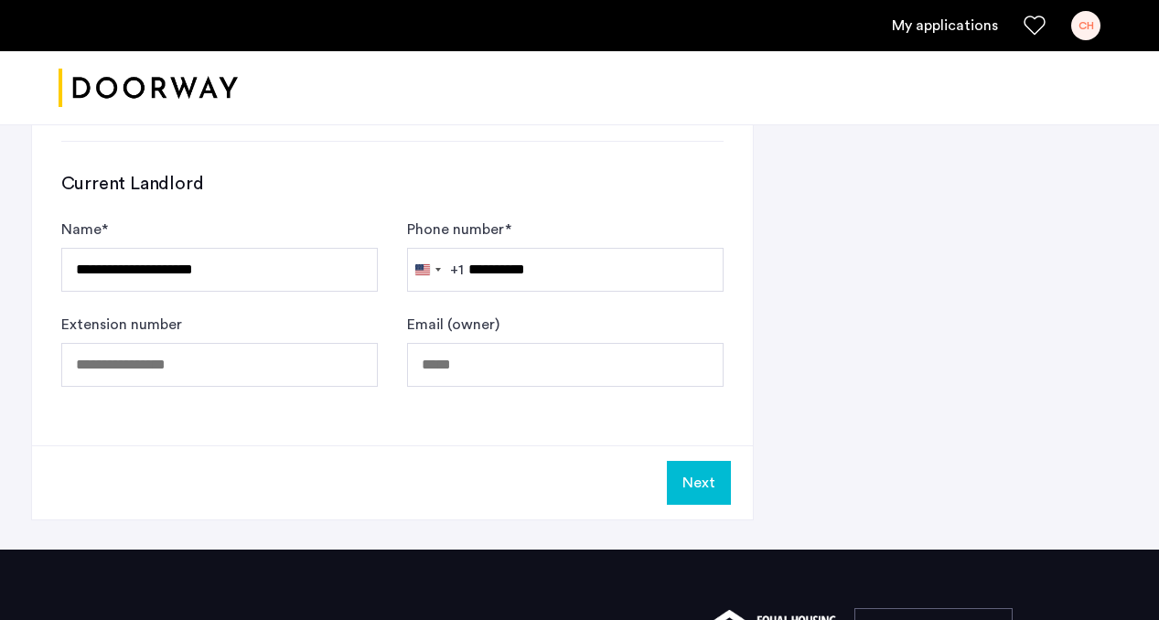
click at [685, 477] on button "Next" at bounding box center [699, 483] width 64 height 44
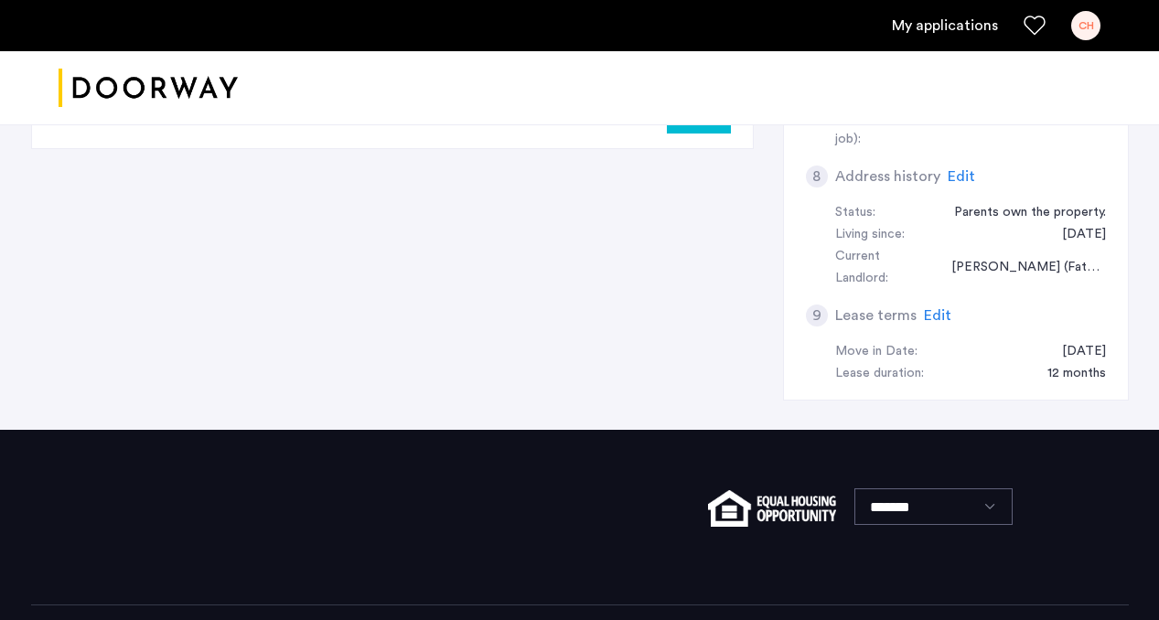
scroll to position [544, 0]
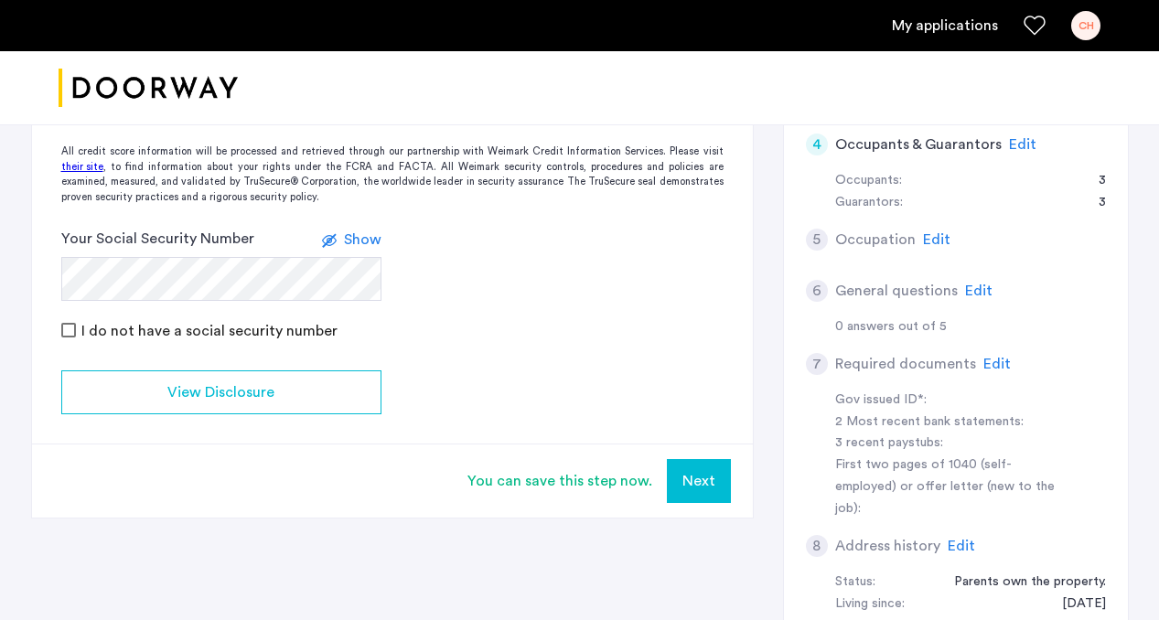
click at [683, 480] on button "Next" at bounding box center [699, 481] width 64 height 44
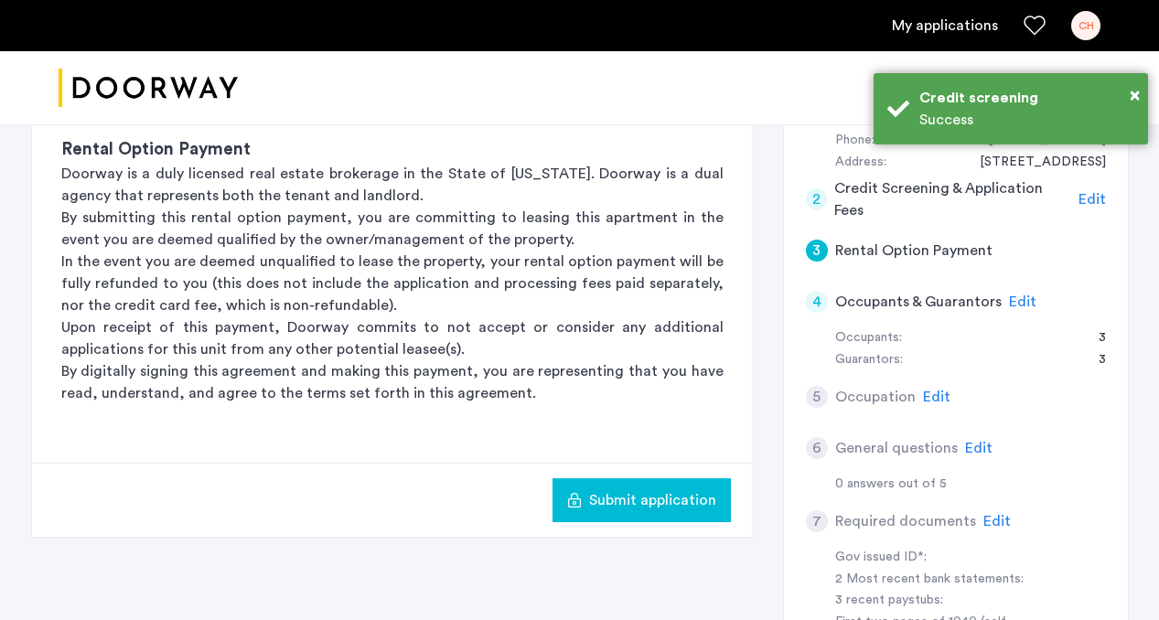
scroll to position [388, 0]
click at [669, 502] on span "Submit application" at bounding box center [652, 500] width 127 height 22
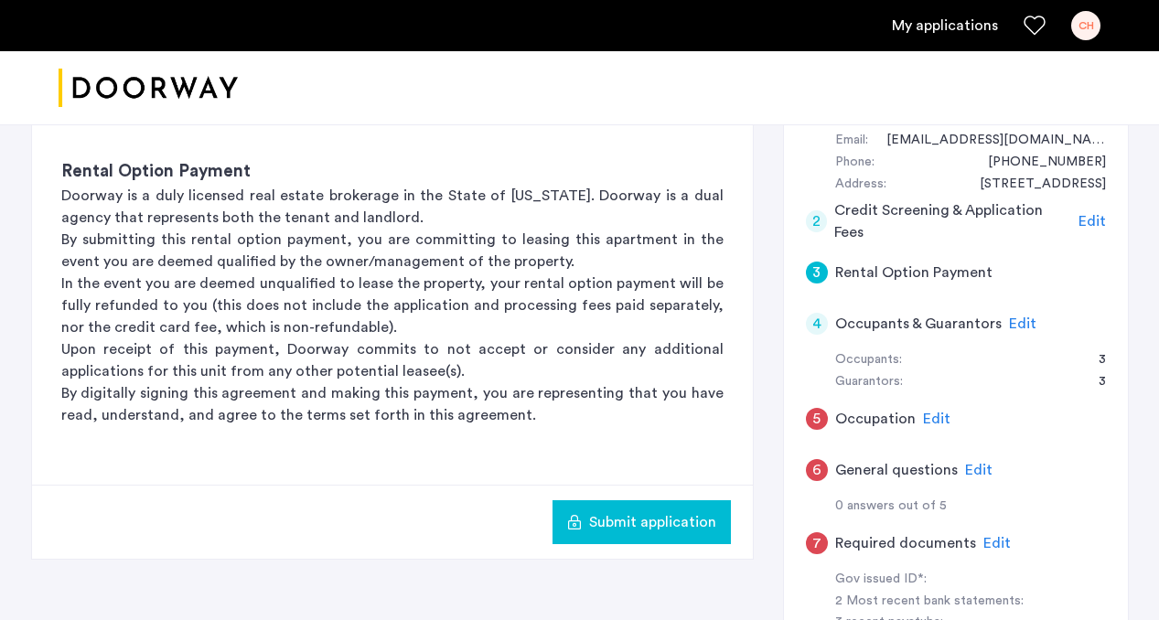
scroll to position [404, 0]
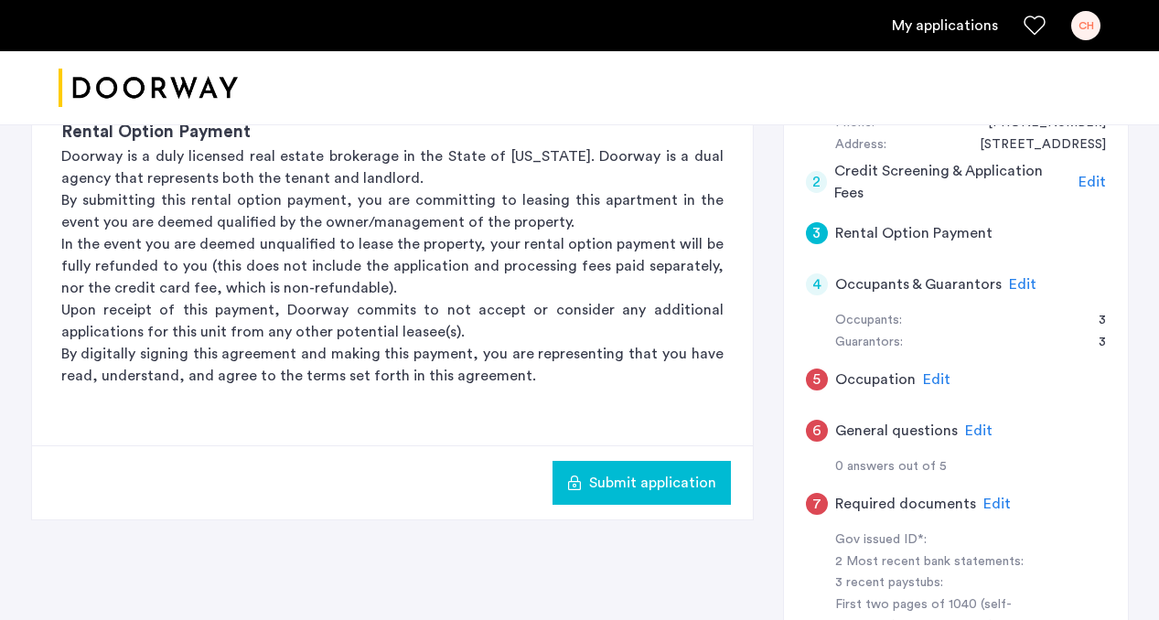
click at [810, 377] on div "5" at bounding box center [817, 380] width 22 height 22
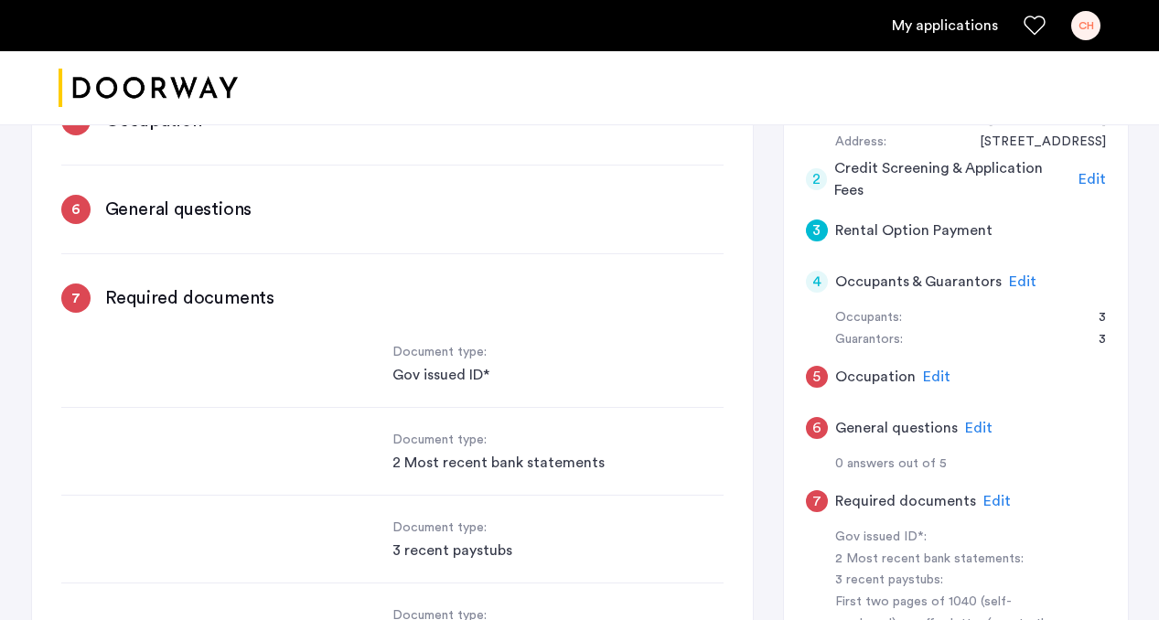
scroll to position [0, 0]
click at [472, 364] on div "Gov issued ID*" at bounding box center [558, 375] width 331 height 22
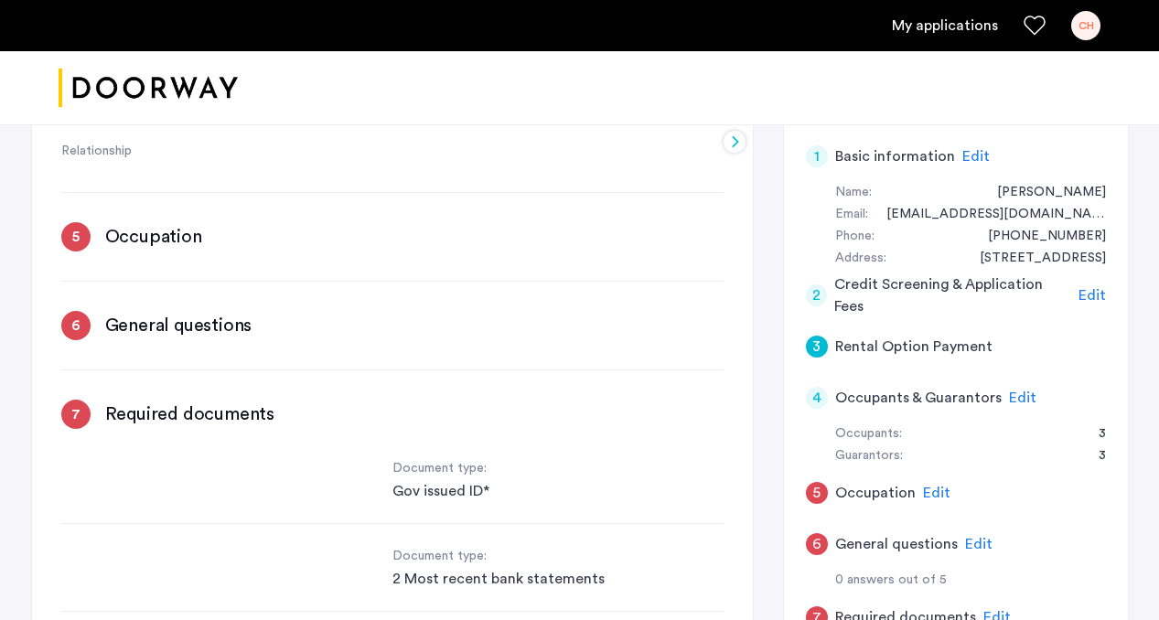
scroll to position [292, 0]
click at [937, 491] on span "Edit" at bounding box center [936, 492] width 27 height 15
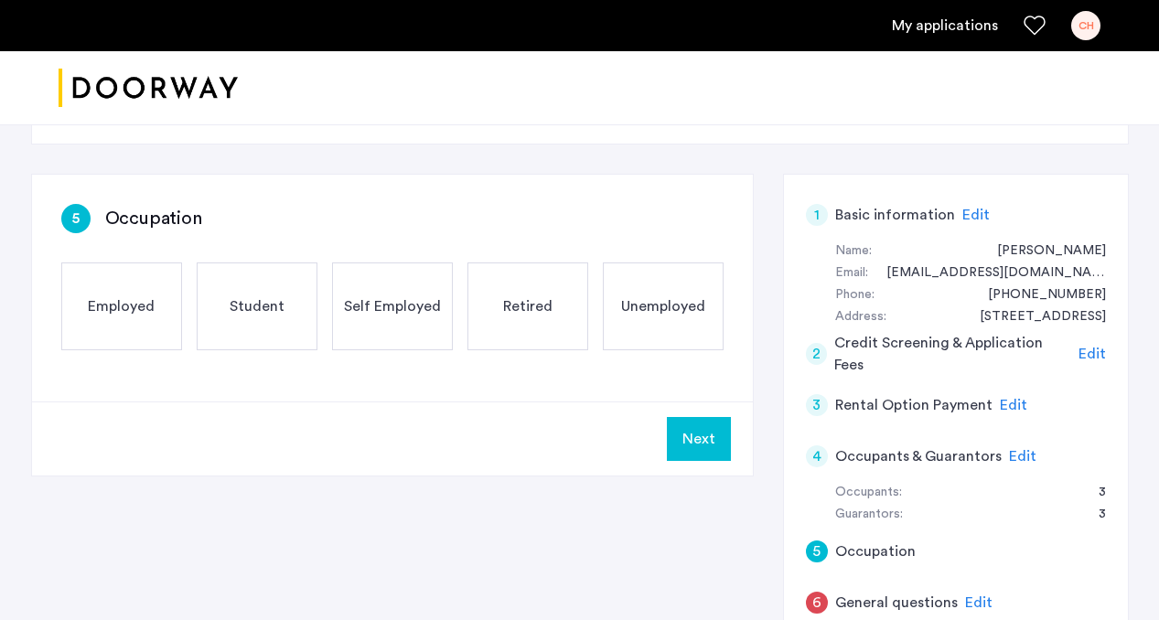
scroll to position [234, 0]
click at [118, 304] on span "Employed" at bounding box center [121, 305] width 67 height 22
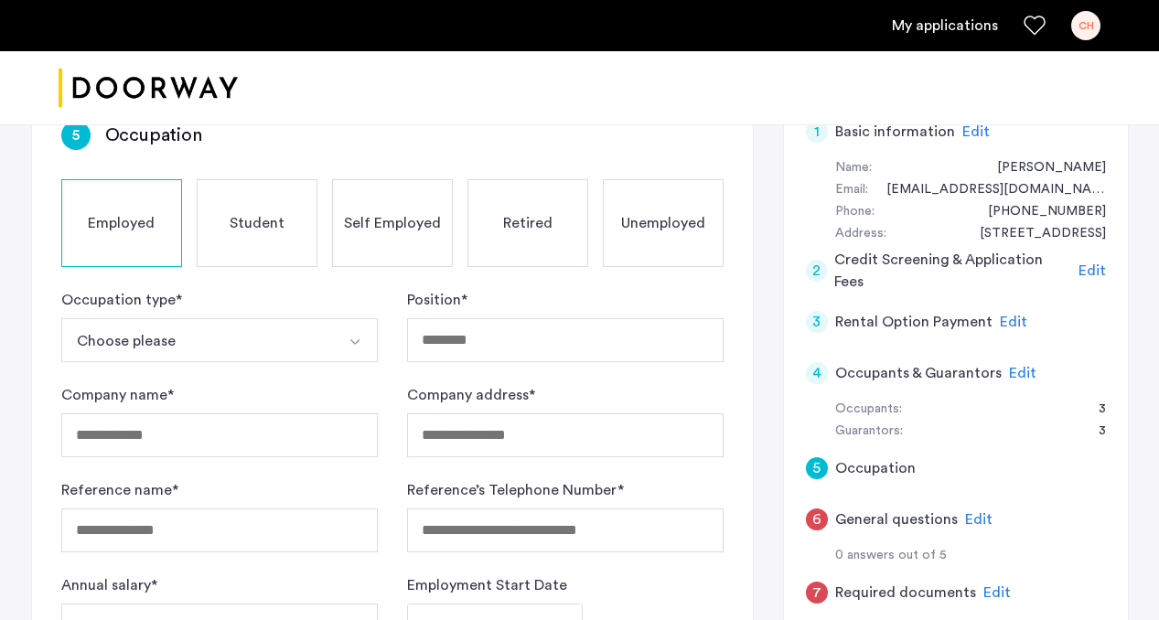
scroll to position [315, 0]
click at [183, 343] on button "Choose please" at bounding box center [198, 341] width 274 height 44
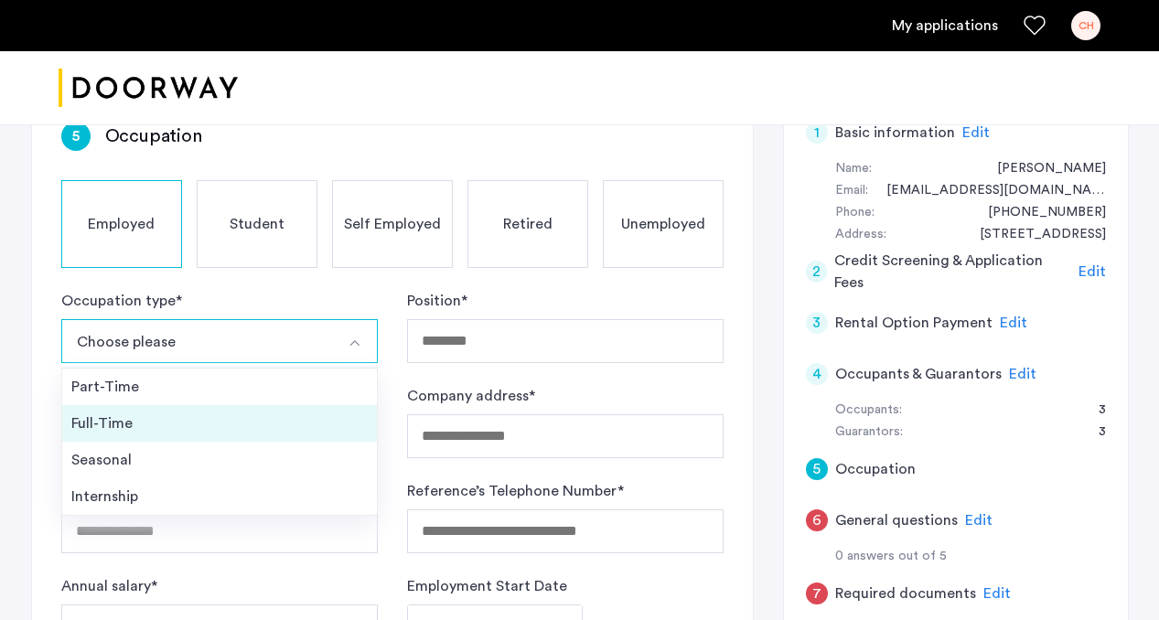
click at [169, 422] on div "Full-Time" at bounding box center [219, 424] width 296 height 22
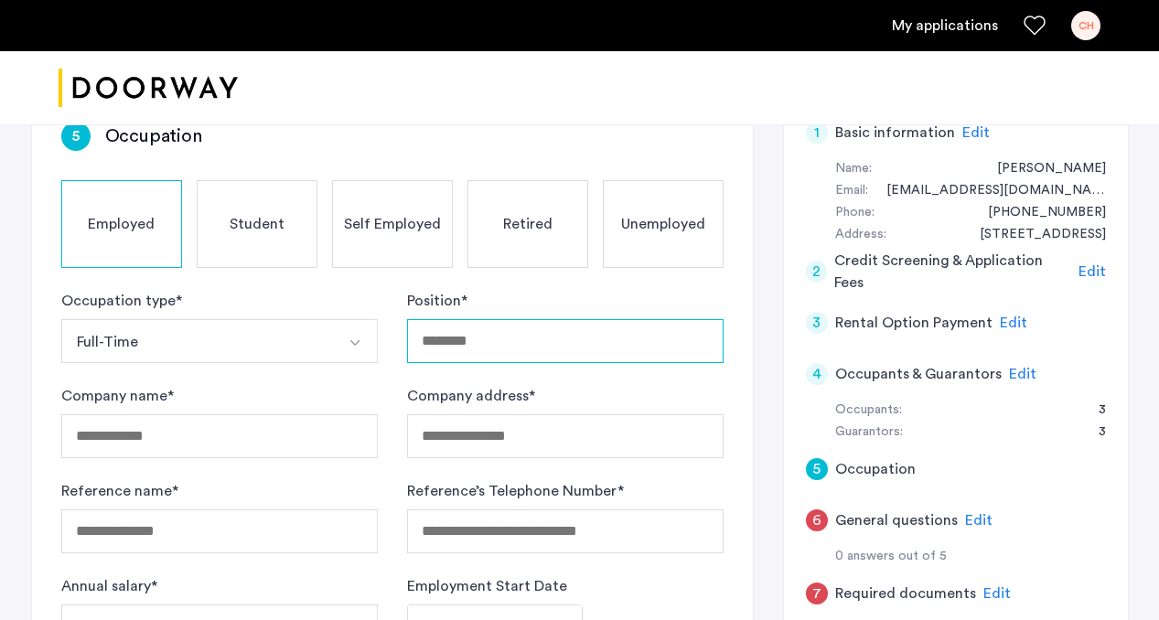
click at [439, 330] on input "Position *" at bounding box center [565, 341] width 317 height 44
type input "**********"
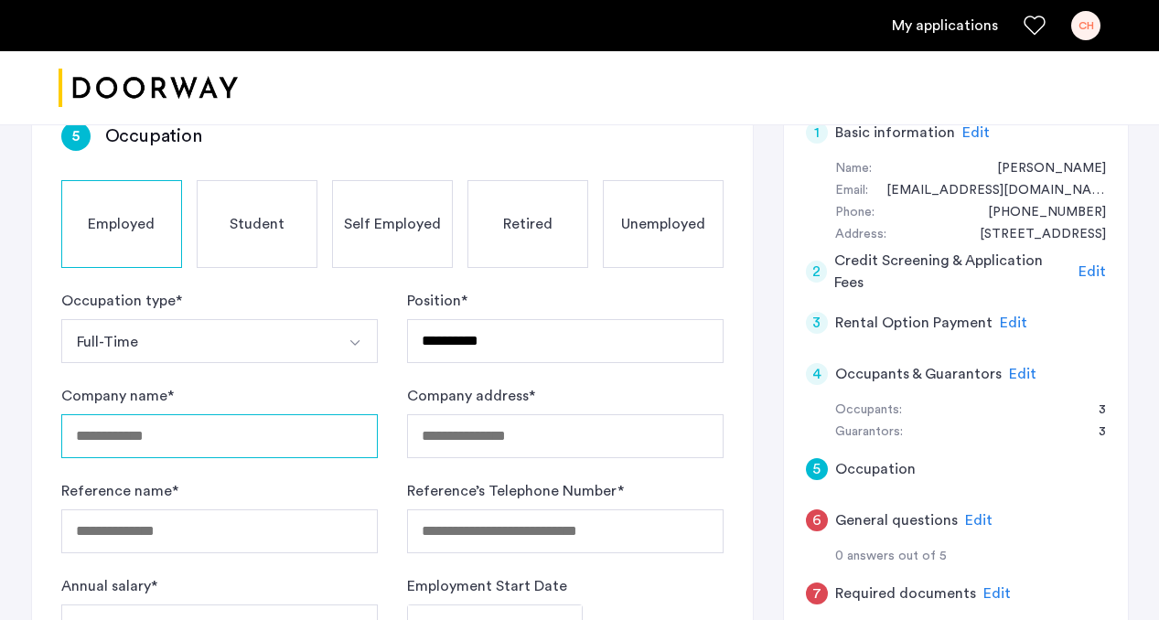
click at [132, 438] on input "Company name *" at bounding box center [219, 436] width 317 height 44
type input "**********"
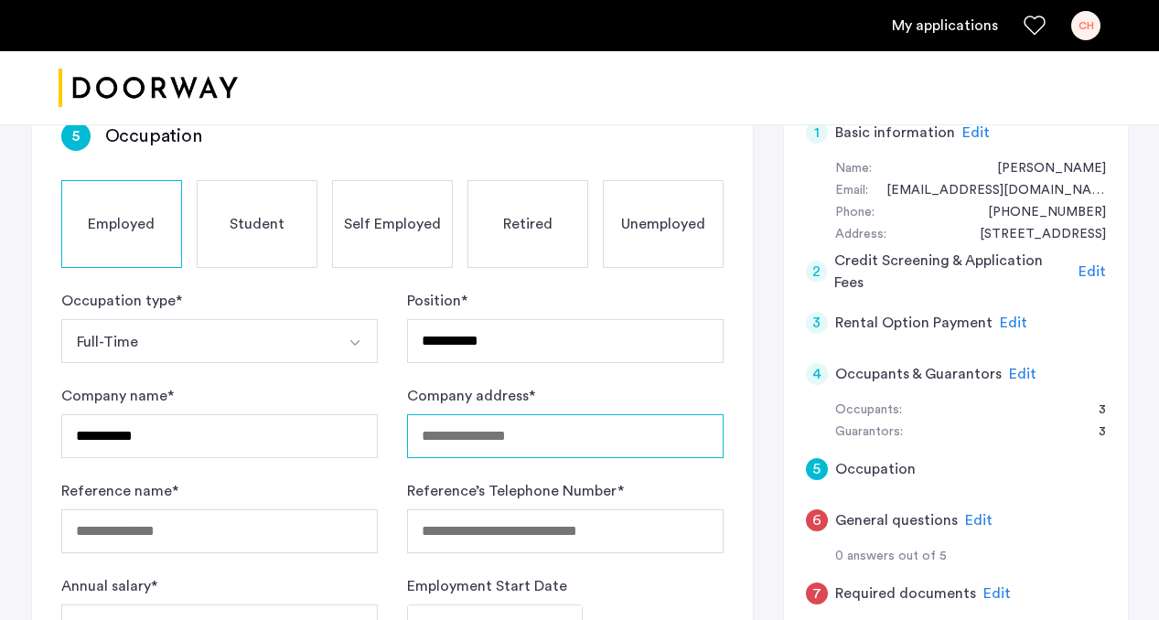
click at [487, 427] on input "Company address *" at bounding box center [565, 436] width 317 height 44
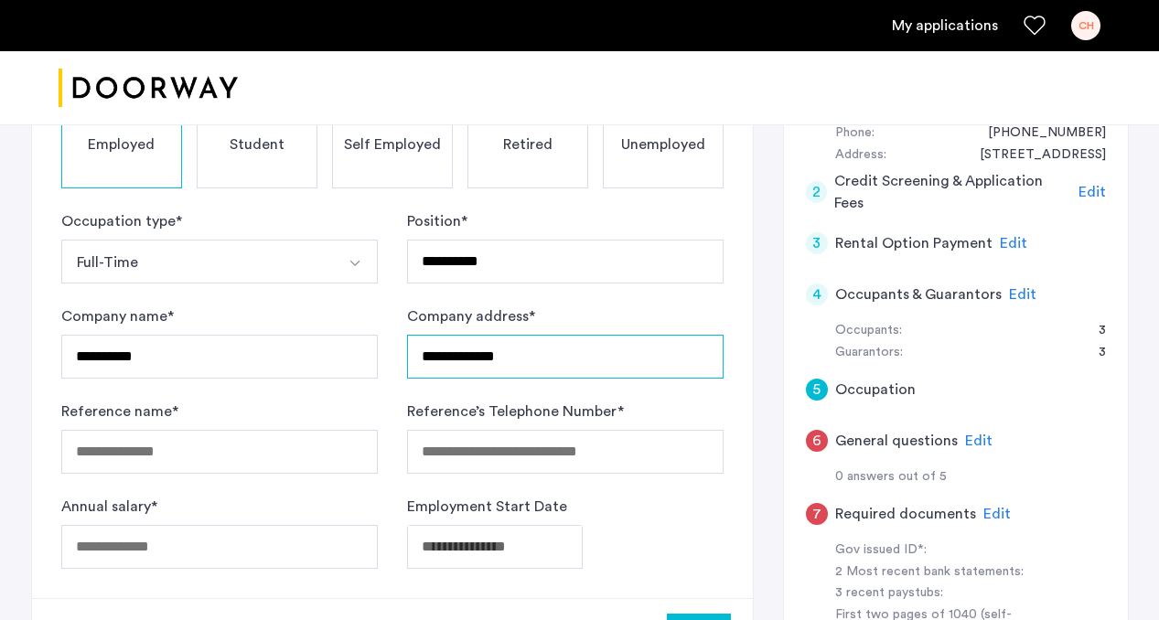
scroll to position [395, 0]
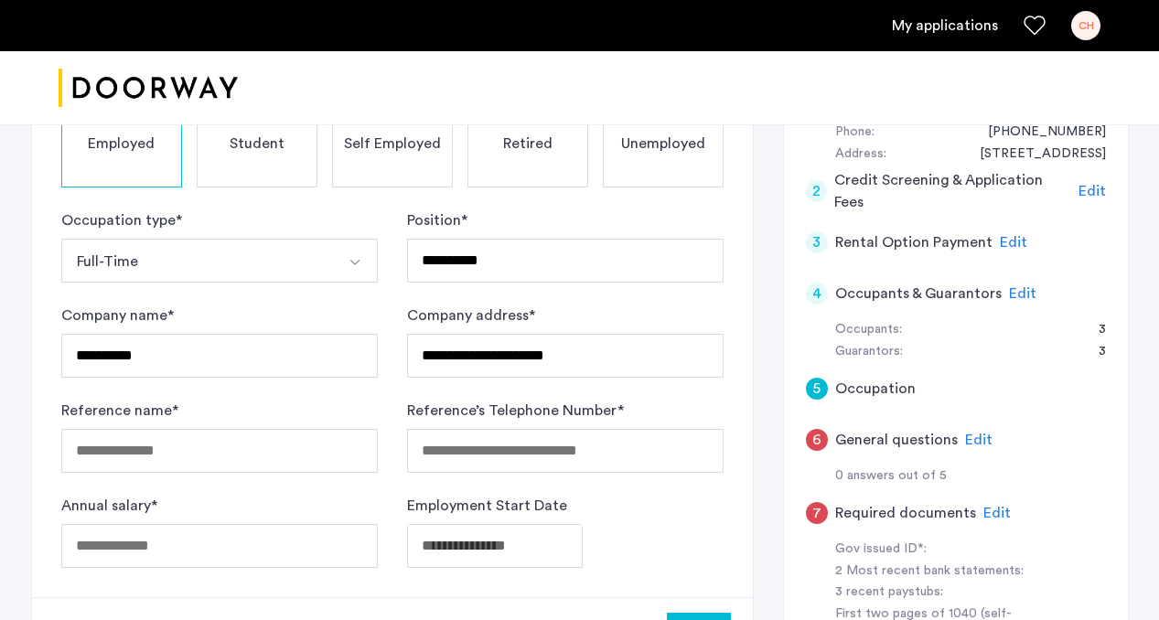
click at [739, 457] on div "**********" at bounding box center [392, 305] width 721 height 586
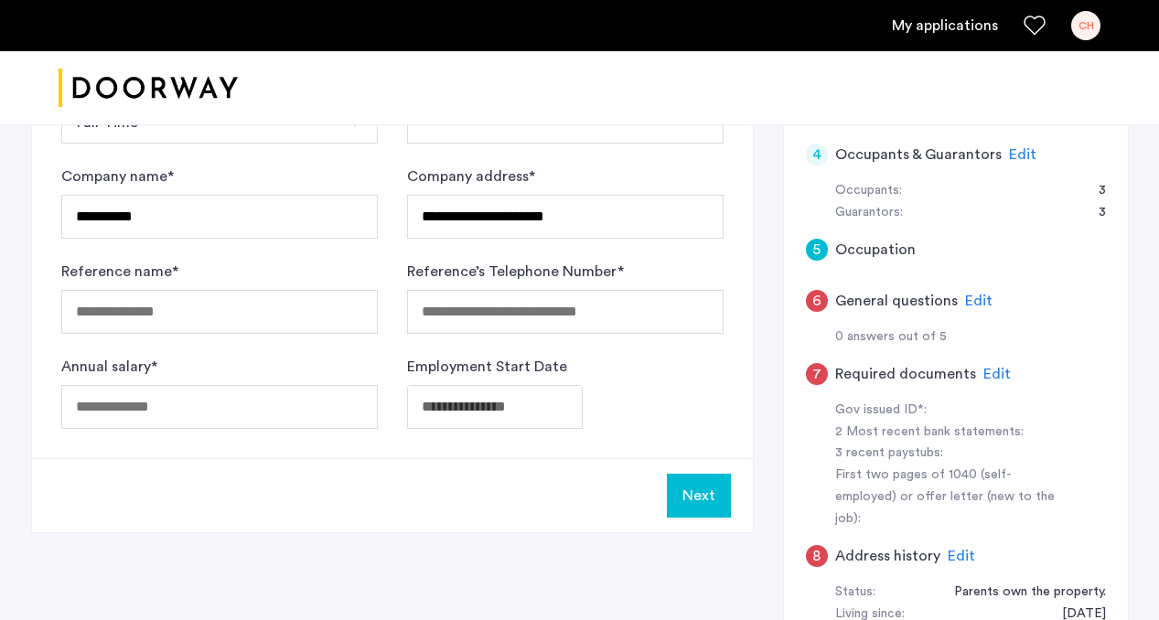
scroll to position [533, 0]
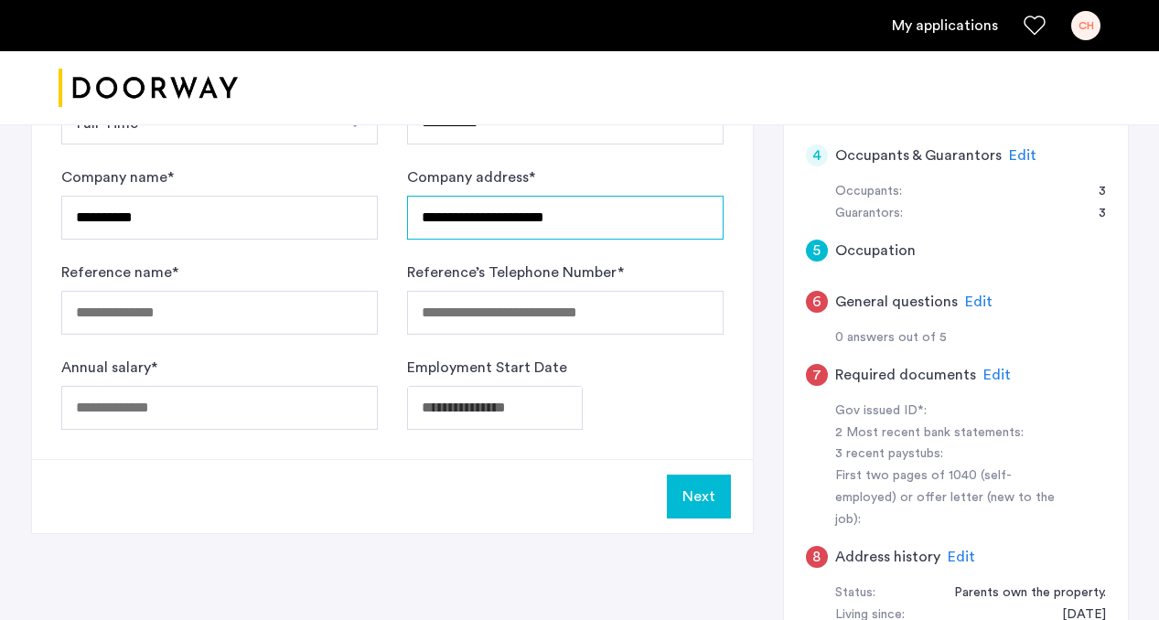
click at [511, 220] on input "**********" at bounding box center [565, 218] width 317 height 44
click at [581, 218] on input "**********" at bounding box center [565, 218] width 317 height 44
click at [765, 260] on div "**********" at bounding box center [580, 342] width 1098 height 938
click at [519, 222] on input "**********" at bounding box center [565, 218] width 317 height 44
type input "**********"
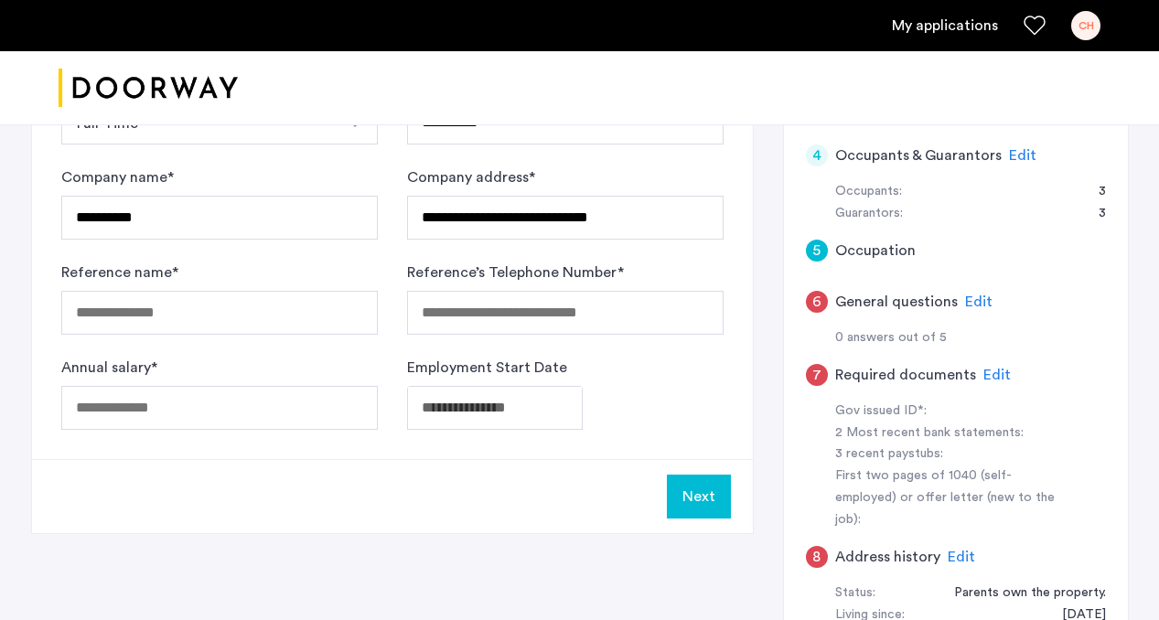
click at [700, 256] on form "**********" at bounding box center [392, 250] width 662 height 359
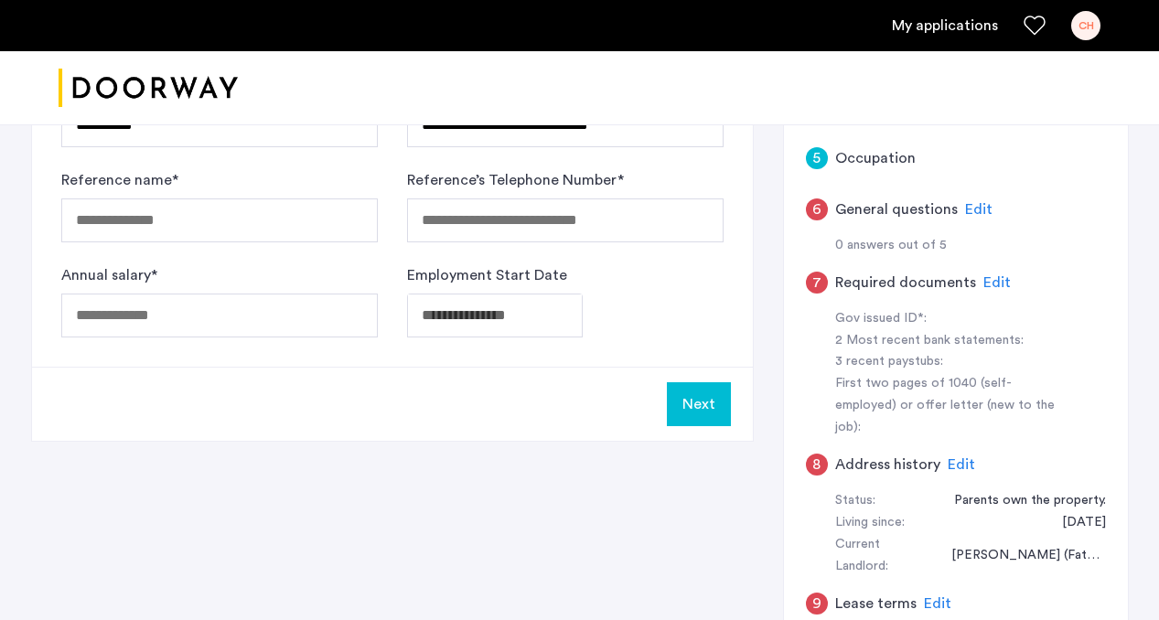
scroll to position [629, 0]
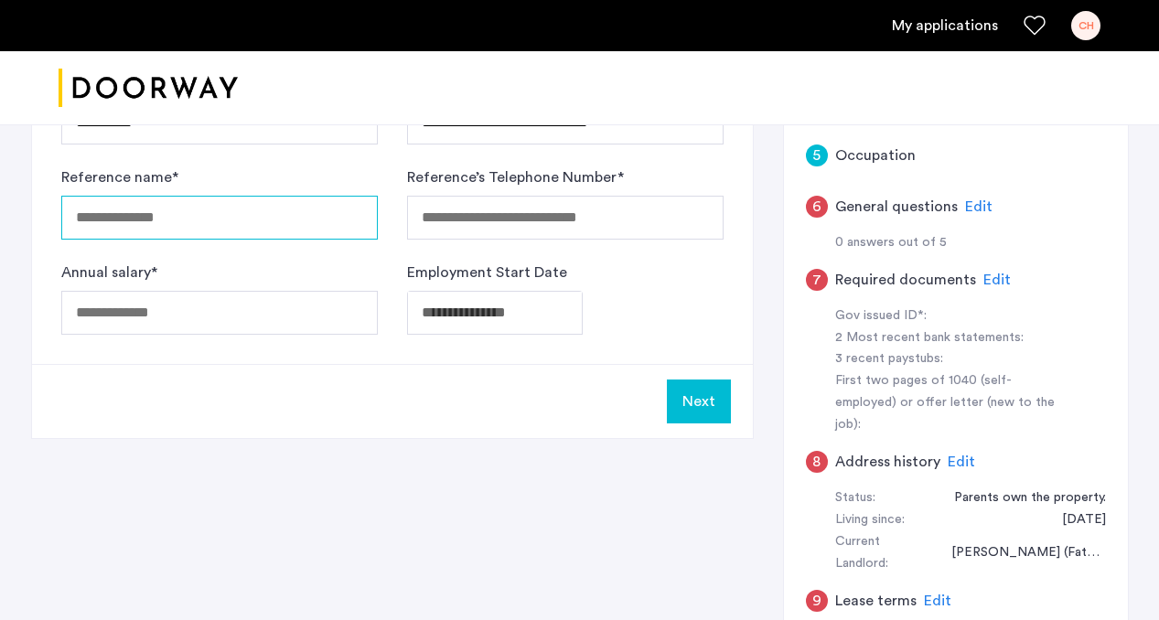
click at [228, 197] on input "Reference name *" at bounding box center [219, 218] width 317 height 44
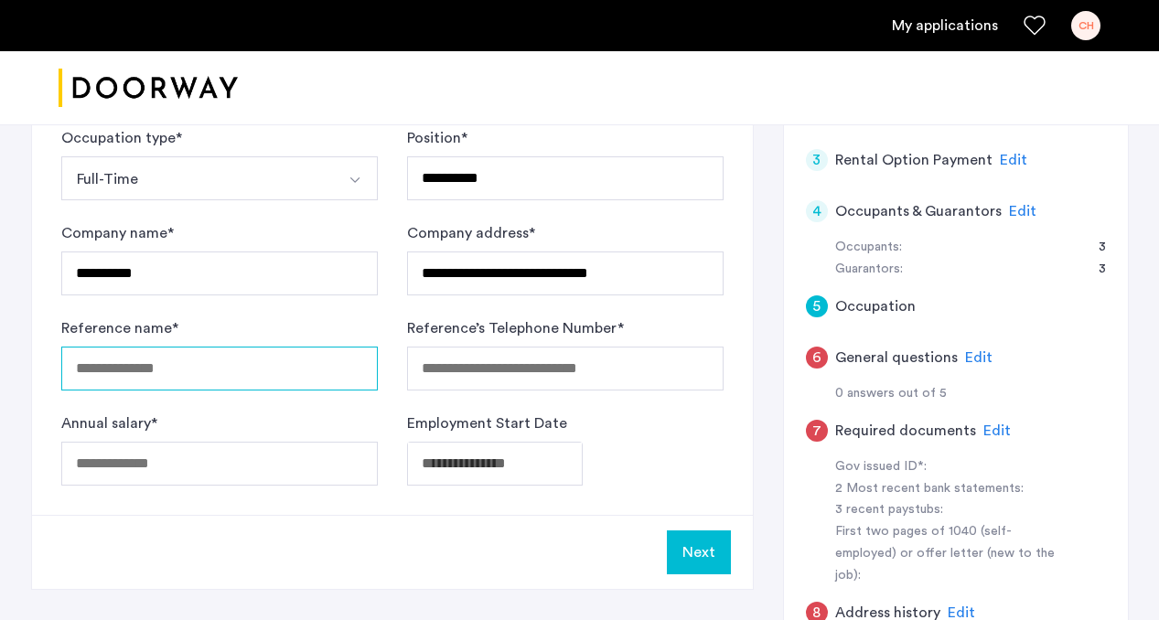
scroll to position [480, 0]
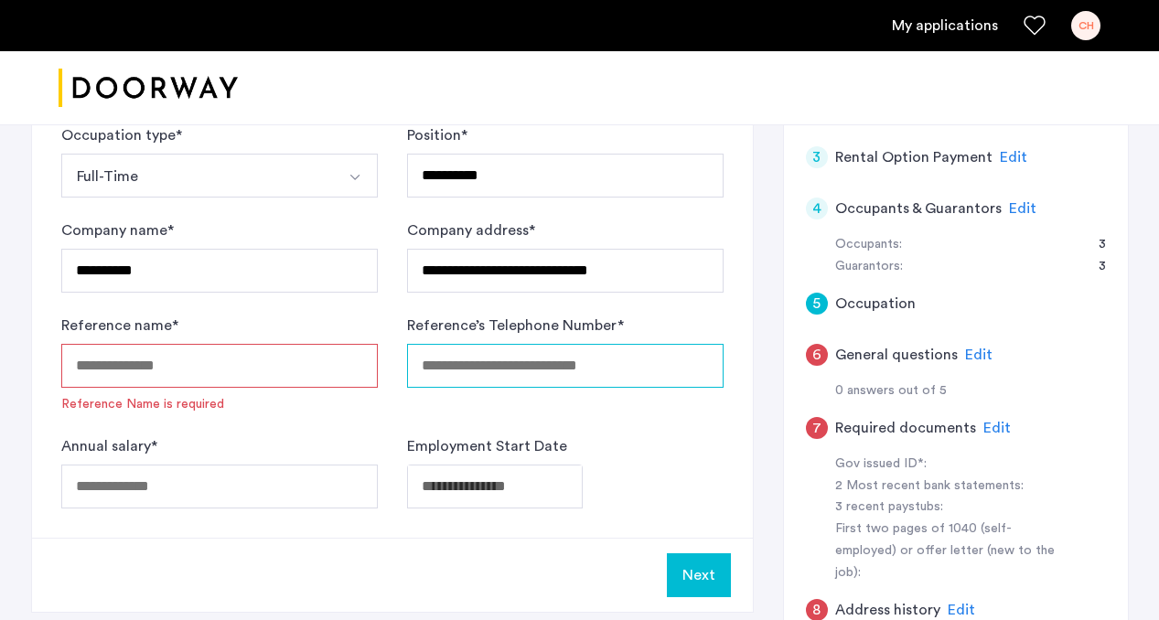
click at [445, 368] on input "Reference’s Telephone Number *" at bounding box center [565, 366] width 317 height 44
paste input "**********"
type input "**********"
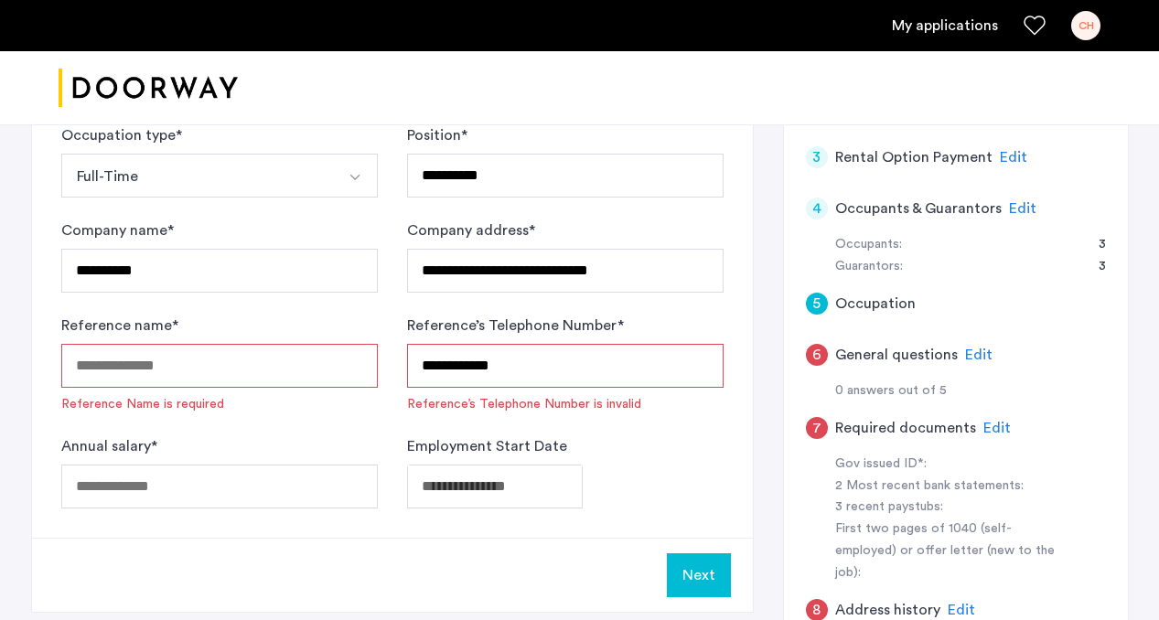
click at [254, 352] on input "Reference name *" at bounding box center [219, 366] width 317 height 44
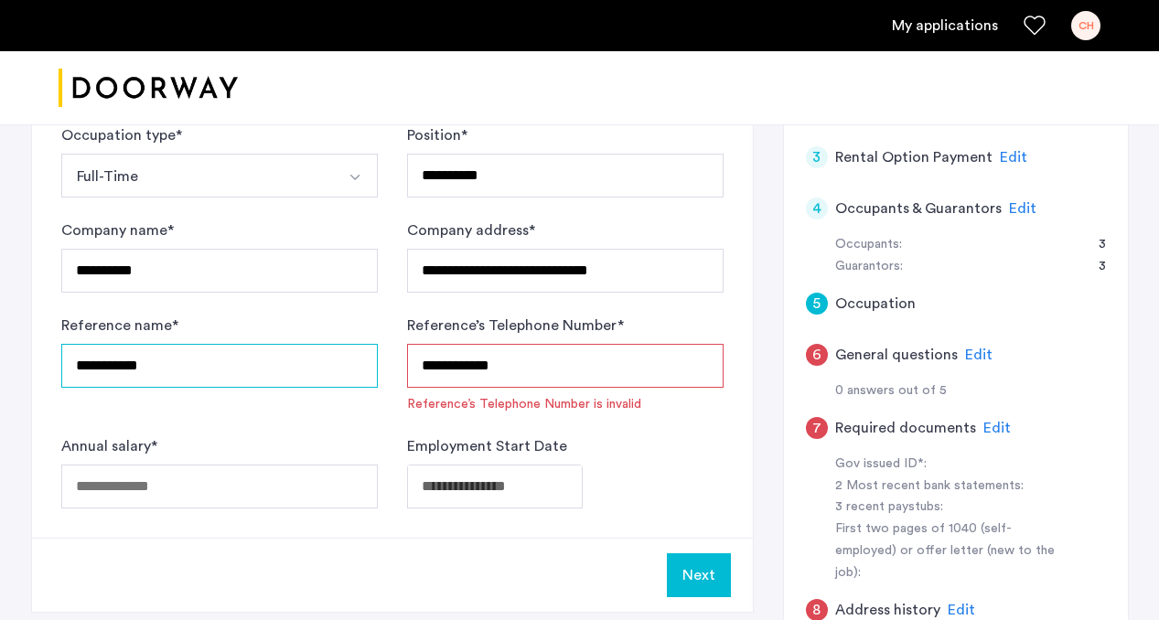
type input "**********"
click at [446, 367] on input "**********" at bounding box center [565, 366] width 317 height 44
click at [470, 368] on input "**********" at bounding box center [565, 366] width 317 height 44
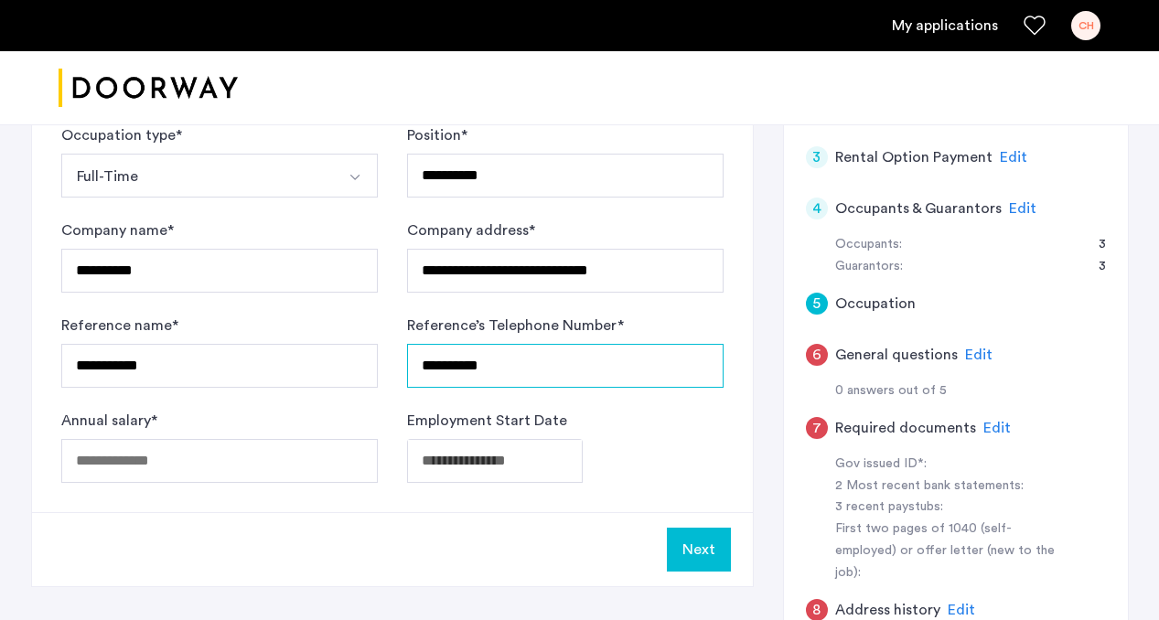
type input "**********"
click at [463, 408] on form "**********" at bounding box center [392, 303] width 662 height 359
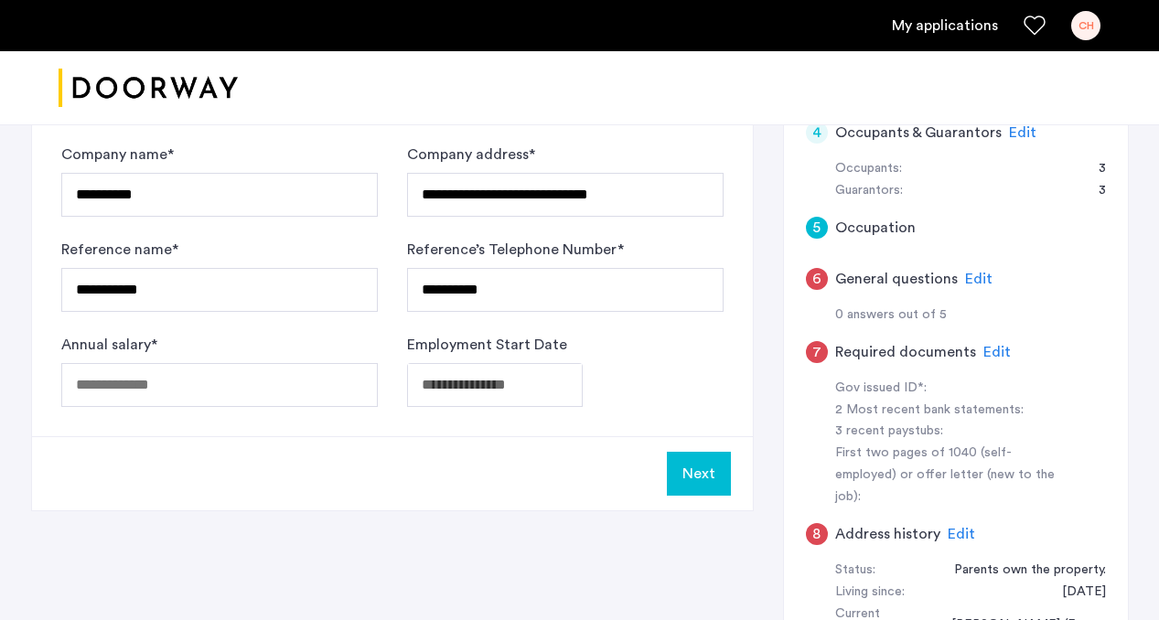
scroll to position [557, 0]
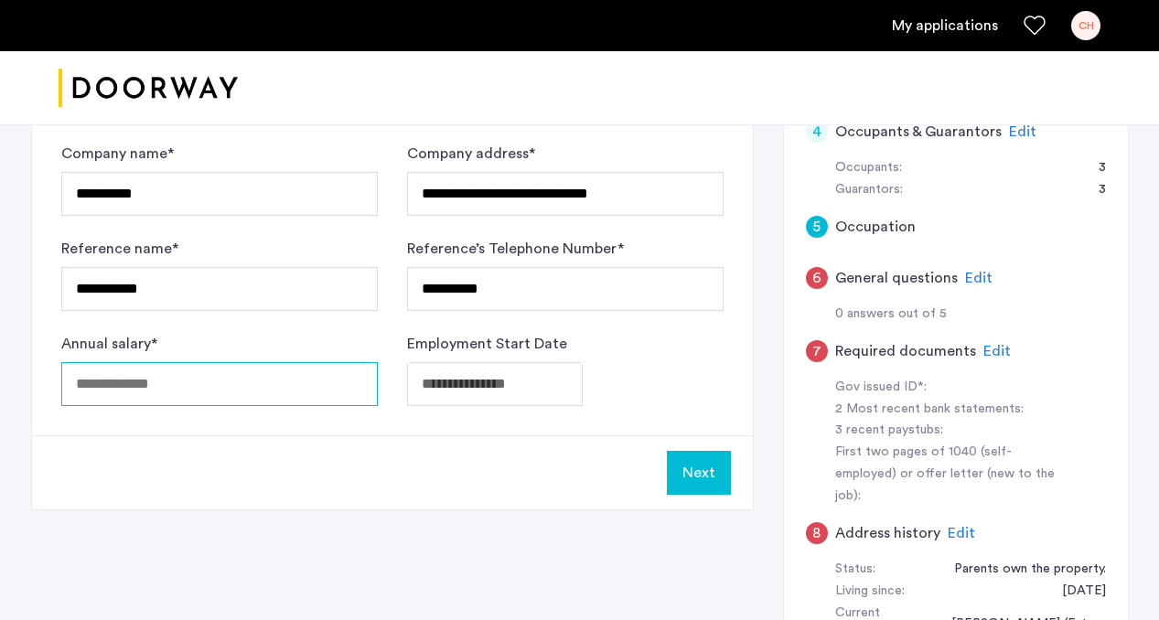
click at [198, 385] on input "Annual salary *" at bounding box center [219, 384] width 317 height 44
click at [274, 480] on div "Next" at bounding box center [392, 473] width 721 height 74
click at [207, 371] on input "**" at bounding box center [219, 384] width 317 height 44
click at [205, 387] on input "**" at bounding box center [219, 384] width 317 height 44
type input "*****"
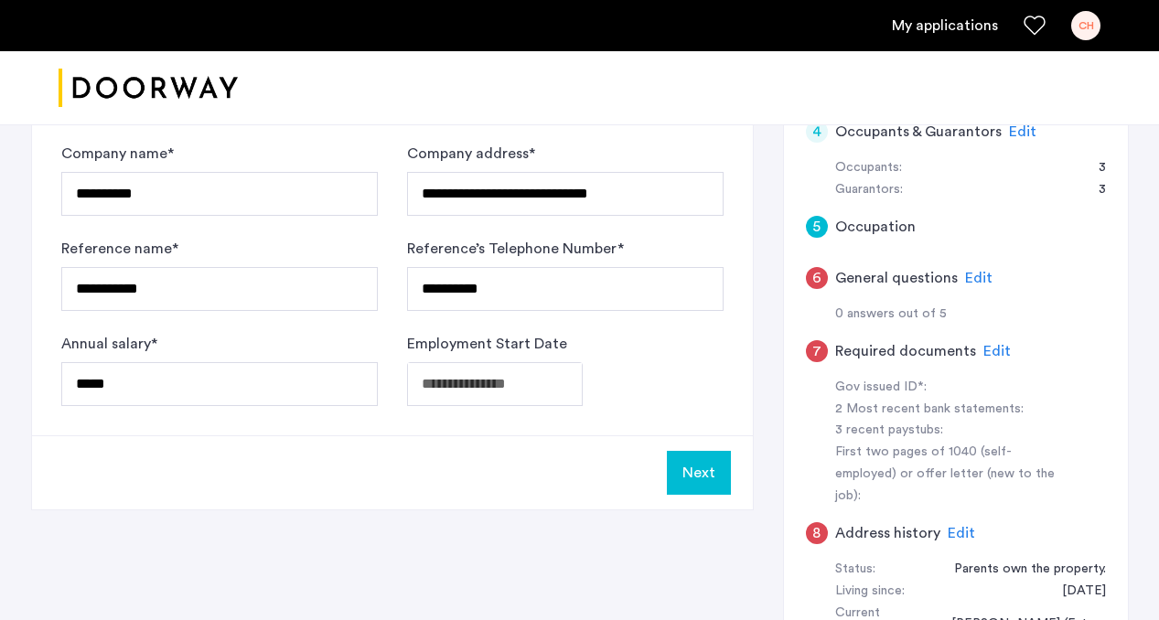
click at [220, 459] on div "Next" at bounding box center [392, 473] width 721 height 74
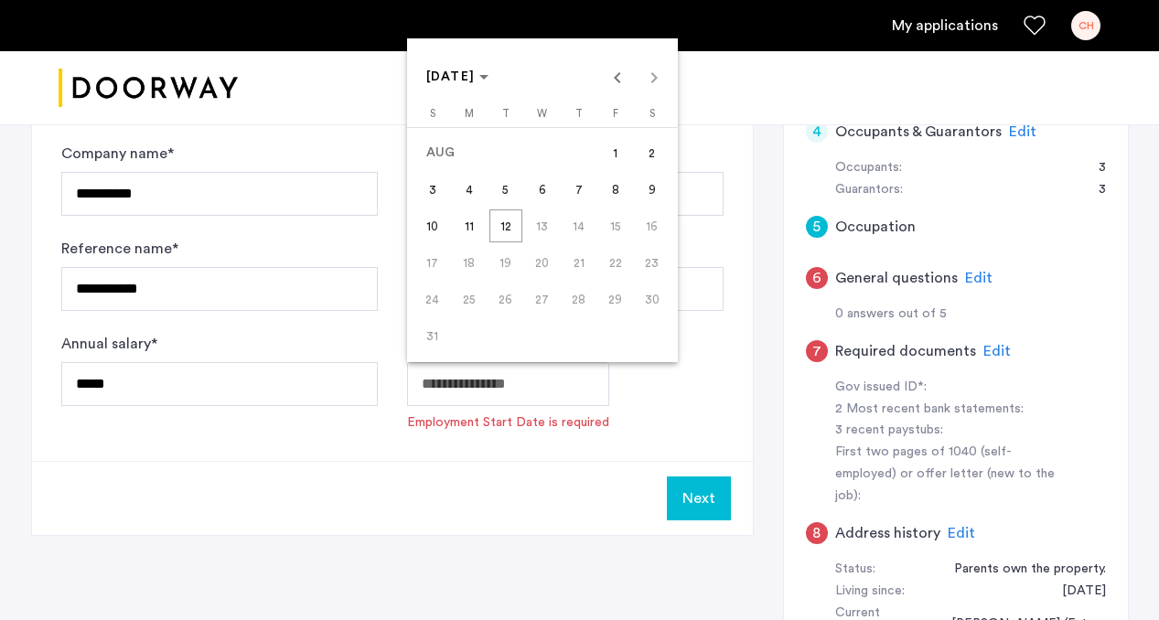
click at [653, 77] on div "[DATE] [DATE]" at bounding box center [543, 77] width 262 height 37
click at [583, 274] on span "21" at bounding box center [579, 262] width 33 height 33
click at [605, 419] on div at bounding box center [579, 310] width 1159 height 620
click at [490, 71] on span "[DATE]" at bounding box center [457, 78] width 63 height 16
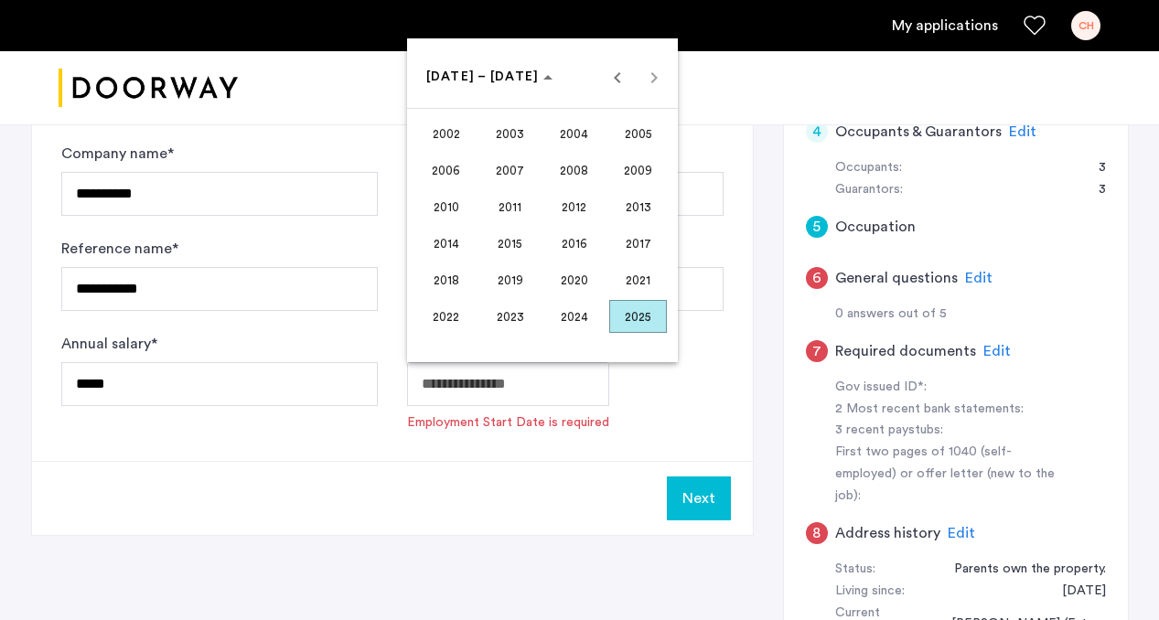
click at [626, 318] on span "2025" at bounding box center [638, 316] width 58 height 33
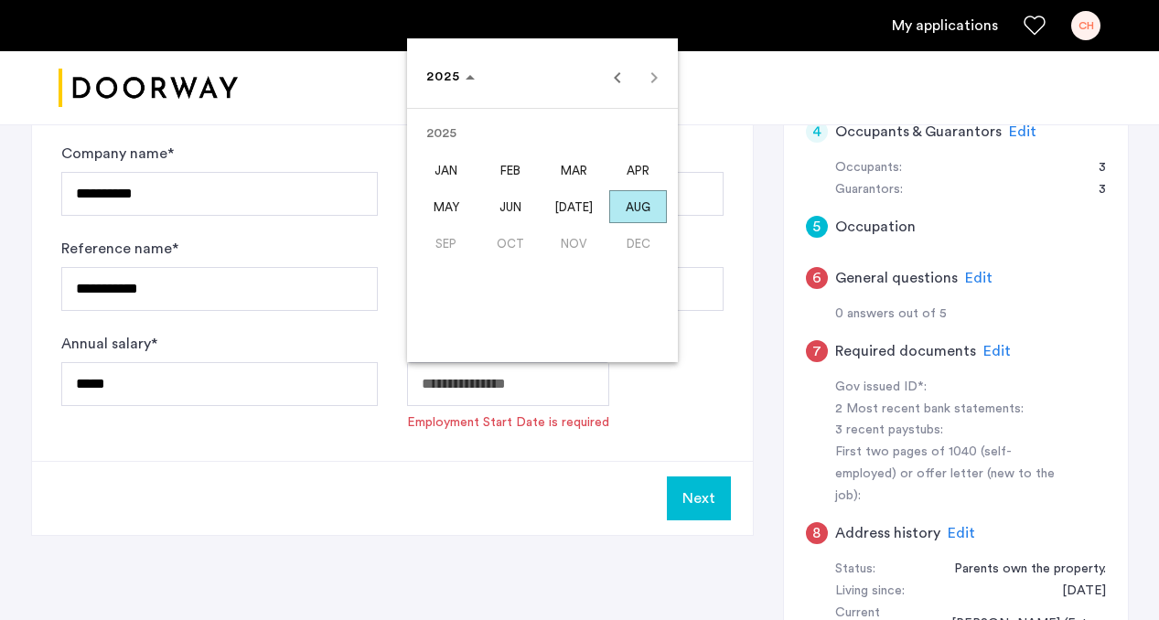
click at [524, 240] on span "OCT" at bounding box center [510, 243] width 58 height 33
click at [679, 458] on div at bounding box center [579, 310] width 1159 height 620
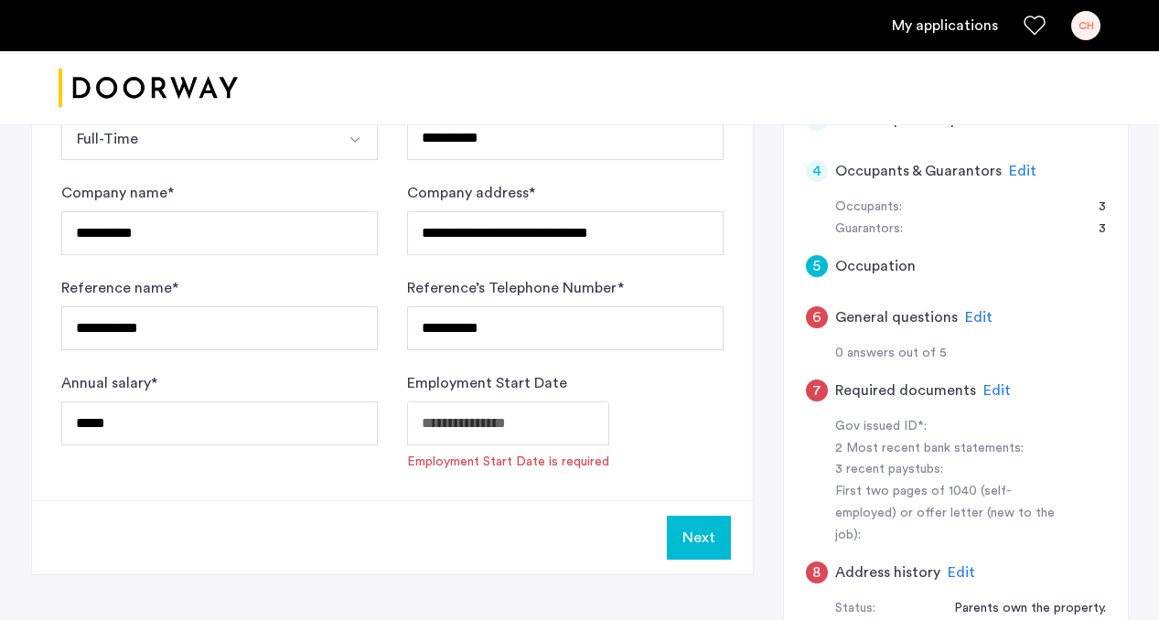
scroll to position [582, 0]
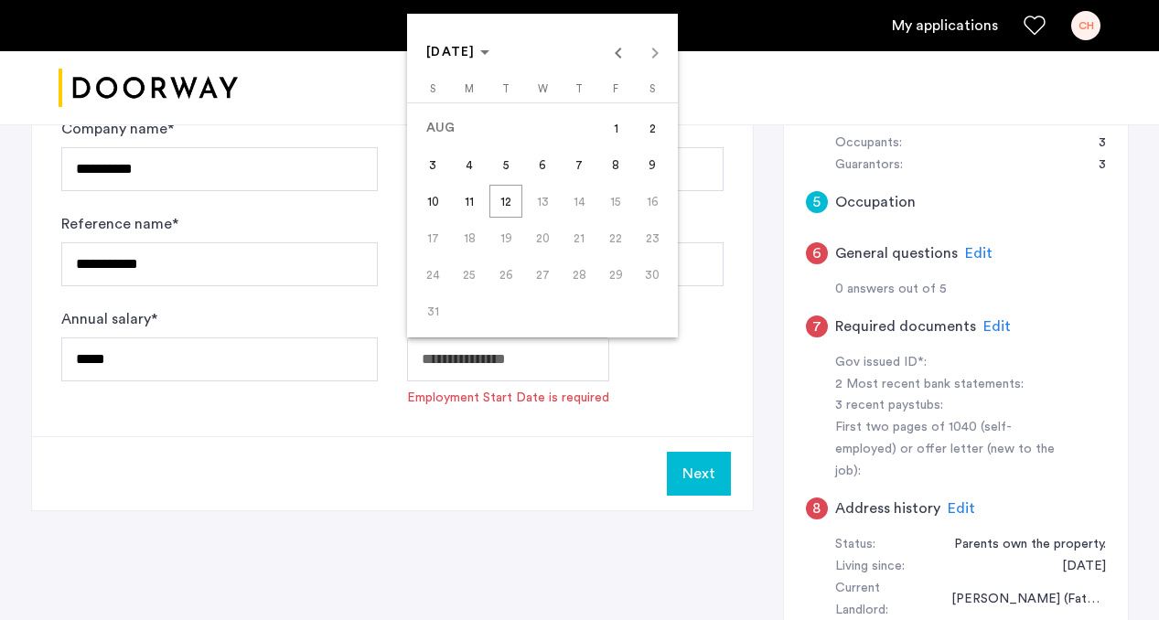
click at [606, 130] on span "1" at bounding box center [615, 128] width 33 height 33
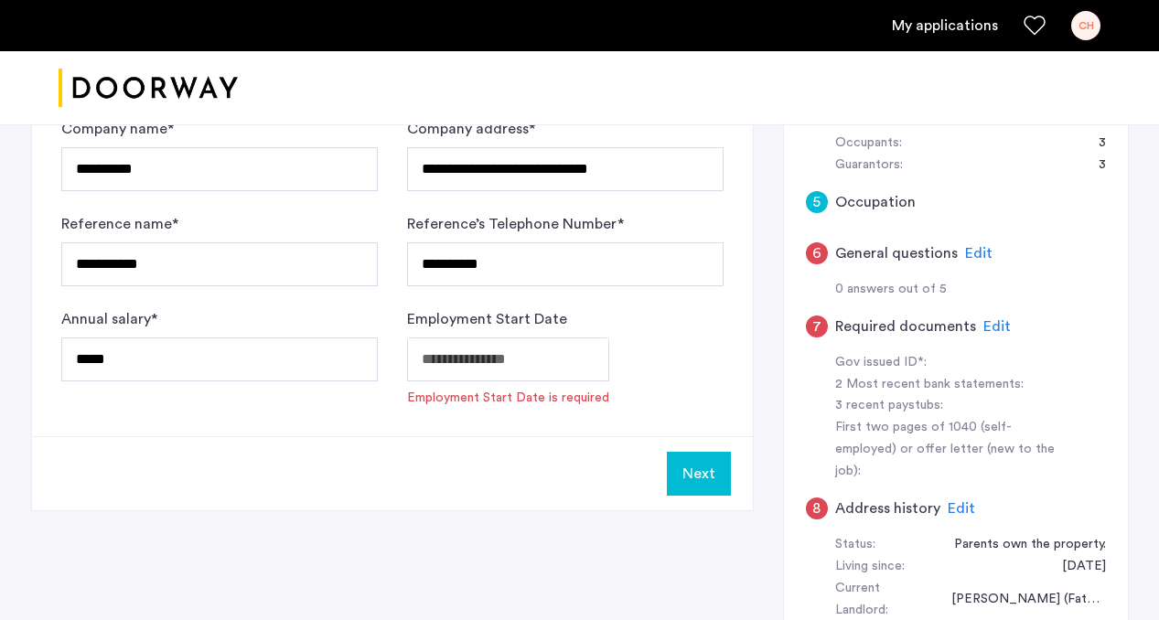
type input "**********"
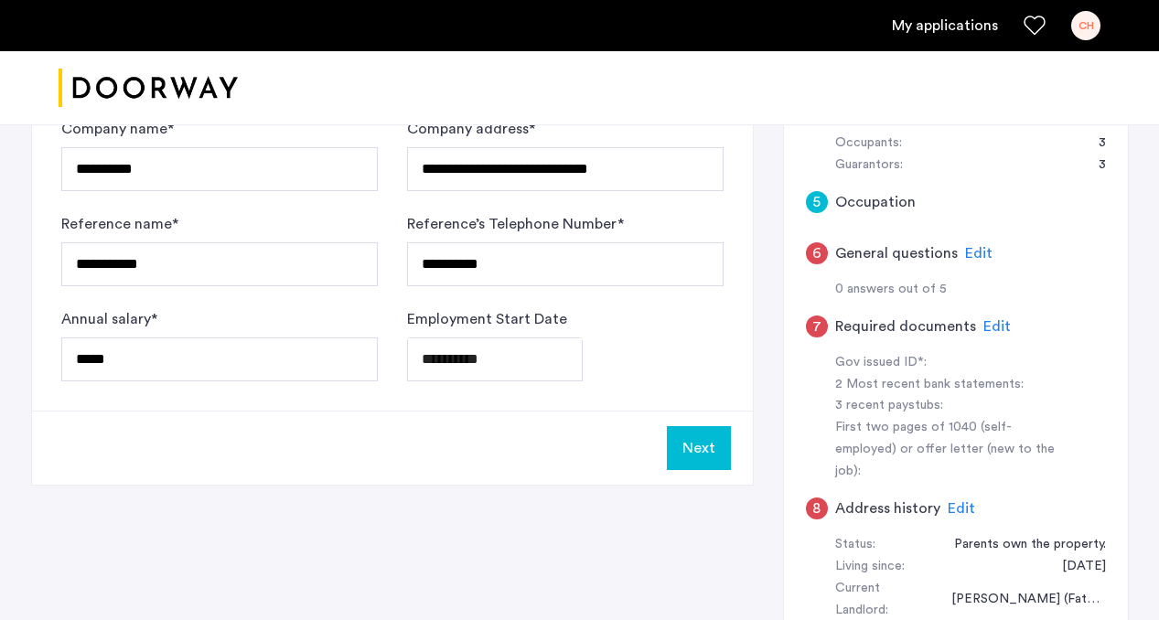
click at [570, 411] on div "Next" at bounding box center [392, 448] width 721 height 74
click at [735, 450] on div "Next" at bounding box center [392, 448] width 721 height 74
click at [714, 450] on button "Next" at bounding box center [699, 448] width 64 height 44
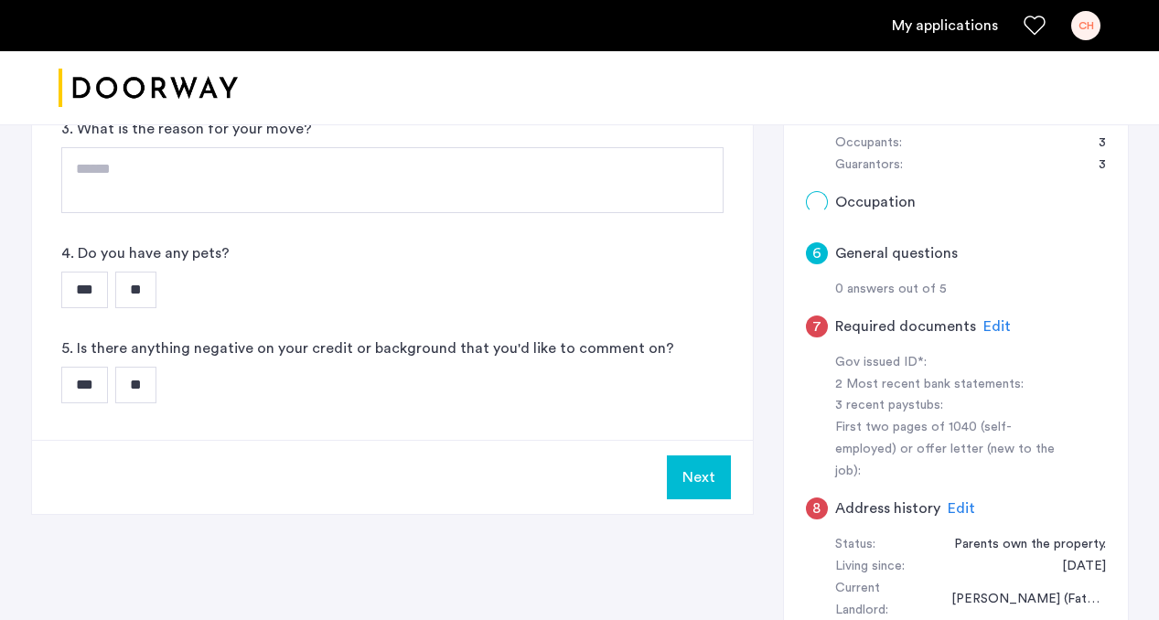
scroll to position [0, 0]
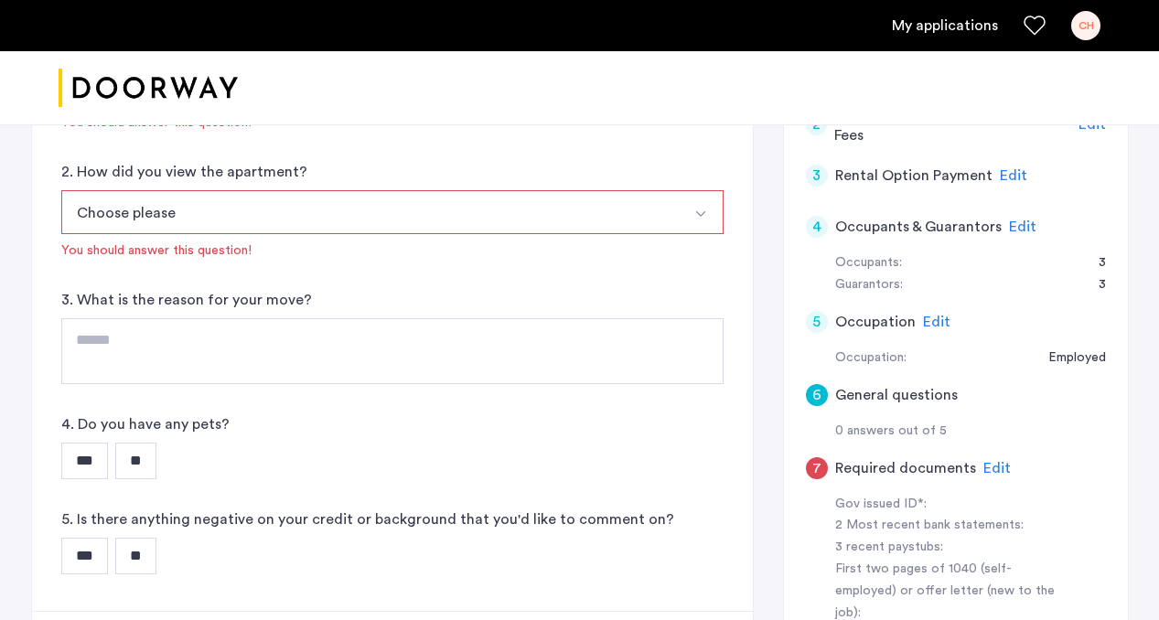
scroll to position [403, 0]
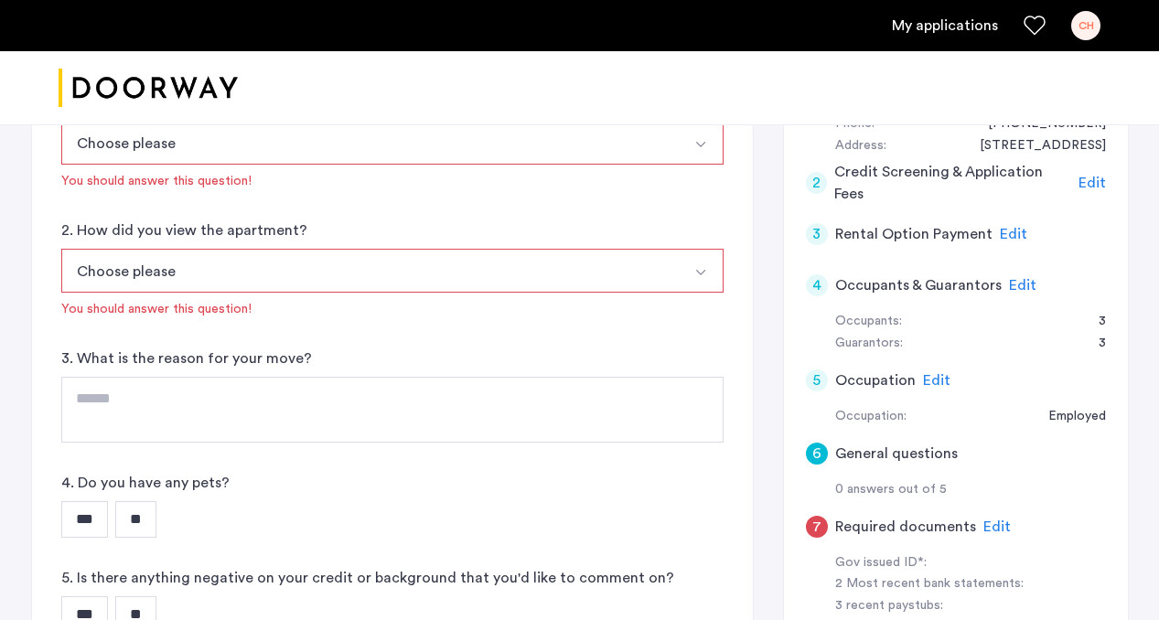
click at [924, 378] on span "Edit" at bounding box center [936, 380] width 27 height 15
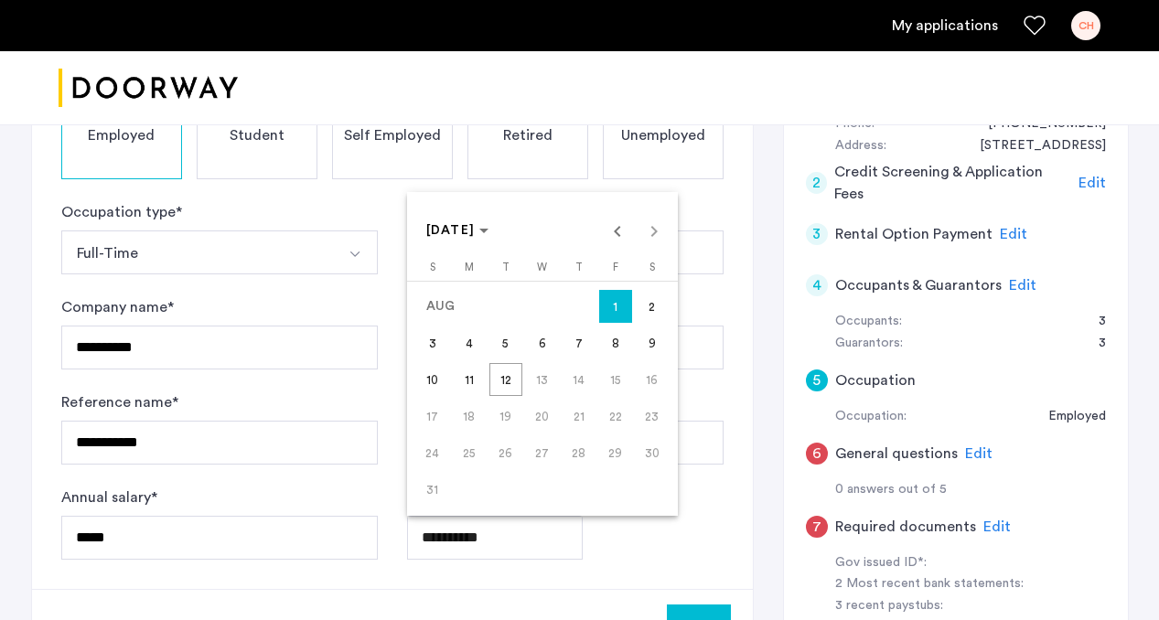
drag, startPoint x: 526, startPoint y: 531, endPoint x: 414, endPoint y: 531, distance: 111.6
click at [492, 528] on div at bounding box center [579, 310] width 1159 height 620
click at [435, 522] on div at bounding box center [579, 310] width 1159 height 620
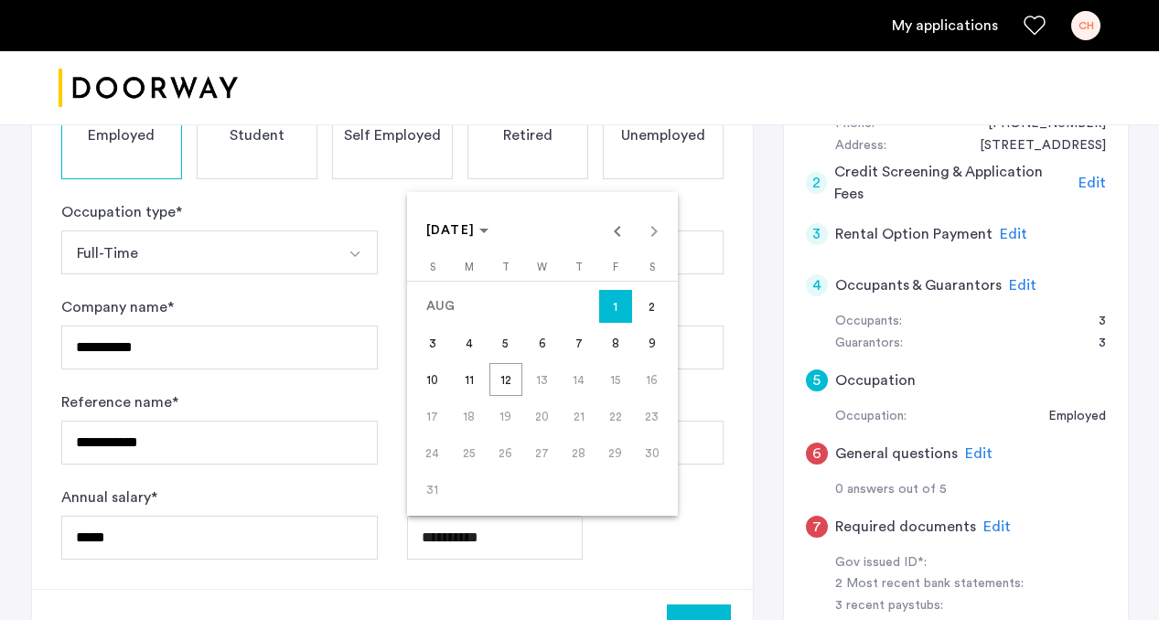
click at [616, 309] on span "1" at bounding box center [615, 306] width 33 height 33
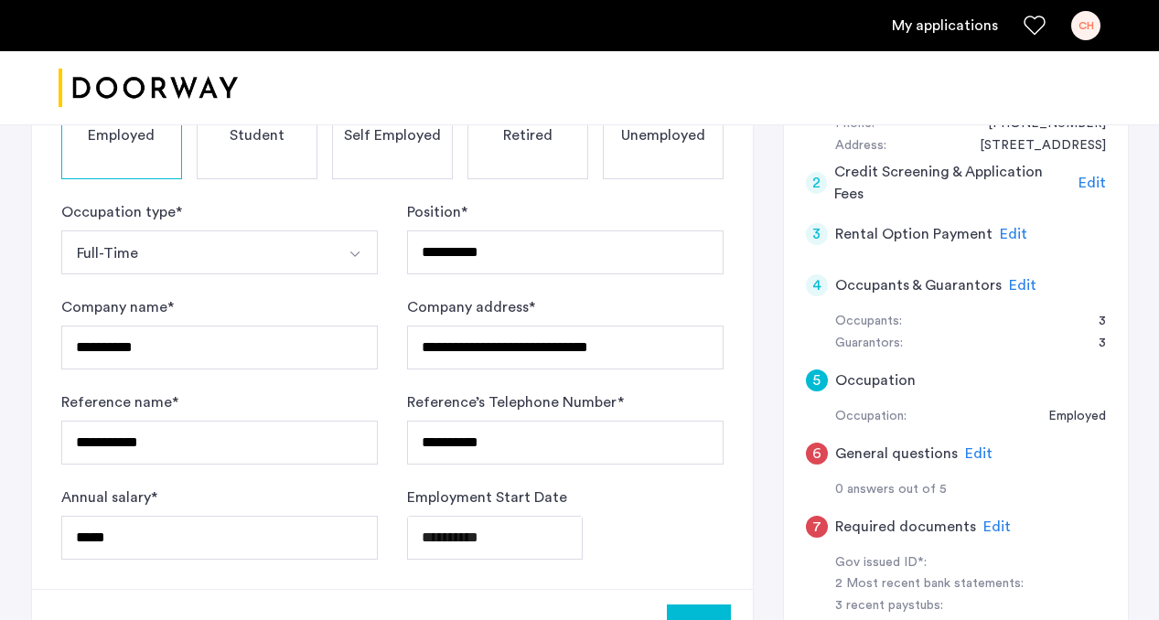
click at [614, 511] on div "**********" at bounding box center [565, 523] width 317 height 73
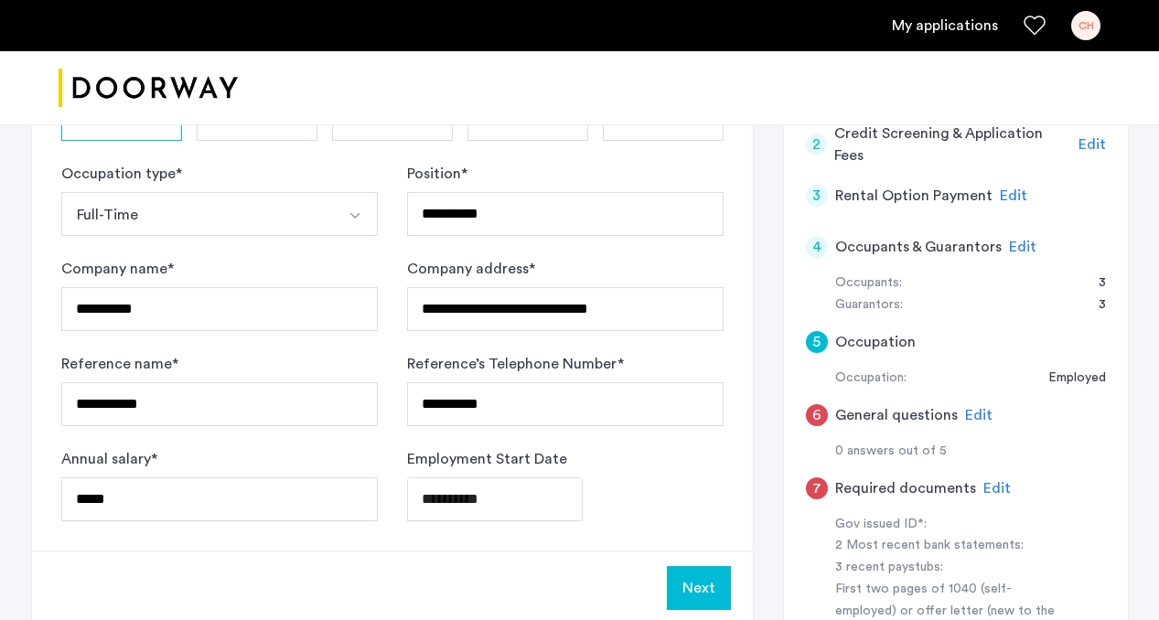
scroll to position [443, 0]
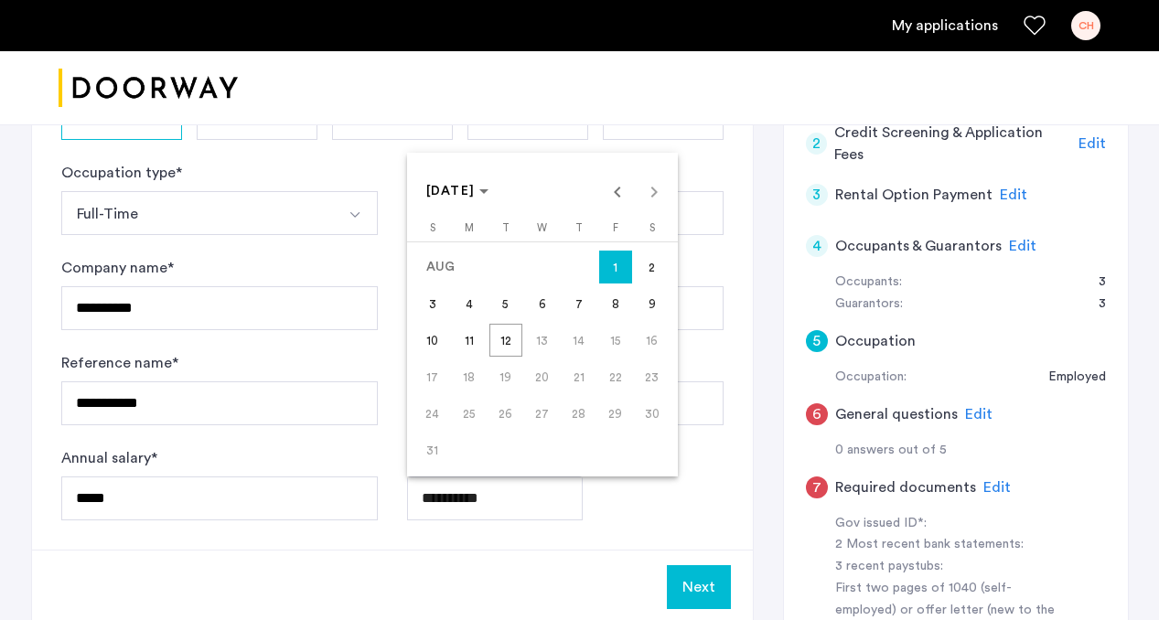
click at [563, 505] on div at bounding box center [579, 310] width 1159 height 620
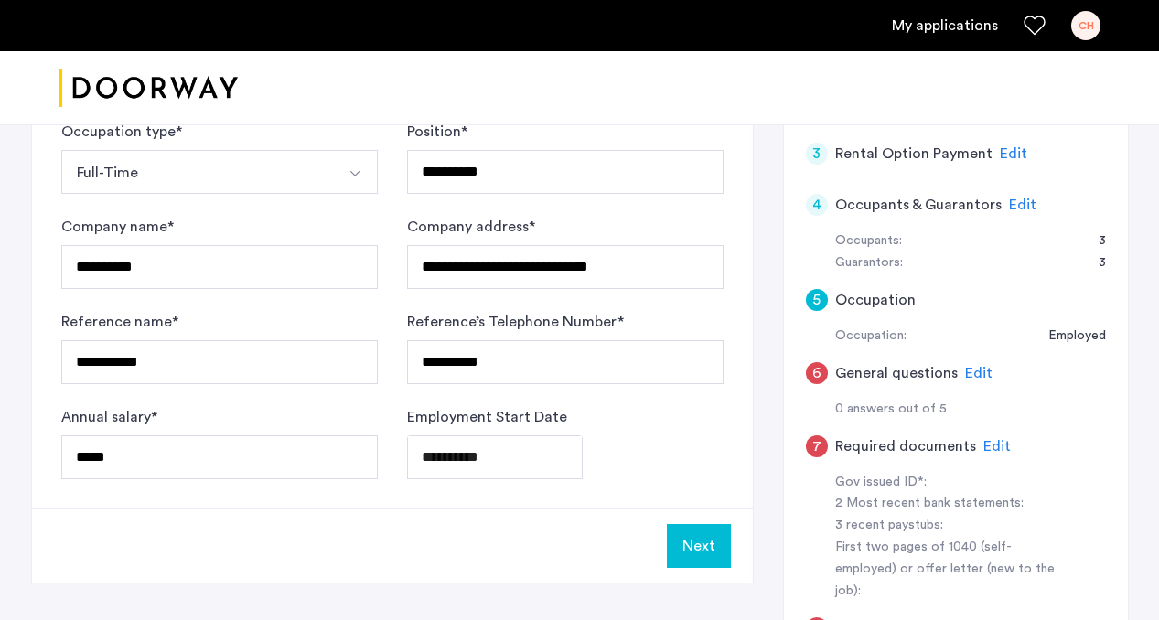
scroll to position [512, 0]
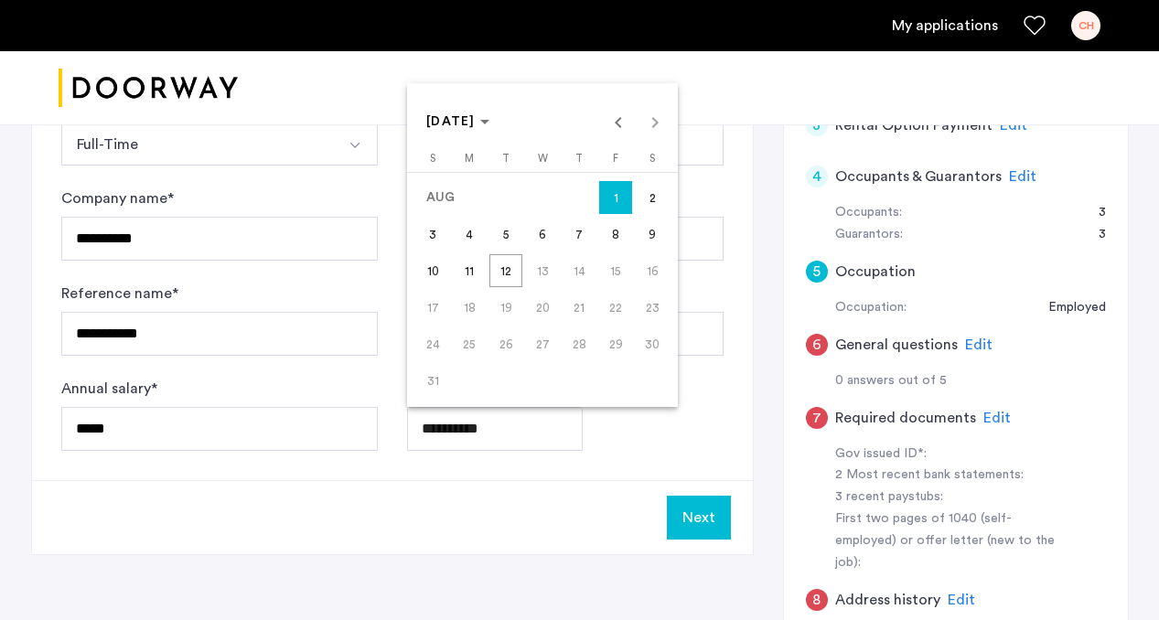
click at [500, 137] on mat-calendar "[DATE] [DATE] [DATE] S [DATE] M [DATE] T [DATE] W [DATE] T [DATE] F [DATE] S [D…" at bounding box center [542, 245] width 271 height 324
click at [497, 137] on span "Choose month and year" at bounding box center [458, 122] width 78 height 44
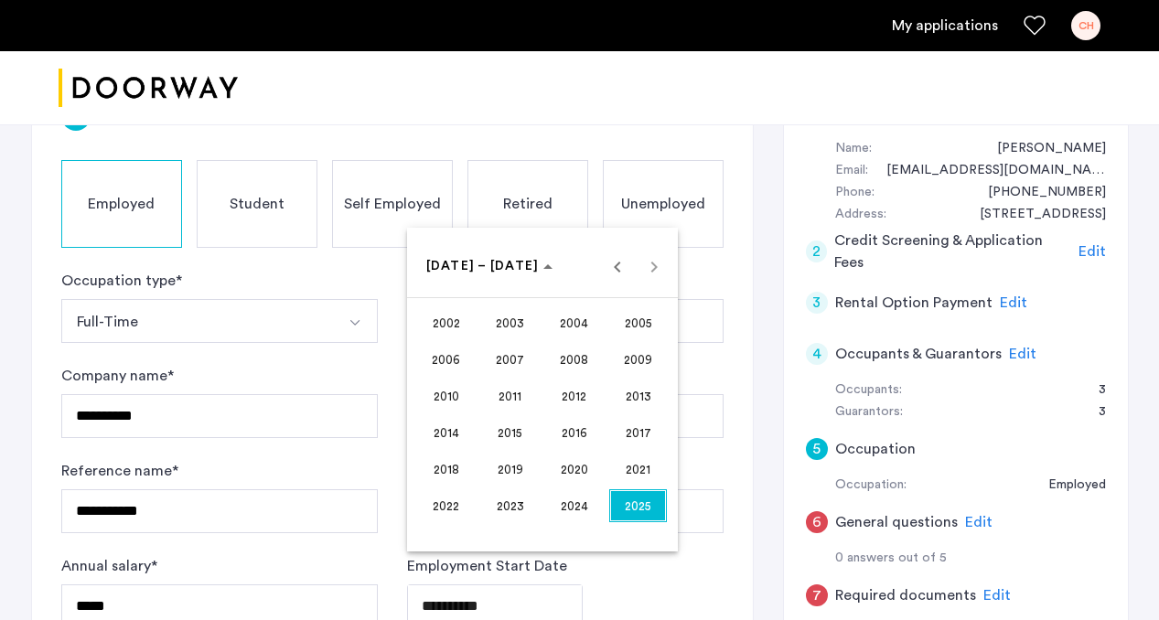
scroll to position [285, 0]
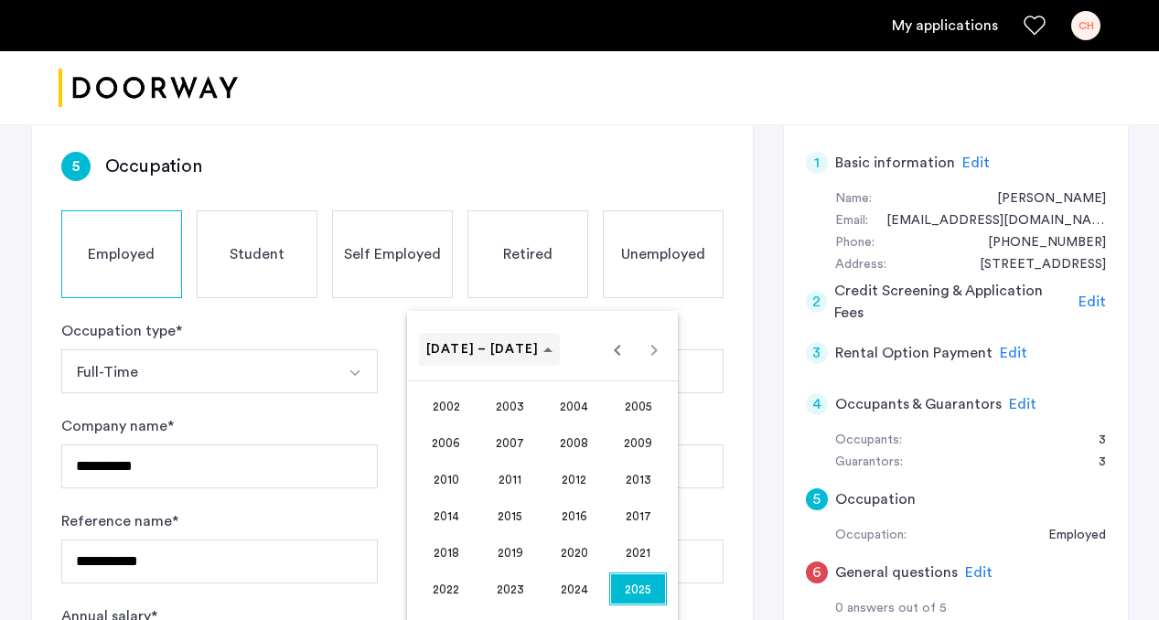
click at [543, 351] on polygon "Choose date" at bounding box center [547, 350] width 9 height 5
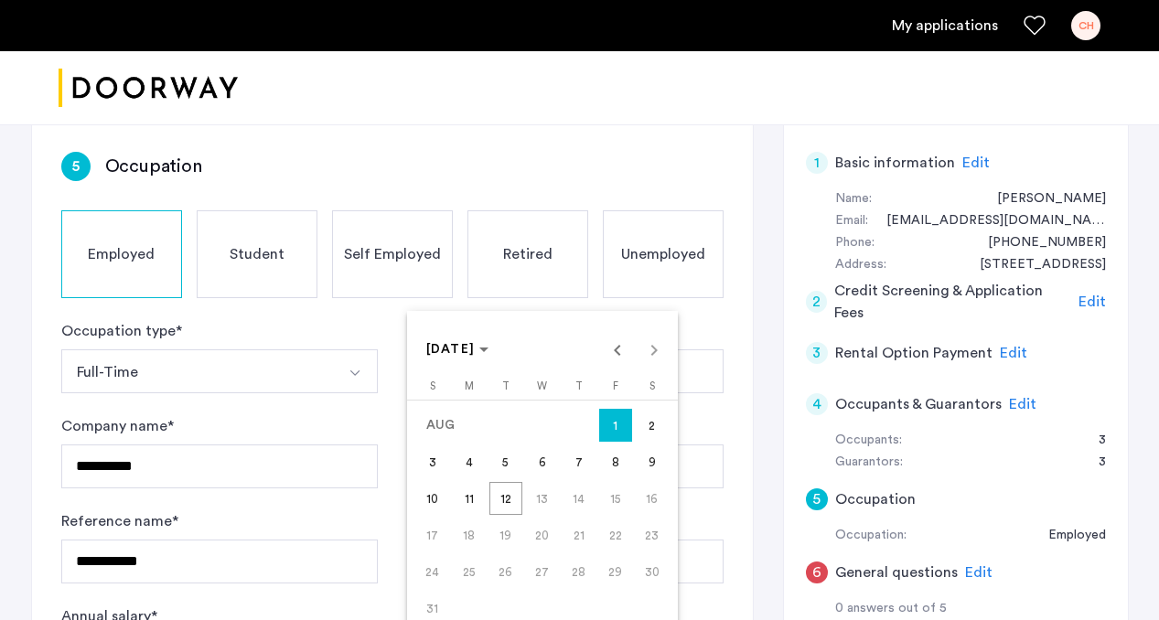
click at [705, 404] on div at bounding box center [579, 310] width 1159 height 620
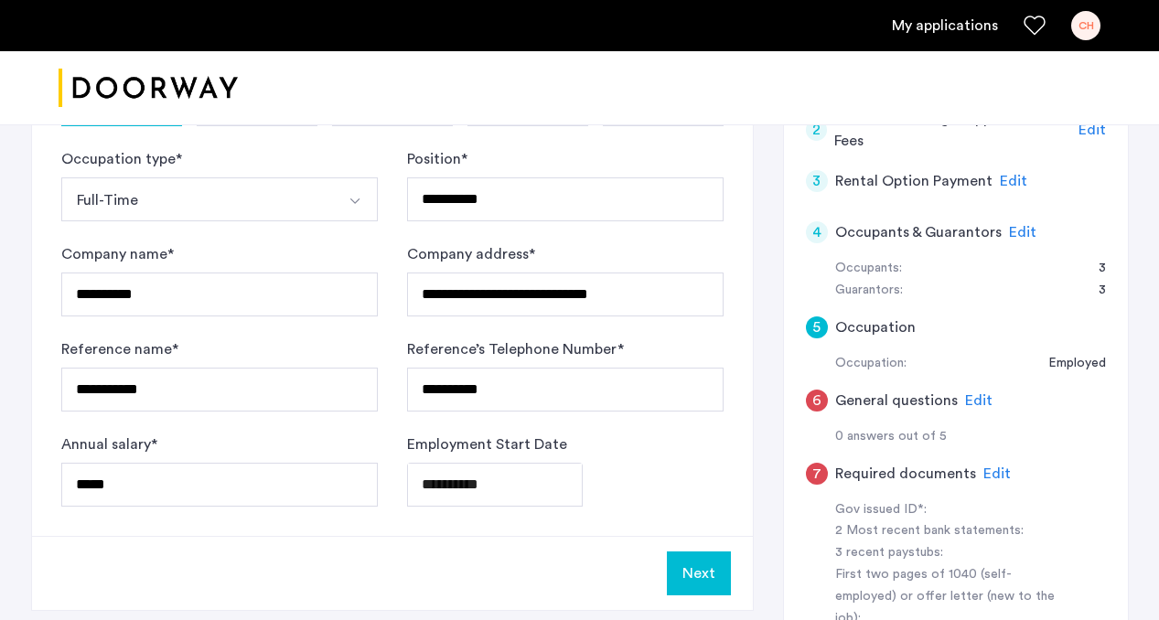
scroll to position [544, 0]
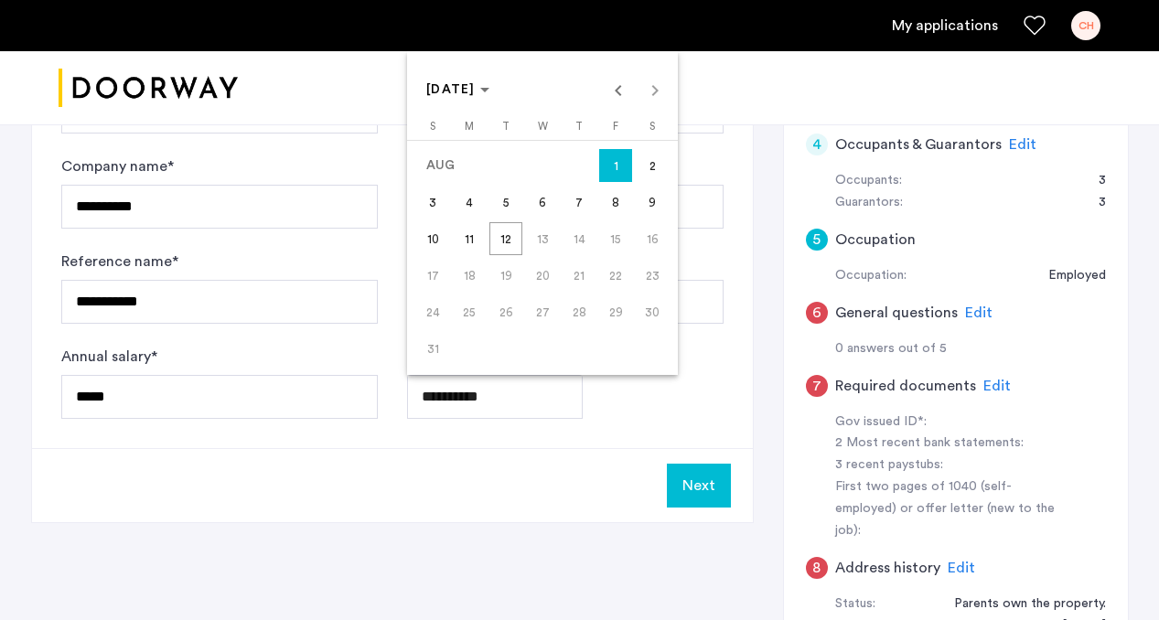
click at [597, 455] on div at bounding box center [579, 310] width 1159 height 620
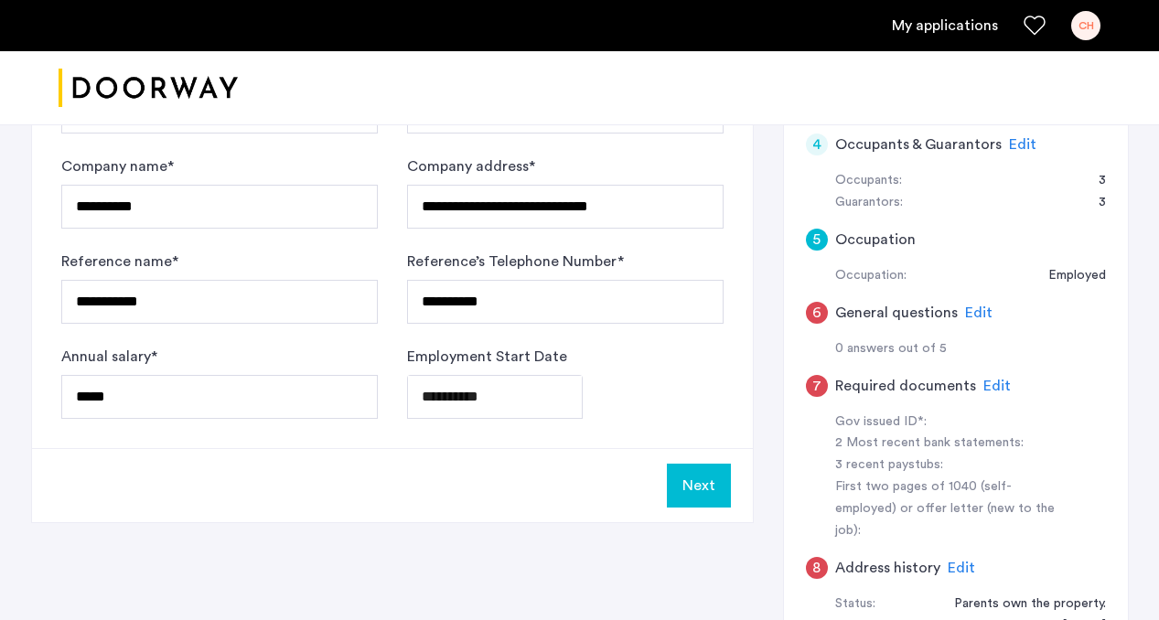
click at [699, 479] on button "Next" at bounding box center [699, 486] width 64 height 44
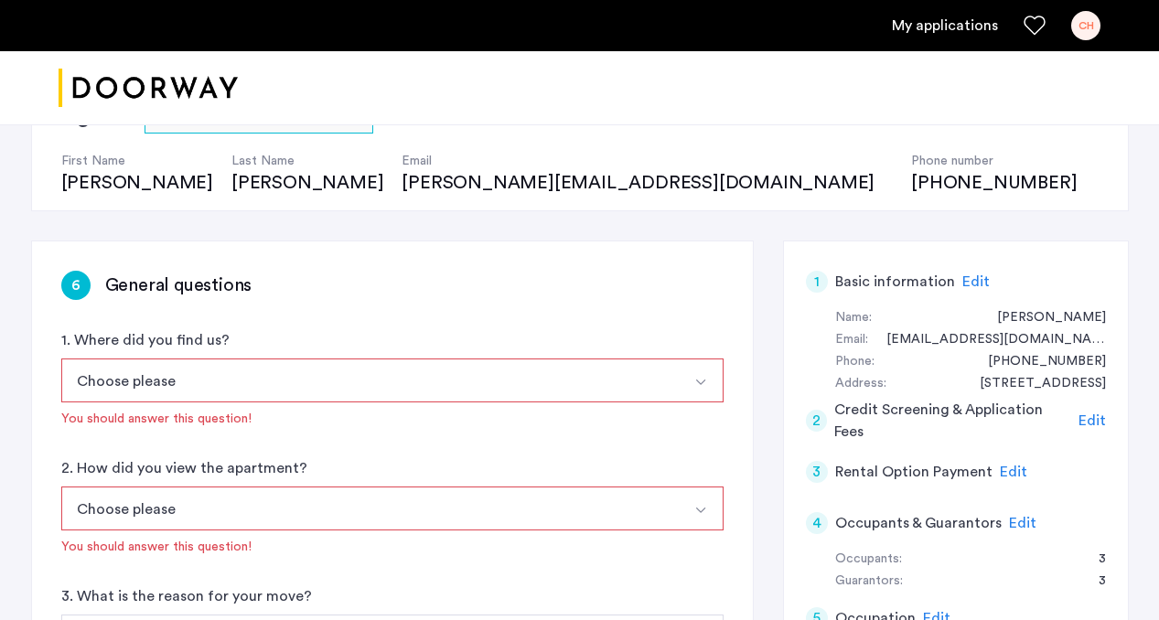
scroll to position [199, 0]
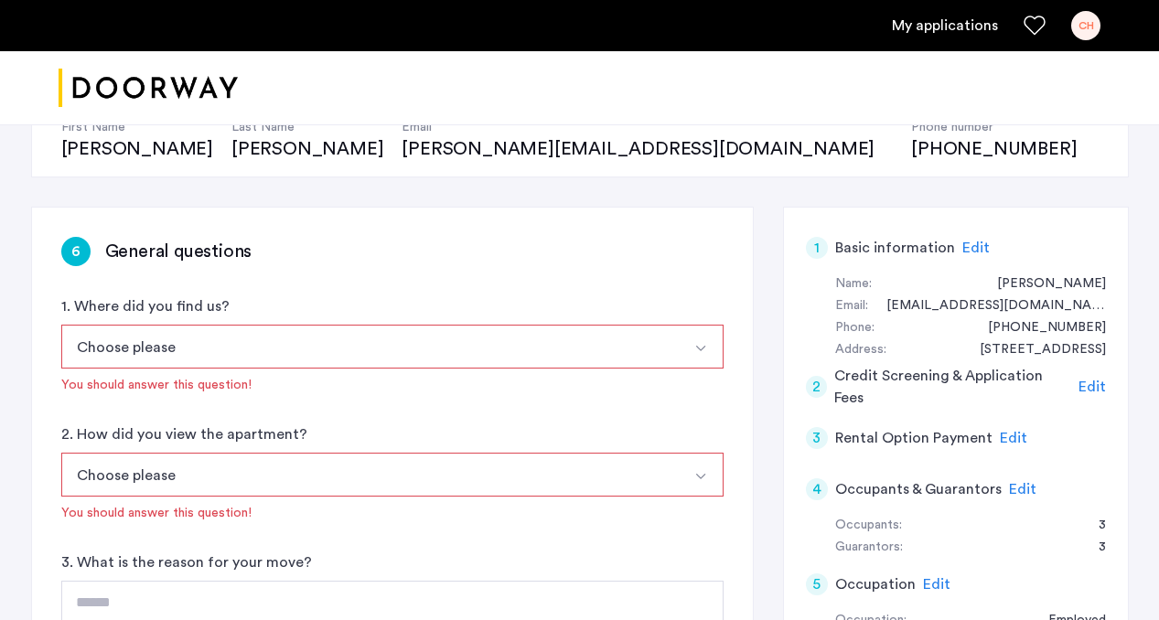
click at [346, 348] on button "Choose please" at bounding box center [370, 347] width 619 height 44
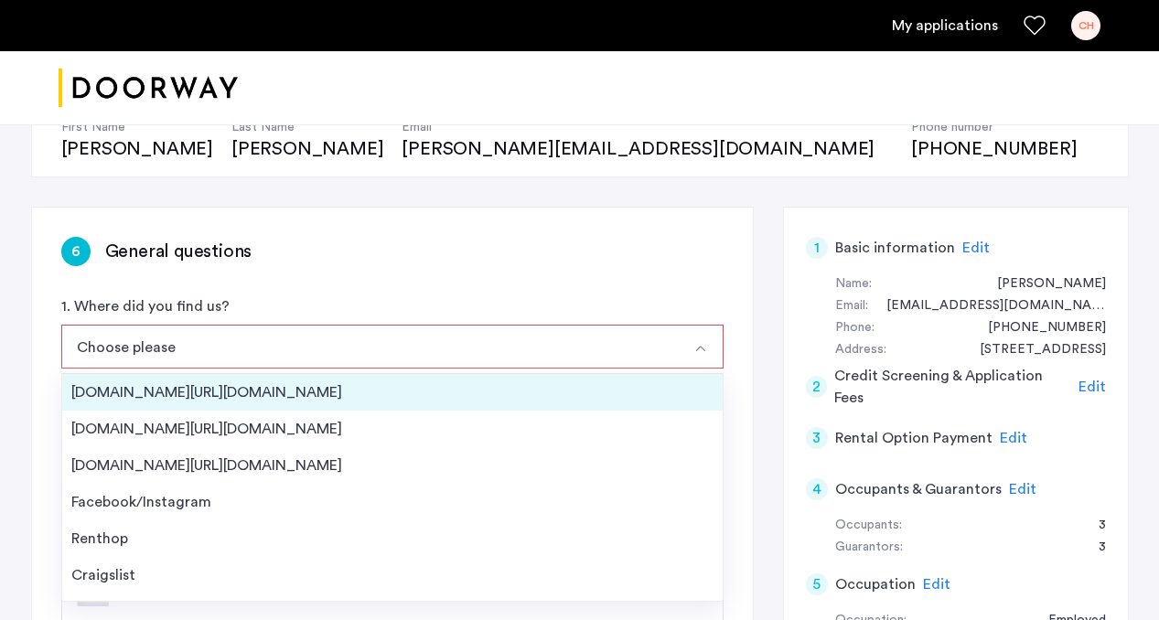
click at [336, 374] on li "[DOMAIN_NAME][URL][DOMAIN_NAME]" at bounding box center [392, 392] width 661 height 37
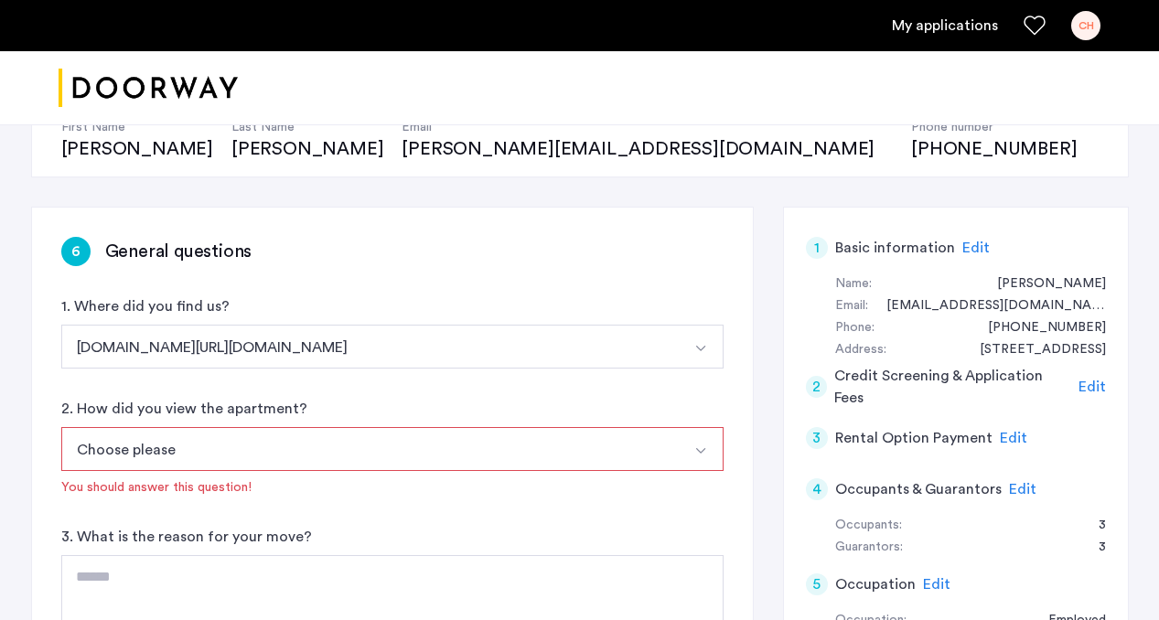
click at [336, 374] on div "6 General questions 1. Where did you find us? [DOMAIN_NAME][URL][DOMAIN_NAME] […" at bounding box center [392, 528] width 721 height 640
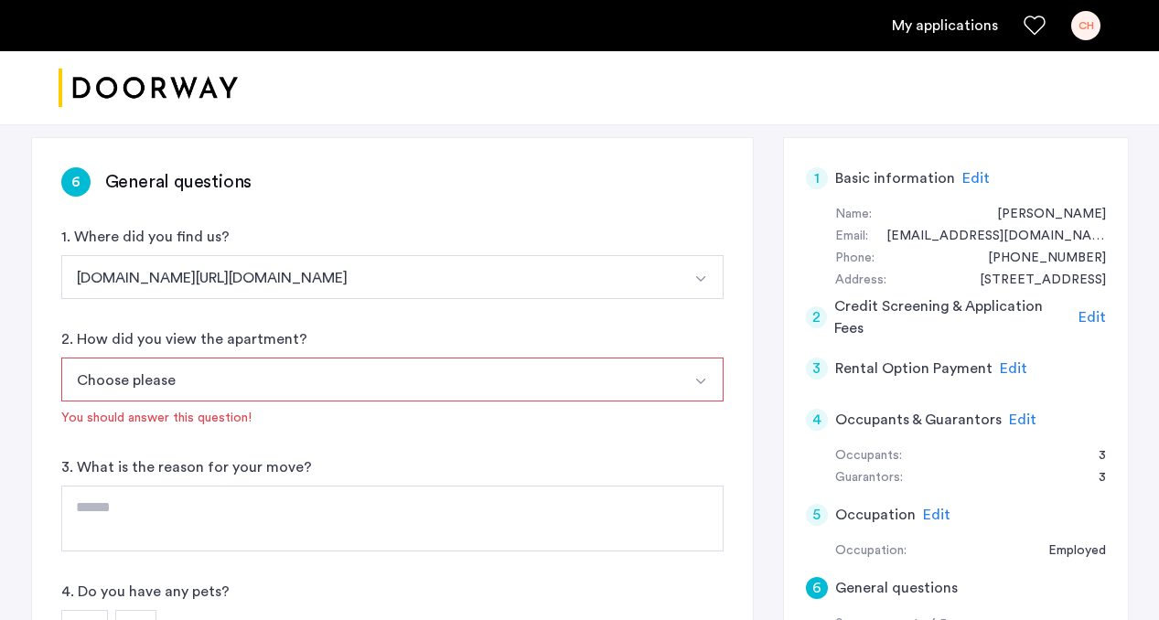
scroll to position [344, 0]
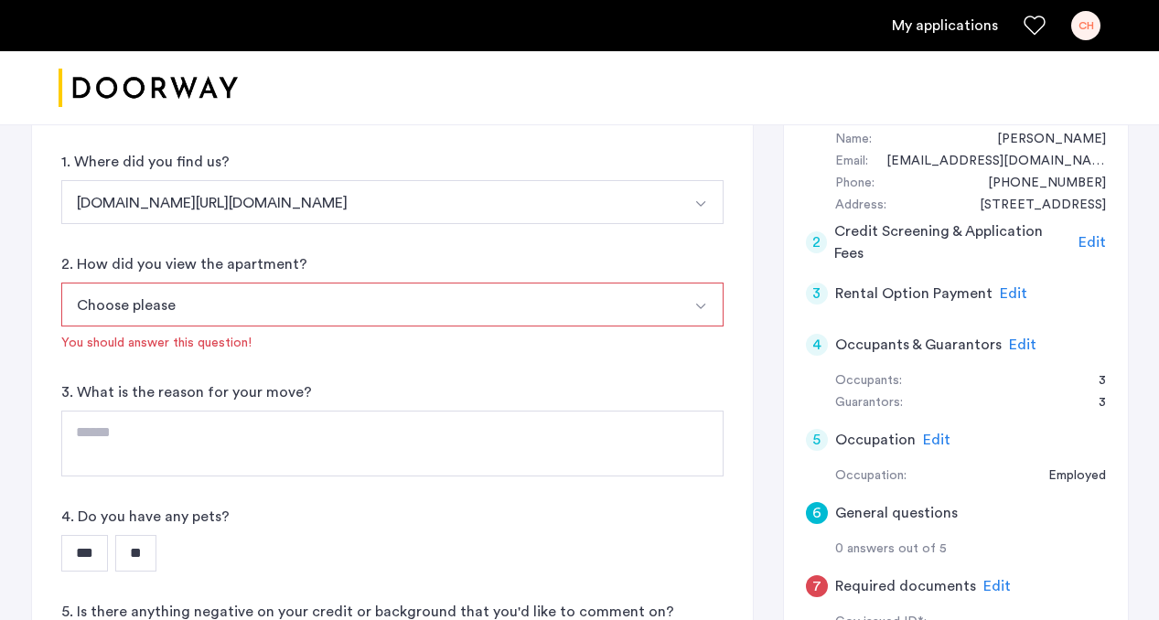
click at [307, 296] on button "Choose please" at bounding box center [370, 305] width 619 height 44
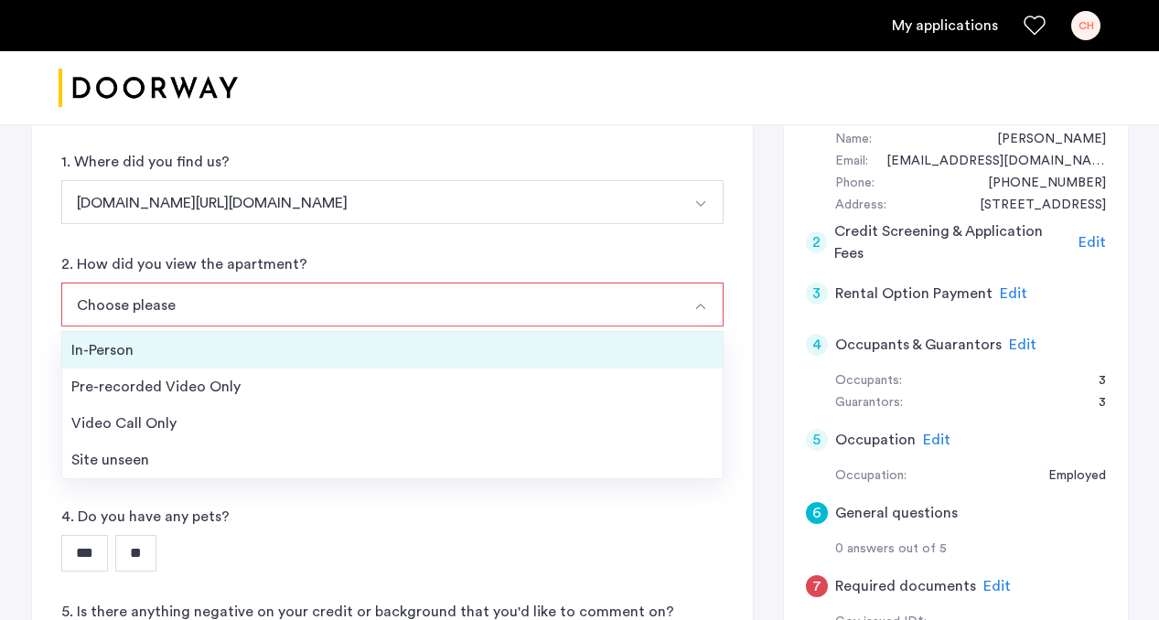
click at [306, 357] on div "In-Person" at bounding box center [392, 350] width 642 height 22
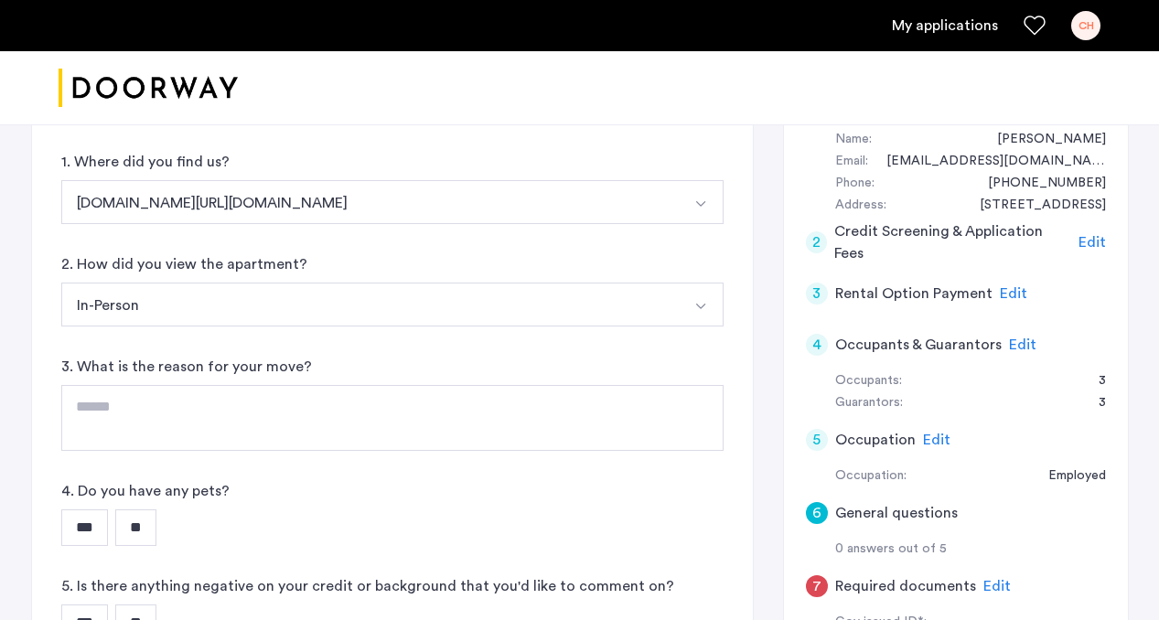
click at [304, 347] on div "6 General questions 1. Where did you find us? [DOMAIN_NAME][URL][DOMAIN_NAME] […" at bounding box center [392, 370] width 721 height 615
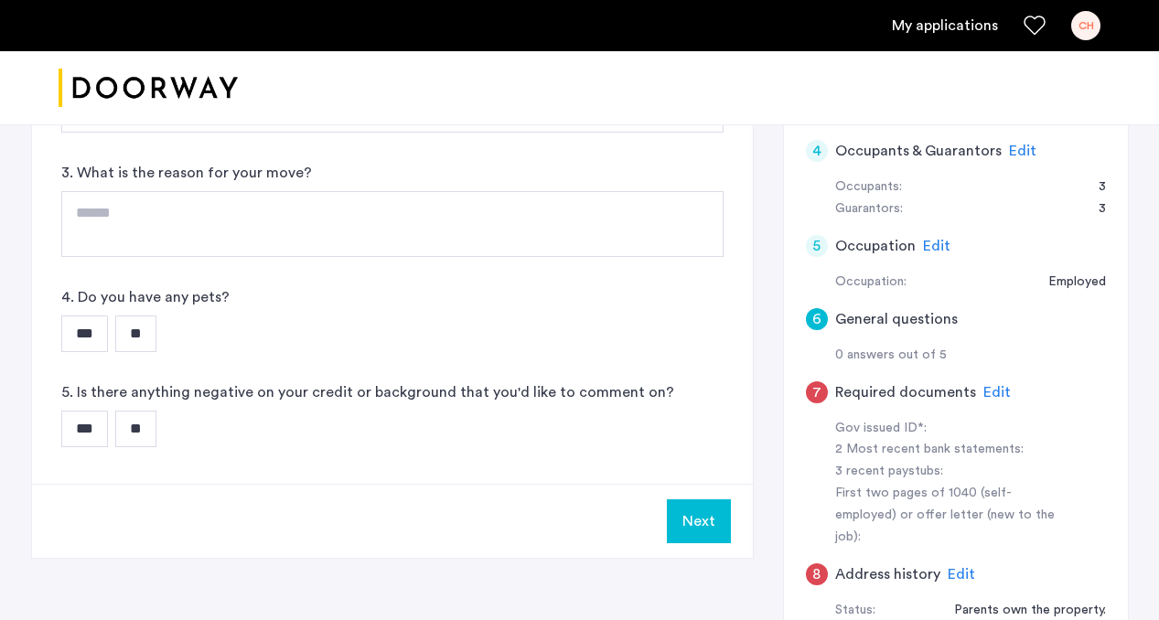
scroll to position [469, 0]
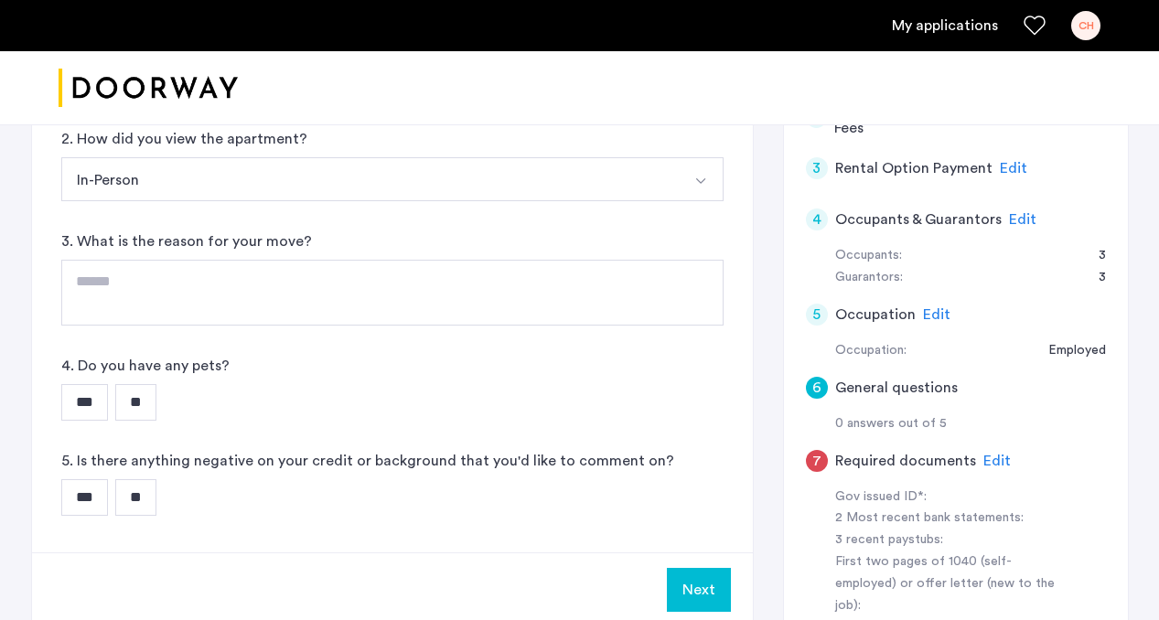
click at [264, 152] on div "2. How did you view the apartment? In-Person In-Person Pre-recorded Video Only …" at bounding box center [392, 164] width 662 height 73
click at [264, 167] on button "In-Person" at bounding box center [370, 179] width 619 height 44
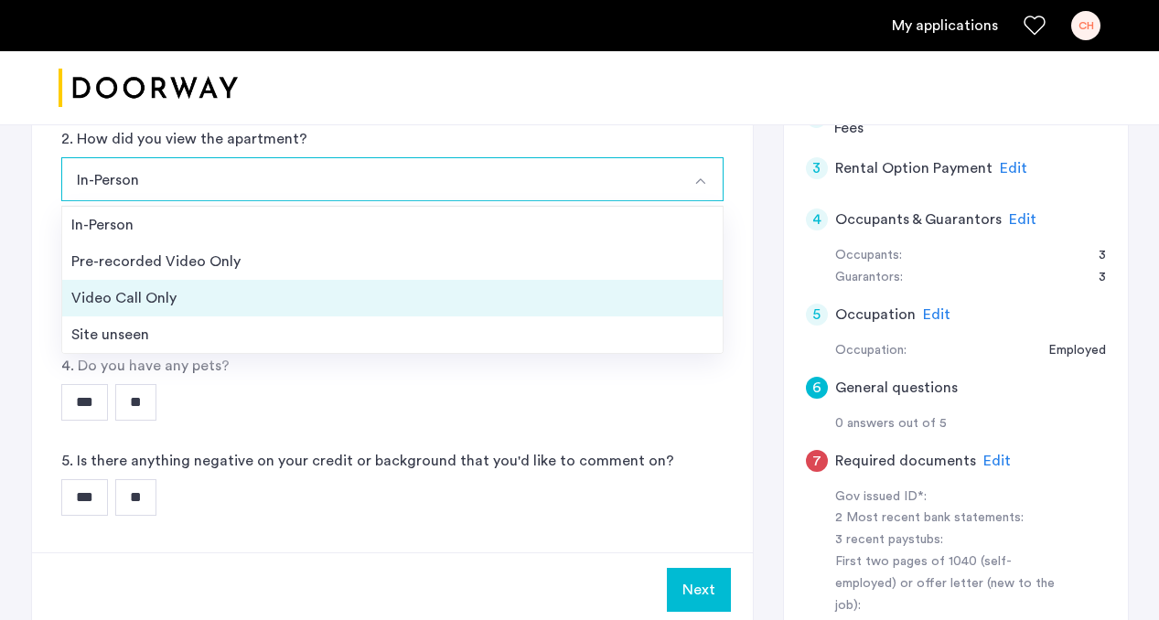
click at [257, 307] on div "Video Call Only" at bounding box center [392, 298] width 642 height 22
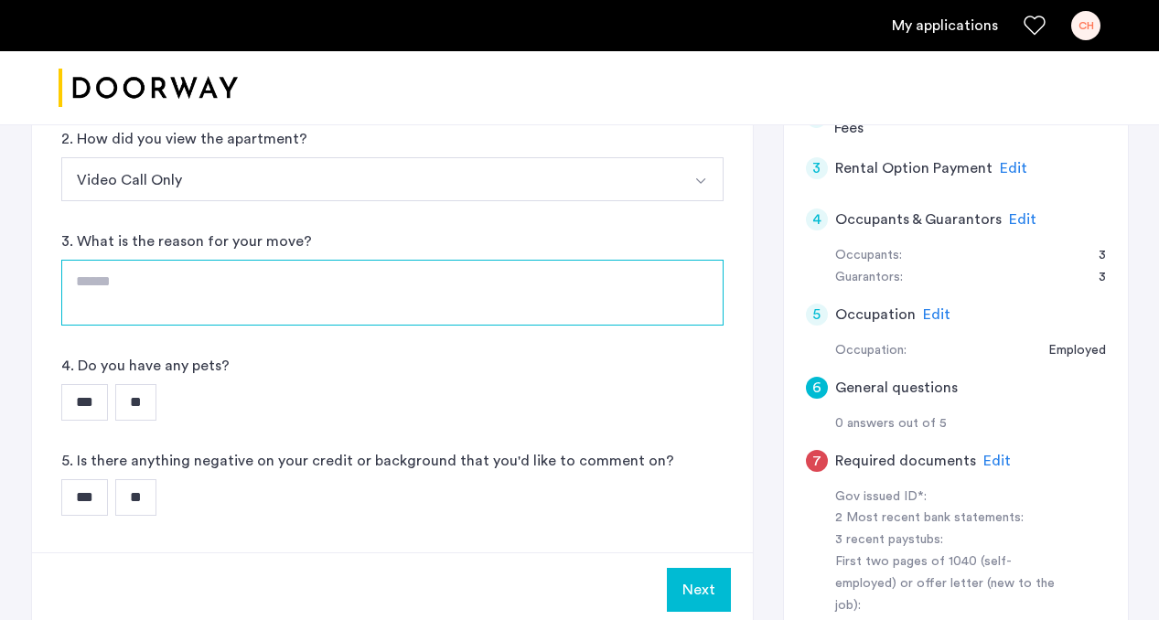
click at [247, 280] on textarea at bounding box center [392, 293] width 662 height 66
type textarea "**********"
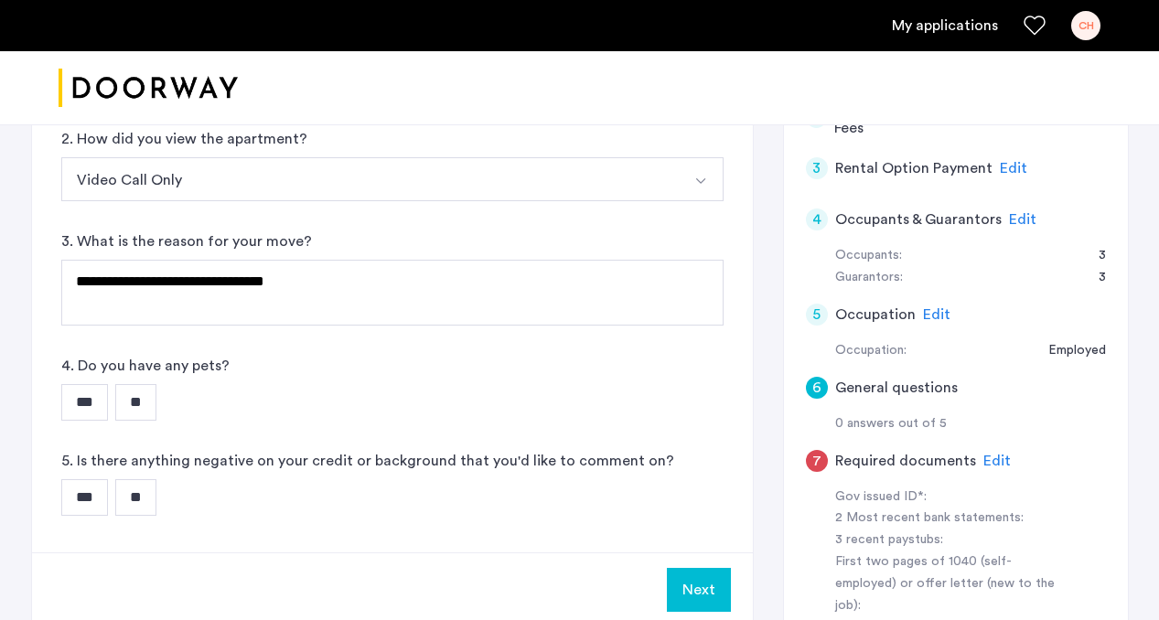
click at [238, 403] on div "*** **" at bounding box center [392, 402] width 662 height 37
click at [156, 403] on input "**" at bounding box center [135, 402] width 41 height 37
click at [140, 503] on input "**" at bounding box center [135, 497] width 41 height 37
click at [724, 599] on button "Next" at bounding box center [699, 590] width 64 height 44
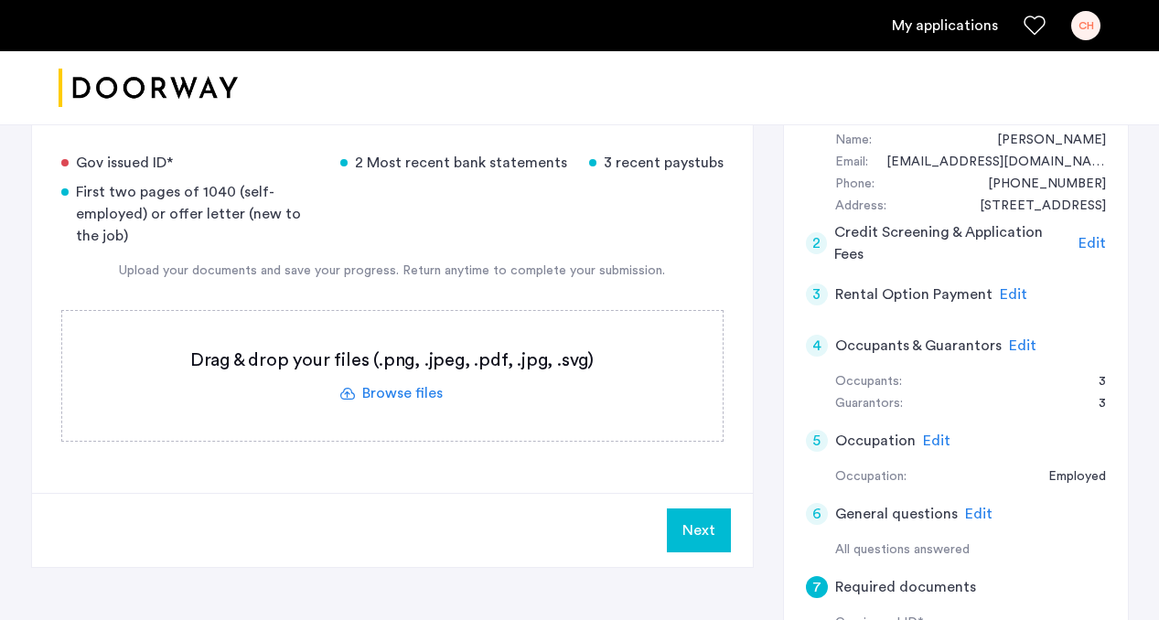
scroll to position [302, 0]
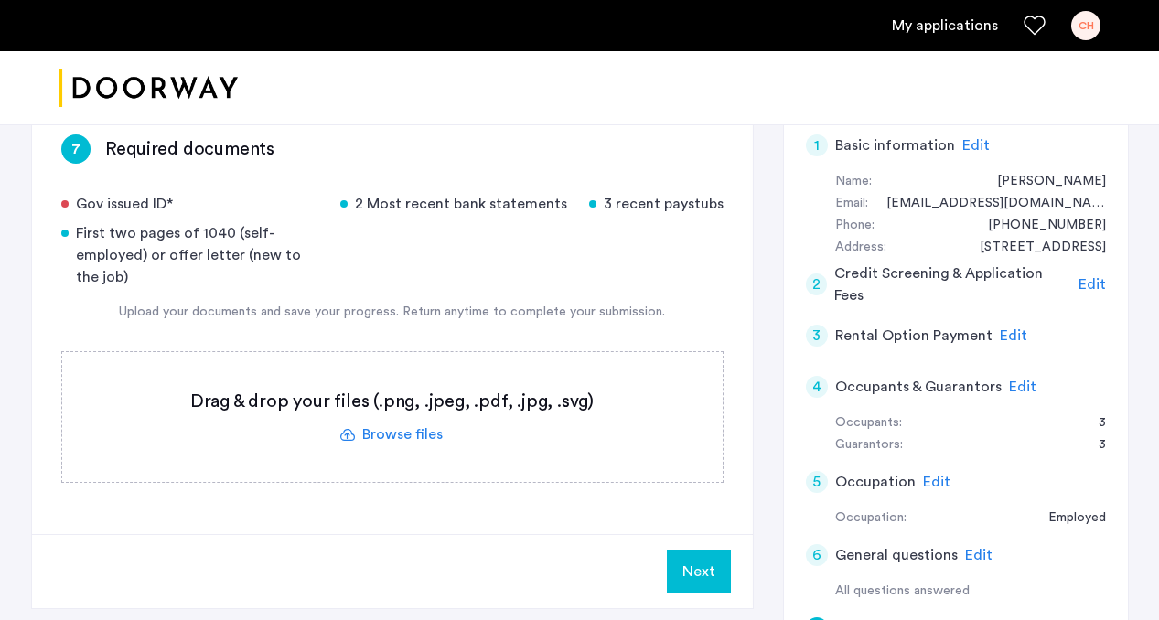
click at [569, 411] on label at bounding box center [392, 417] width 661 height 130
click at [0, 0] on input "file" at bounding box center [0, 0] width 0 height 0
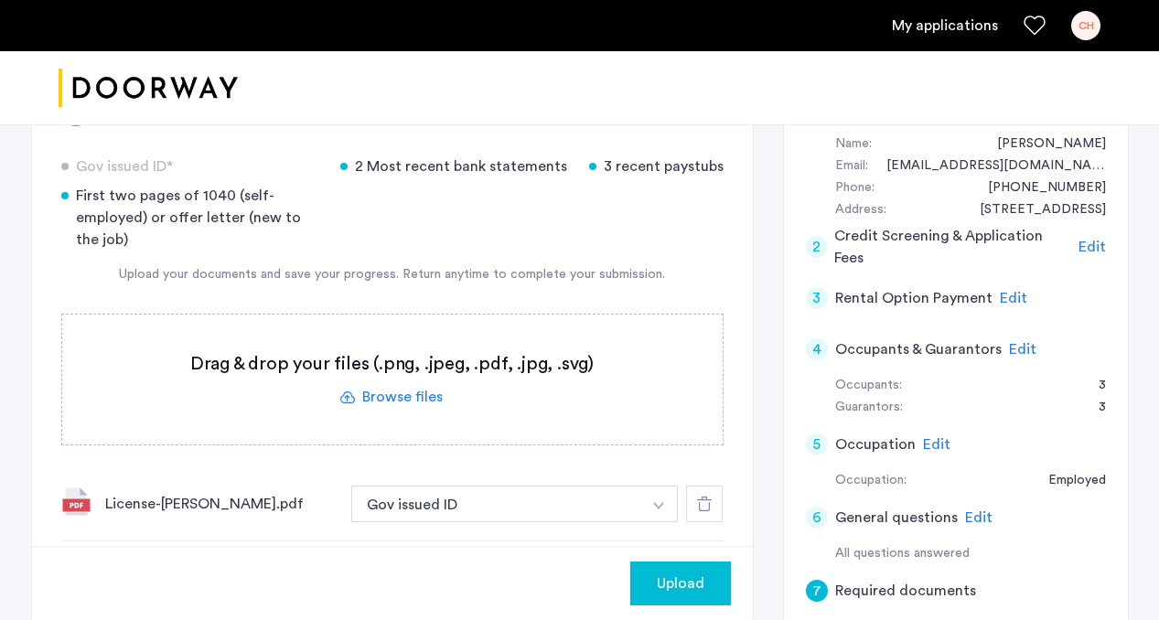
scroll to position [334, 0]
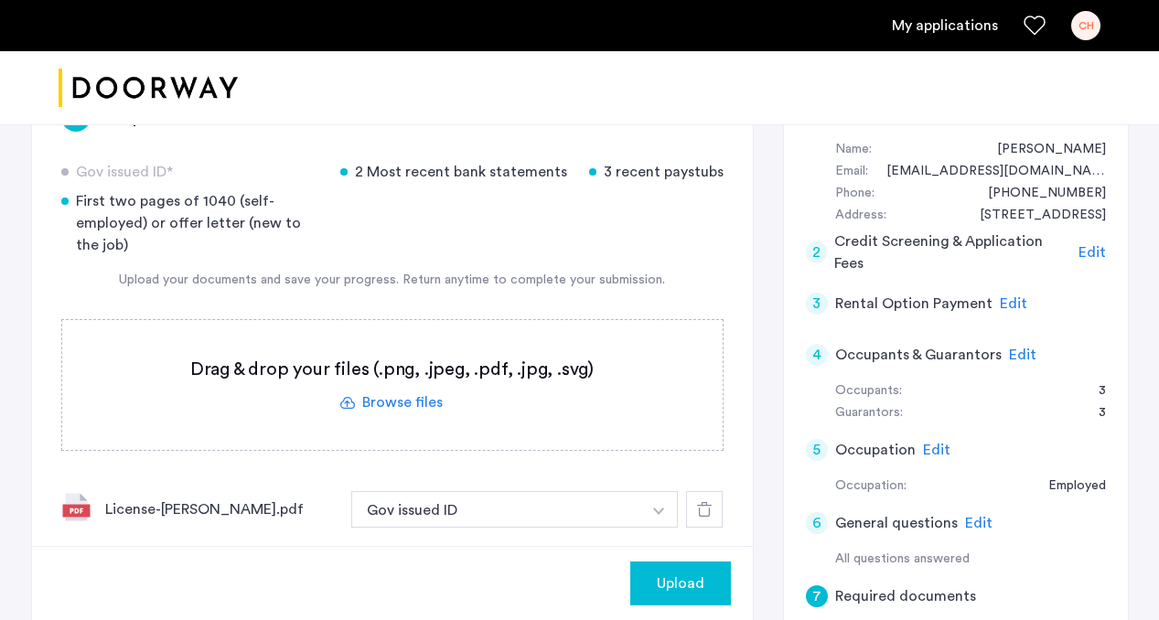
click at [513, 358] on label at bounding box center [392, 385] width 661 height 130
click at [0, 0] on input "file" at bounding box center [0, 0] width 0 height 0
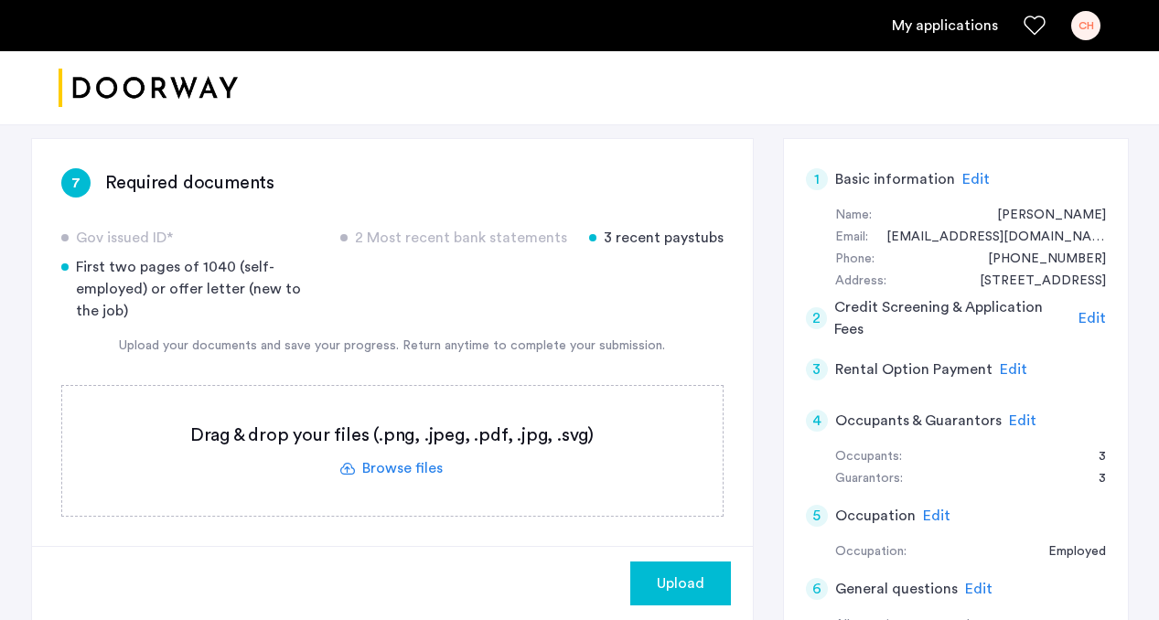
scroll to position [251, 0]
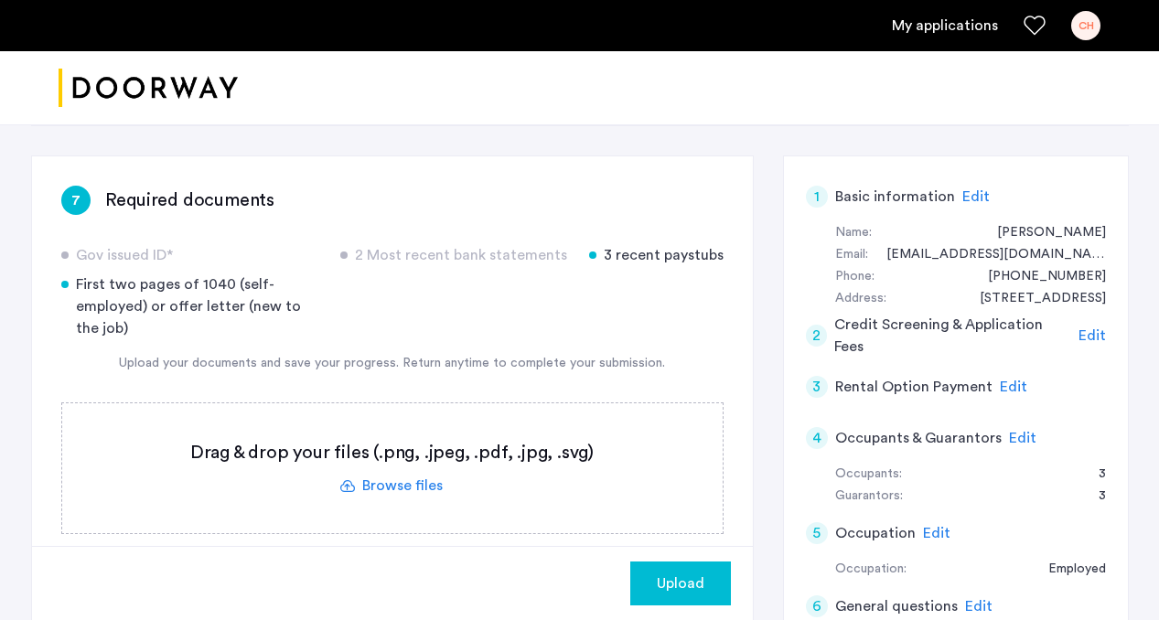
click at [487, 450] on label at bounding box center [392, 468] width 661 height 130
click at [0, 0] on input "file" at bounding box center [0, 0] width 0 height 0
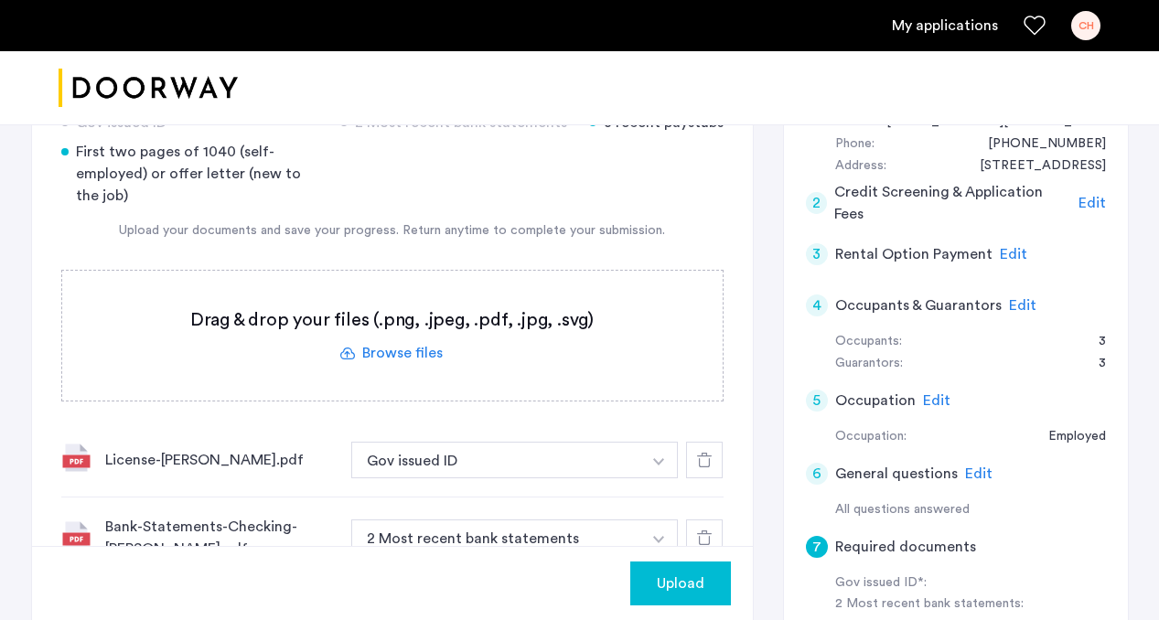
scroll to position [396, 0]
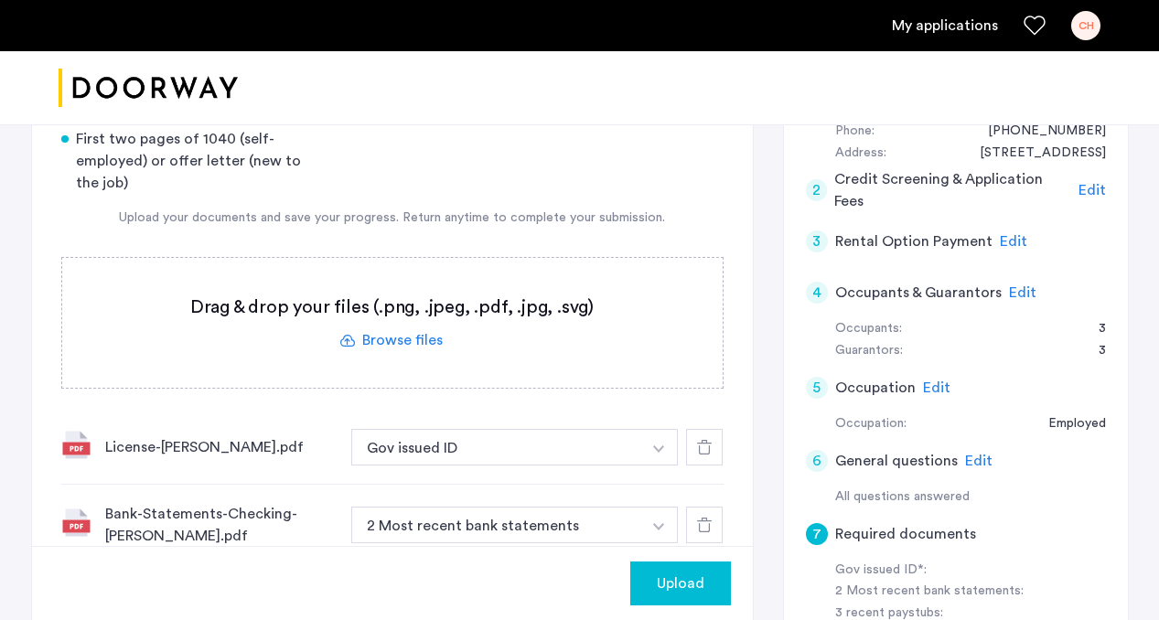
click at [421, 288] on label at bounding box center [392, 323] width 661 height 130
click at [0, 0] on input "file" at bounding box center [0, 0] width 0 height 0
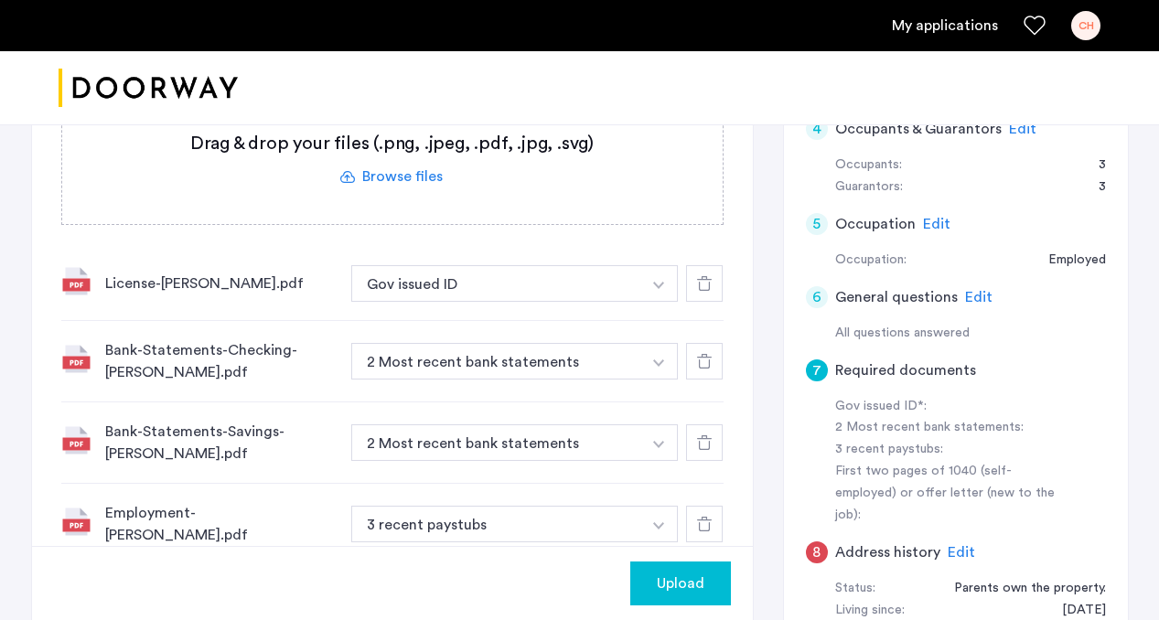
scroll to position [716, 0]
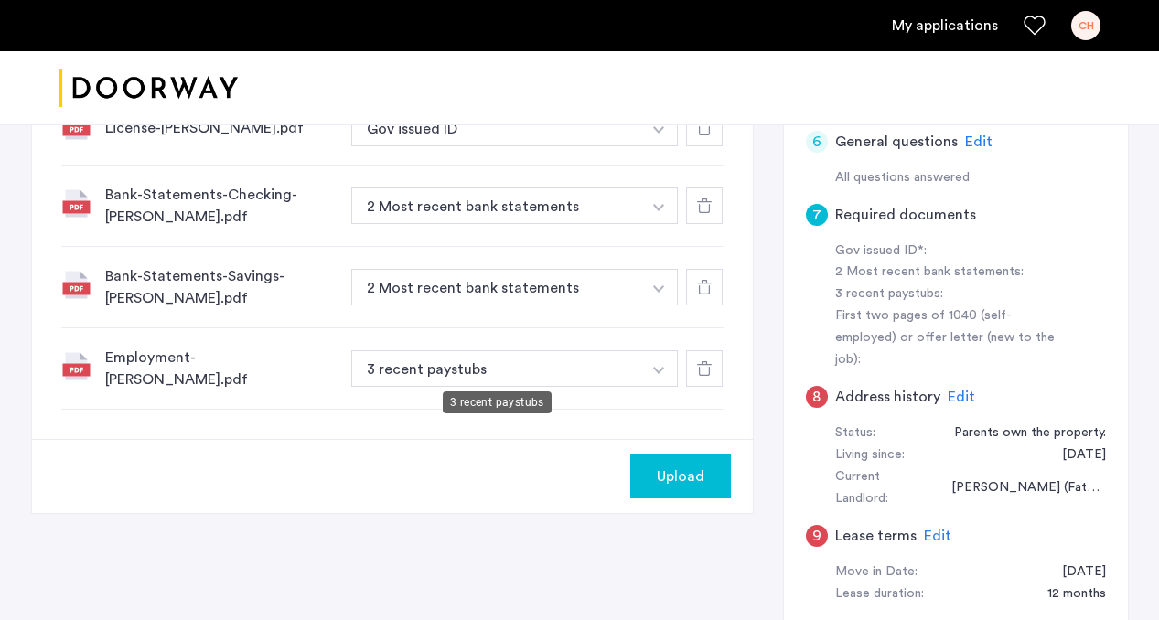
click at [613, 366] on button "3 recent paystubs" at bounding box center [496, 368] width 291 height 37
click at [668, 146] on button "button" at bounding box center [659, 128] width 38 height 37
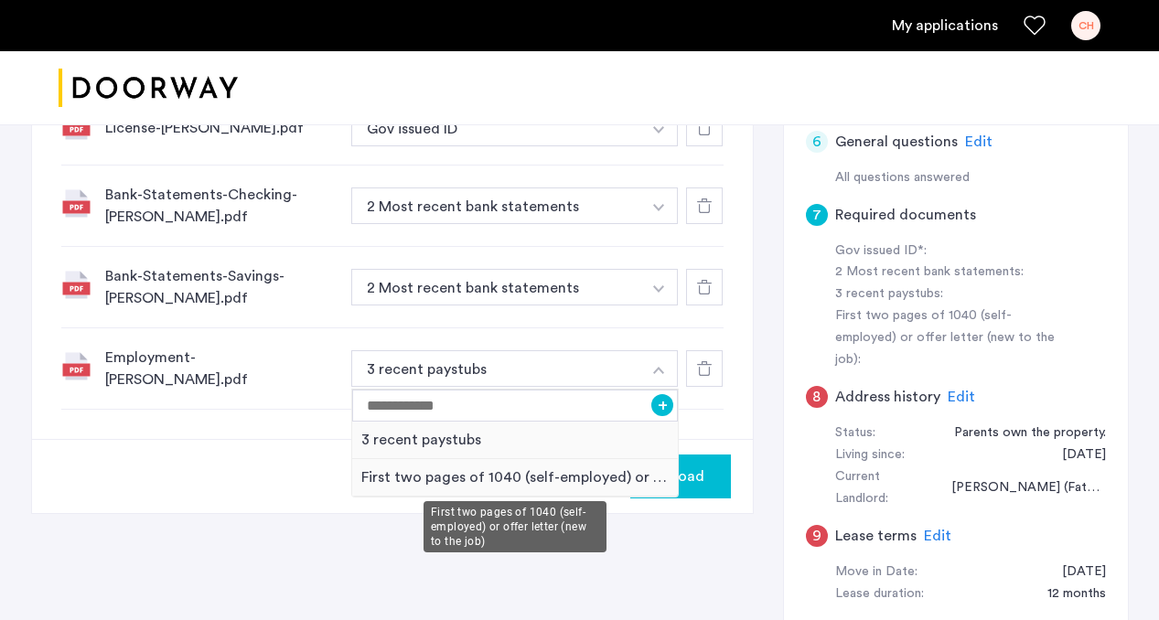
click at [599, 477] on div "First two pages of 1040 (self-employed) or offer letter (new to the job)" at bounding box center [515, 478] width 327 height 38
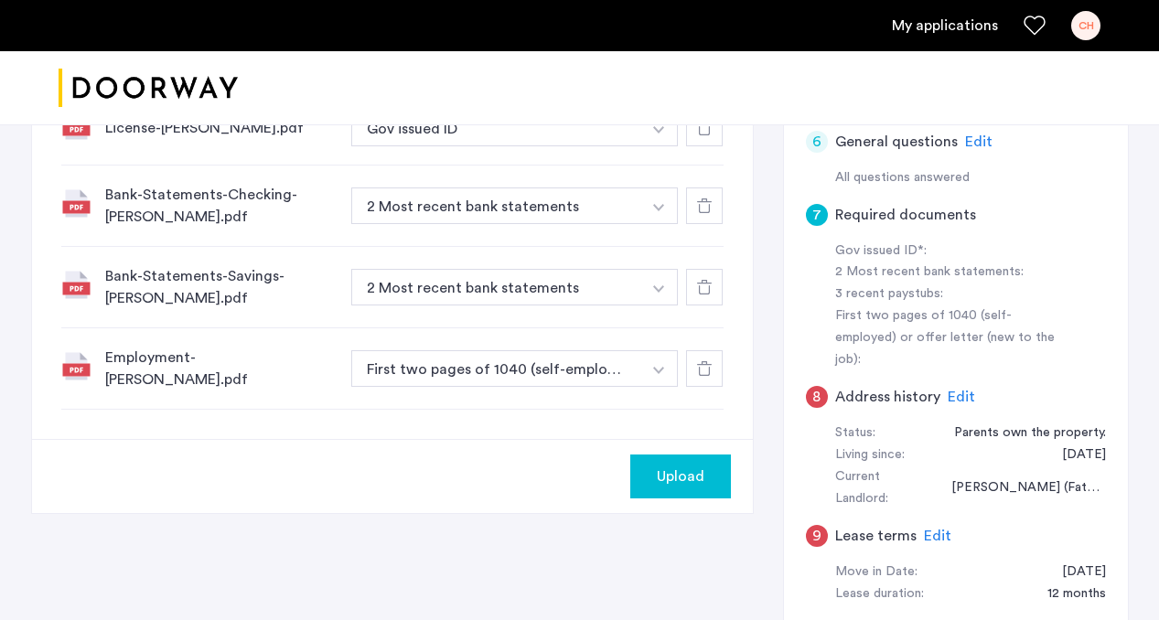
click at [476, 439] on div "Upload" at bounding box center [392, 476] width 721 height 74
click at [654, 466] on div "Upload" at bounding box center [680, 477] width 71 height 22
click at [710, 477] on button "Next" at bounding box center [699, 477] width 64 height 44
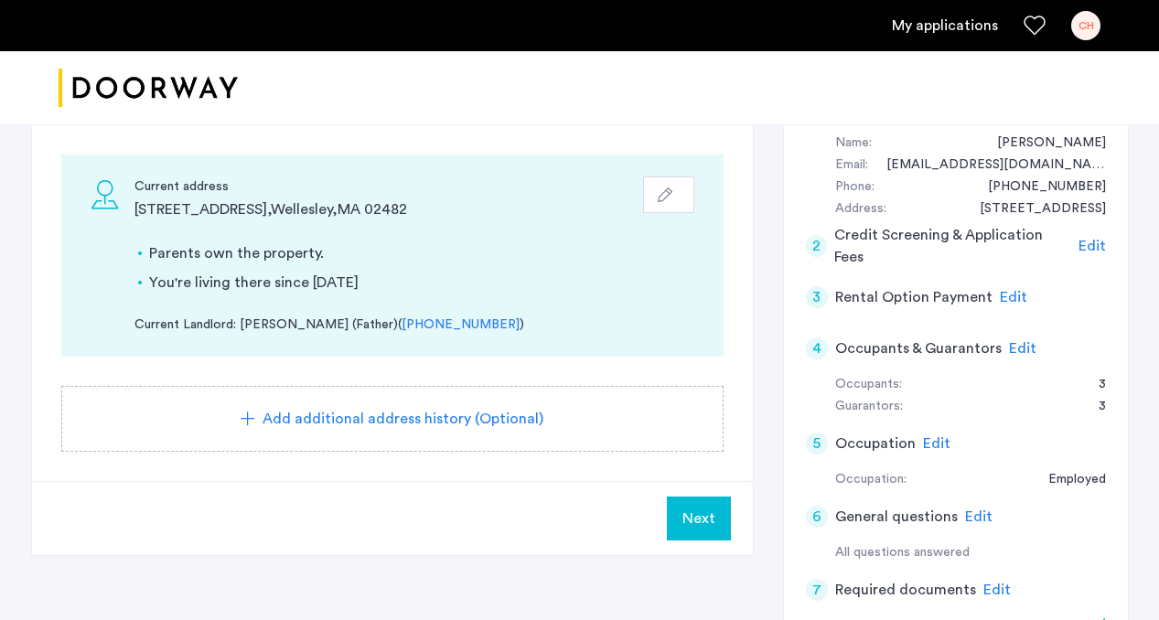
scroll to position [341, 0]
click at [705, 502] on button "Next" at bounding box center [699, 518] width 64 height 44
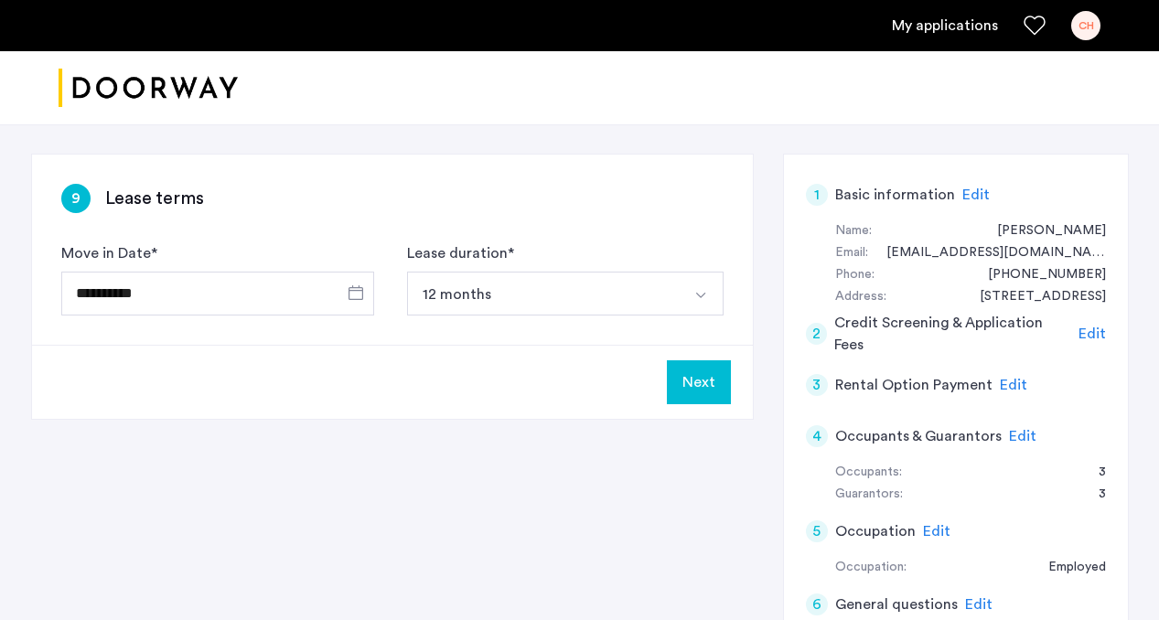
scroll to position [252, 0]
click at [702, 381] on button "Next" at bounding box center [699, 383] width 64 height 44
